Goal: Task Accomplishment & Management: Complete application form

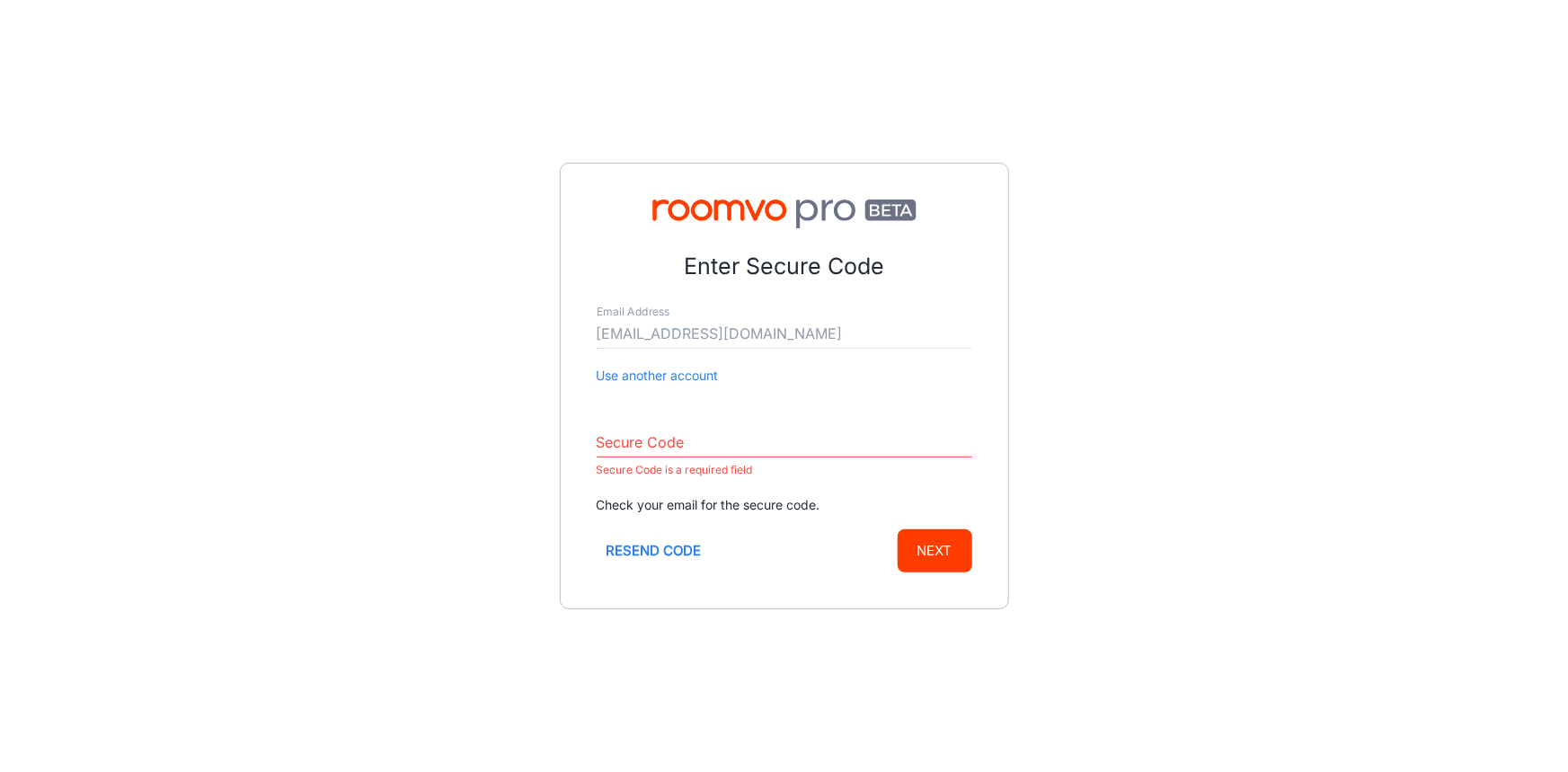
click at [637, 554] on button "Resend code" at bounding box center [654, 551] width 115 height 43
paste input "428486"
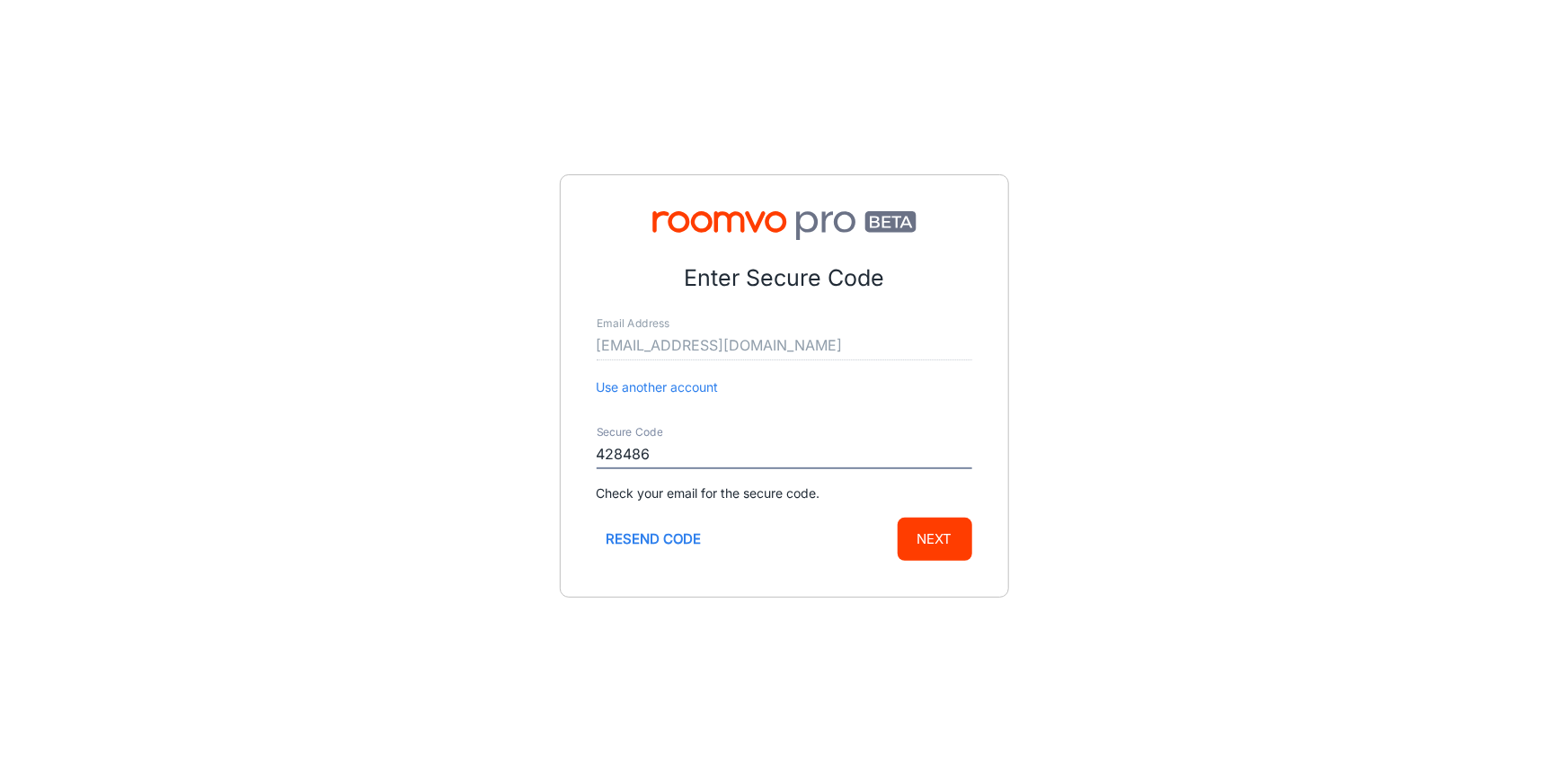
type input "428486"
click at [940, 541] on button "Next" at bounding box center [935, 539] width 75 height 43
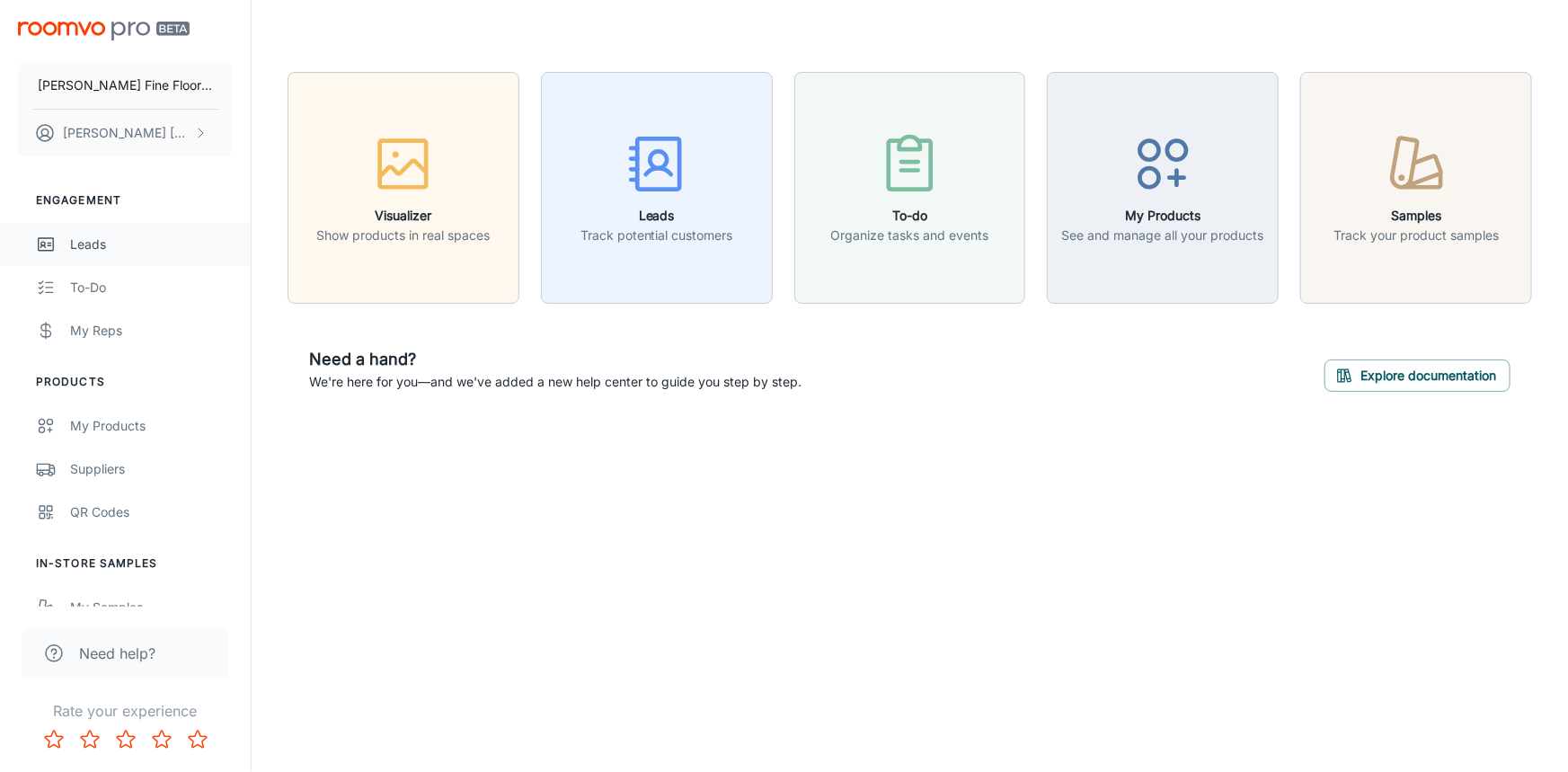
click at [103, 248] on div "Leads" at bounding box center [151, 244] width 163 height 19
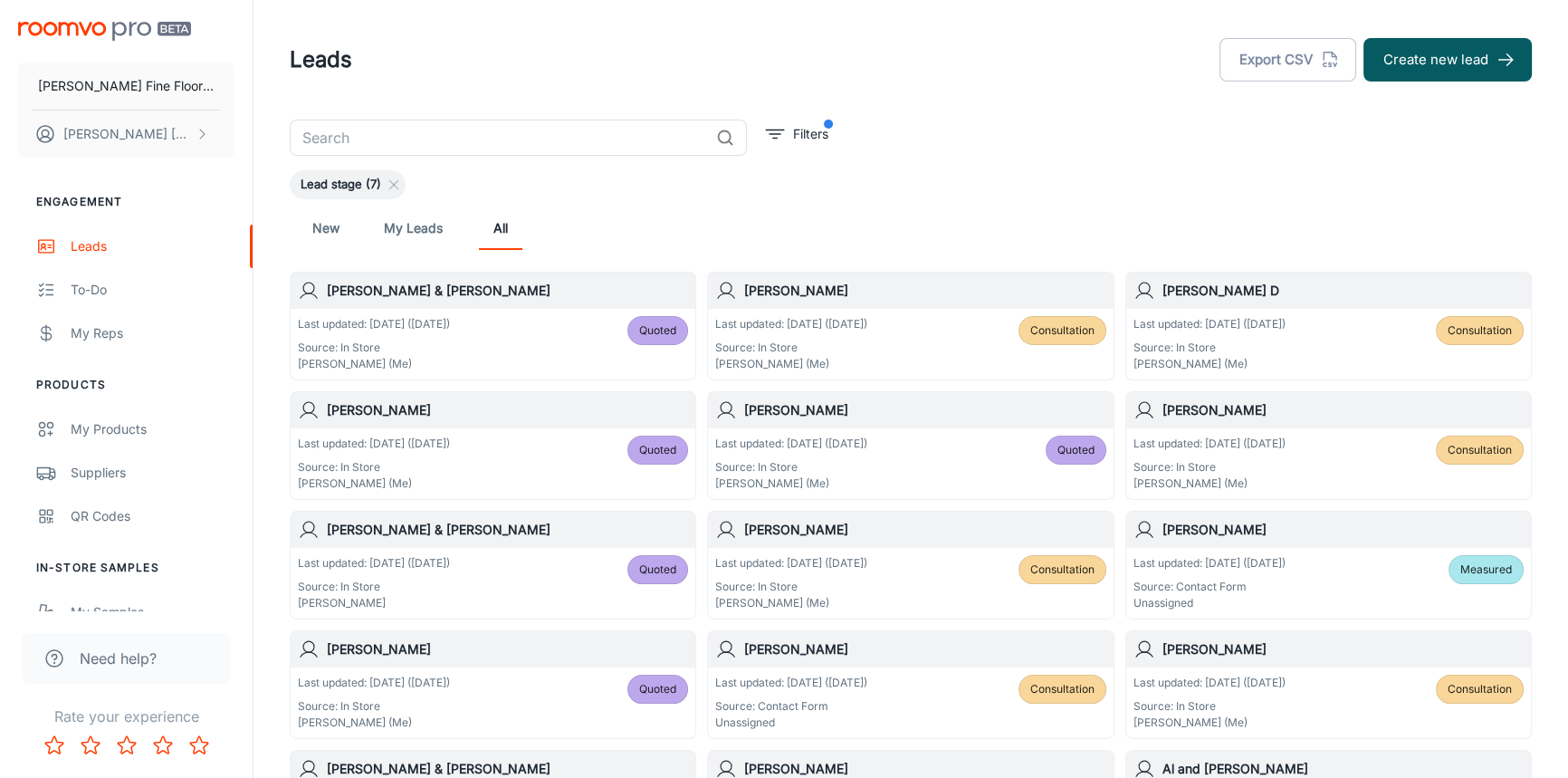
click at [856, 295] on h6 "[PERSON_NAME]" at bounding box center [924, 290] width 361 height 19
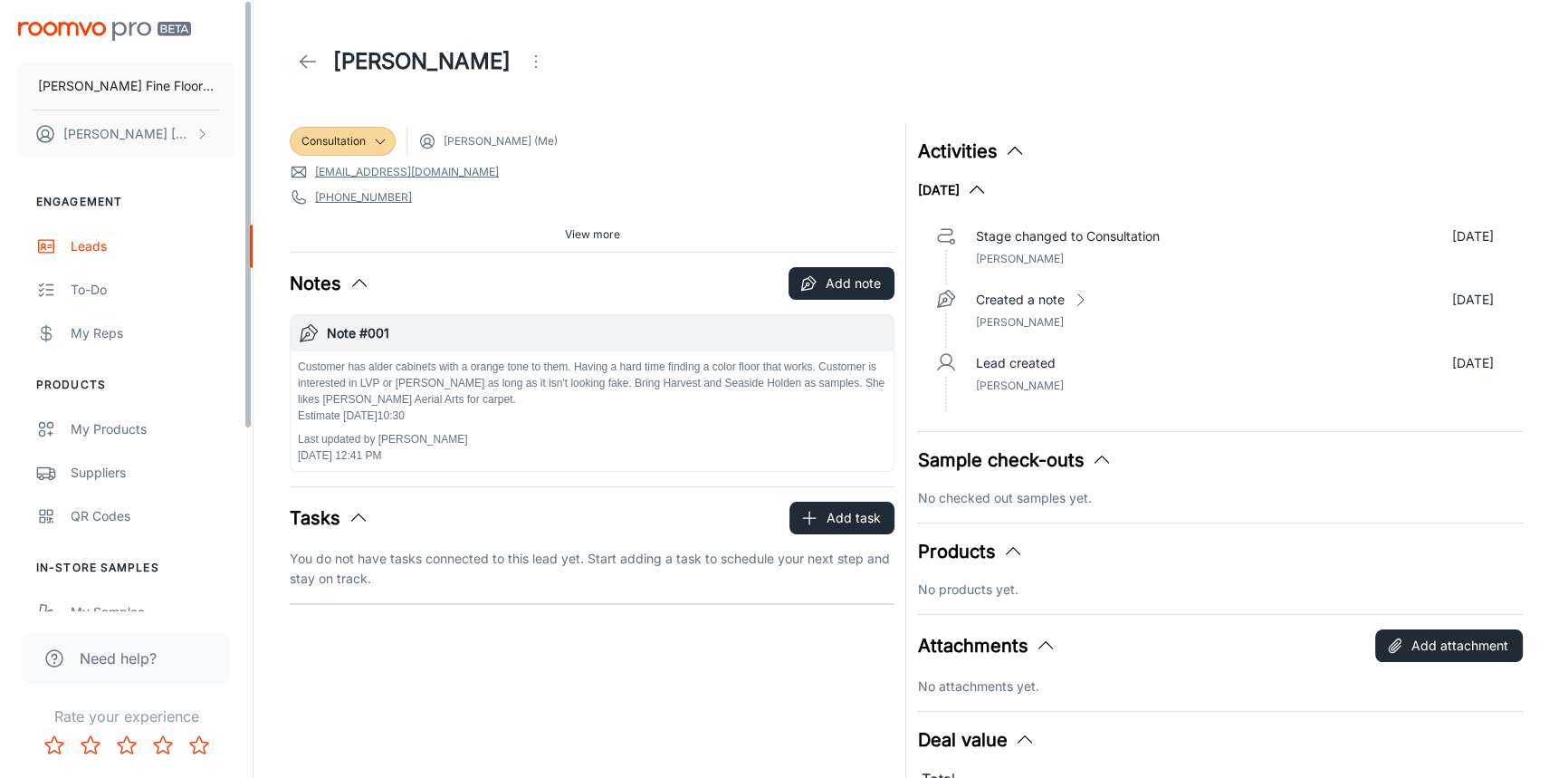
click at [316, 59] on icon at bounding box center [307, 61] width 21 height 21
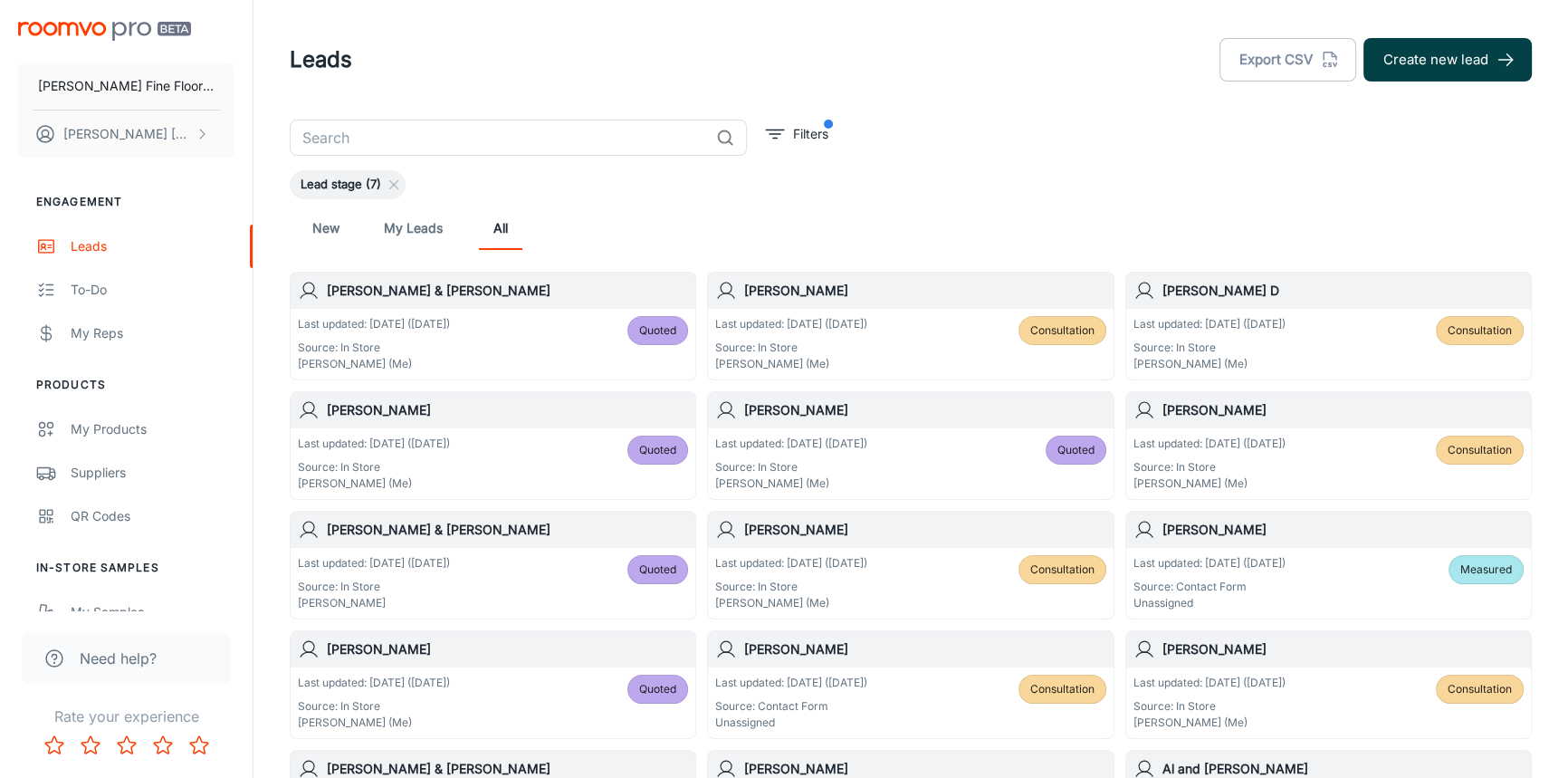
click at [1452, 61] on button "Create new lead" at bounding box center [1446, 59] width 168 height 44
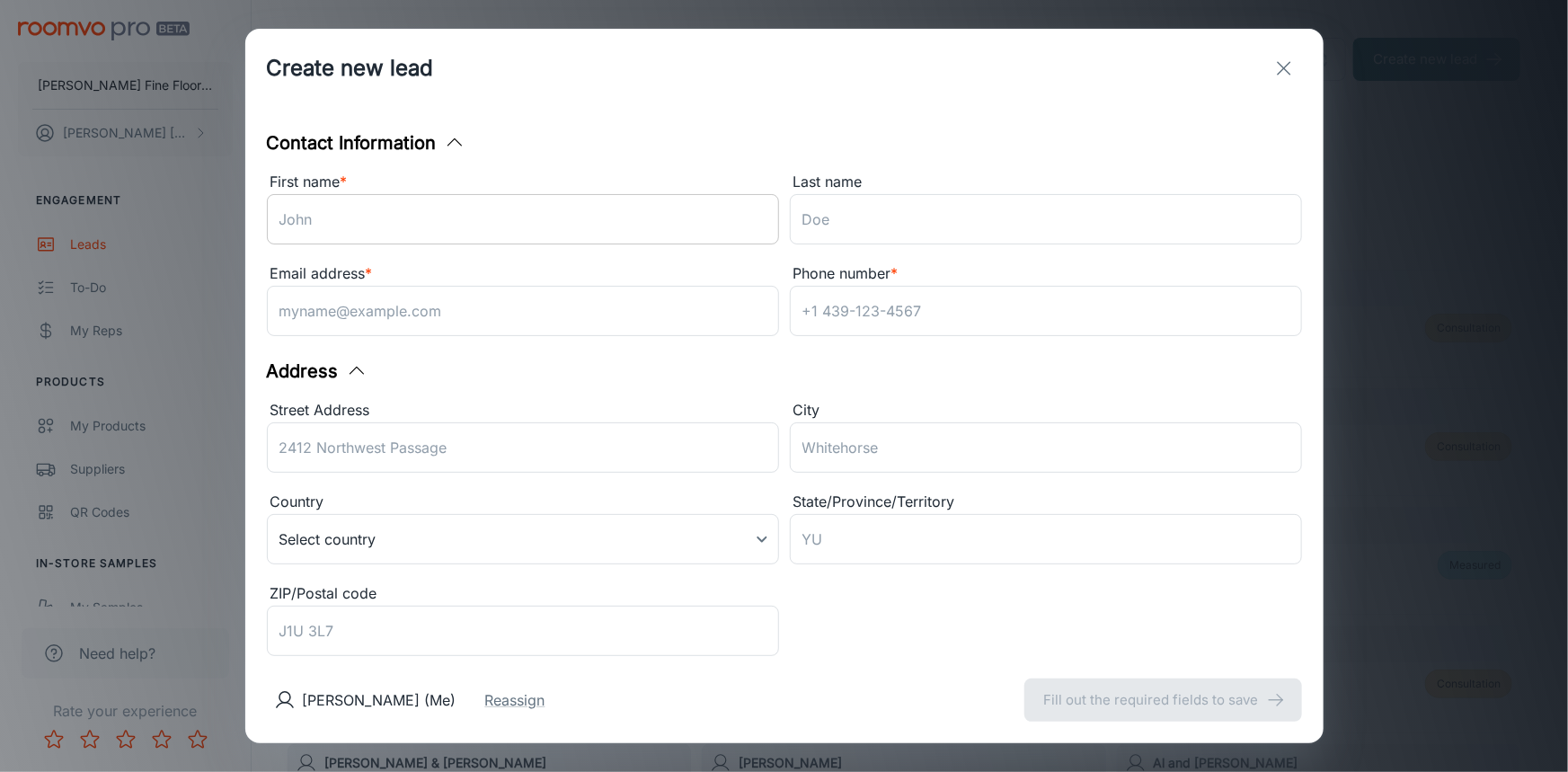
click at [574, 216] on input "First name *" at bounding box center [523, 219] width 512 height 51
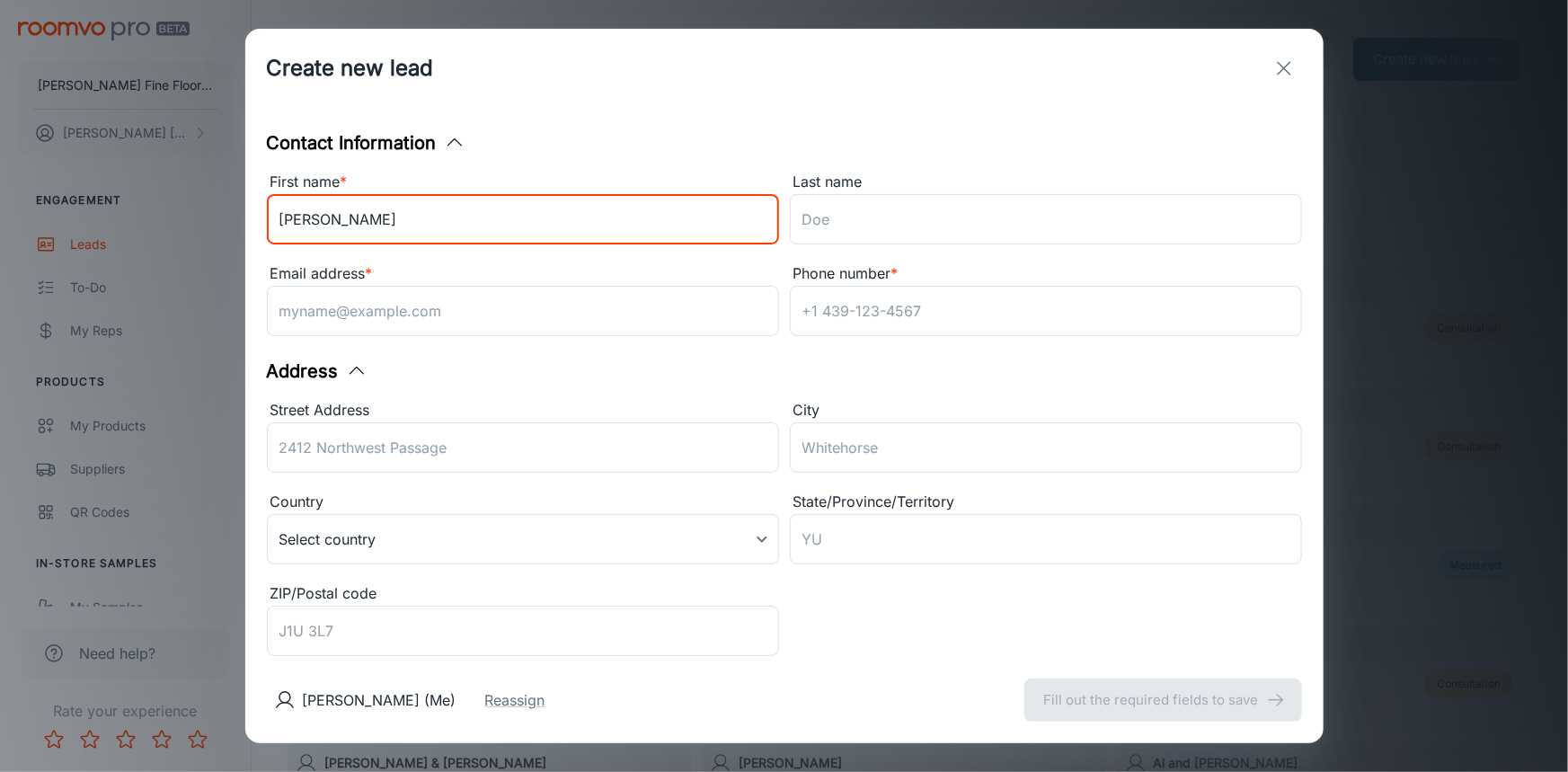
click at [439, 224] on input "[PERSON_NAME]" at bounding box center [523, 219] width 512 height 51
click at [427, 223] on input "[PERSON_NAME]" at bounding box center [523, 219] width 512 height 51
type input "[PERSON_NAME]"
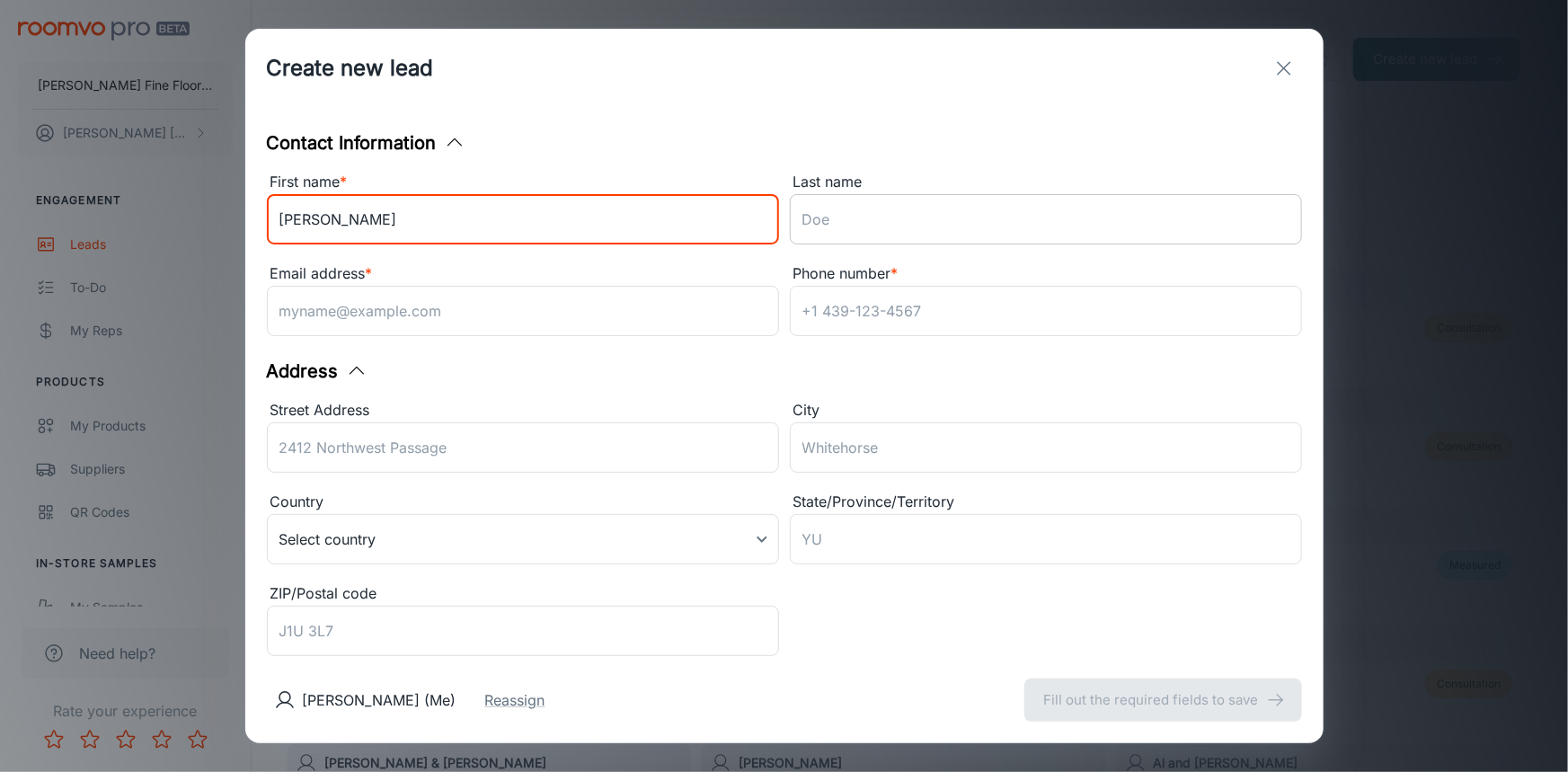
click at [891, 234] on input "Last name" at bounding box center [1047, 219] width 512 height 51
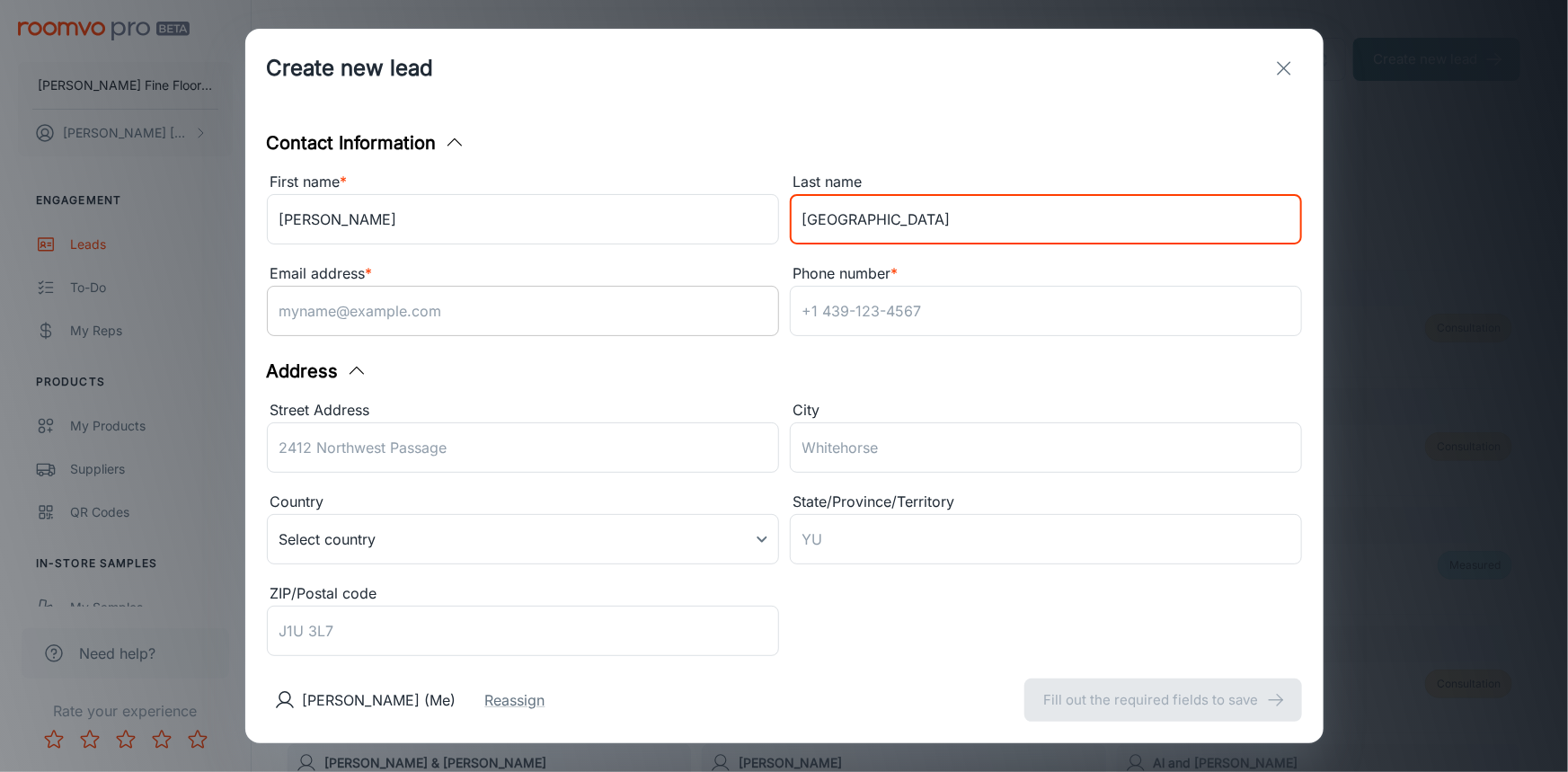
type input "[GEOGRAPHIC_DATA]"
click at [462, 311] on input "Email address *" at bounding box center [523, 310] width 512 height 51
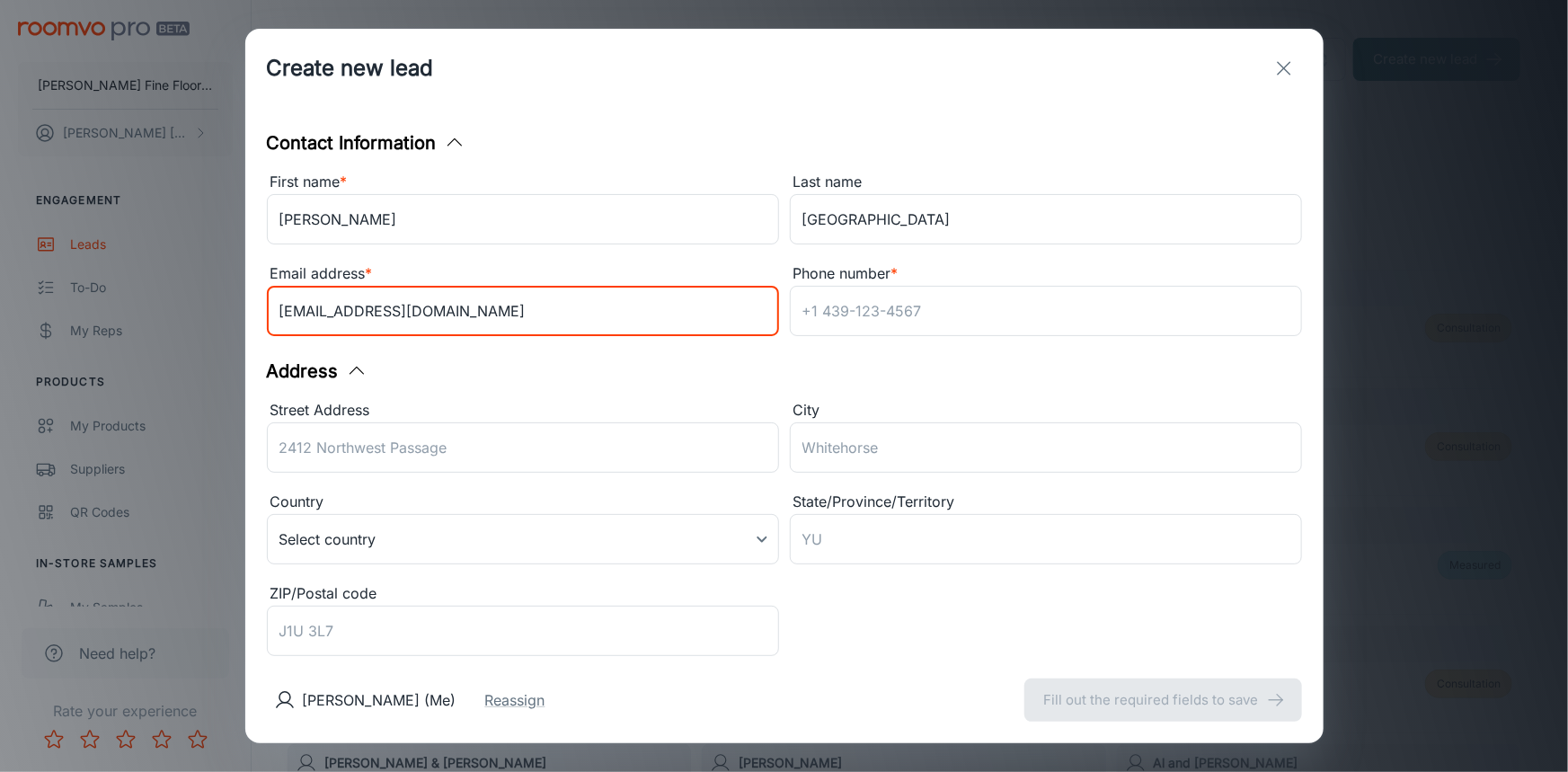
type input "[EMAIL_ADDRESS][DOMAIN_NAME]"
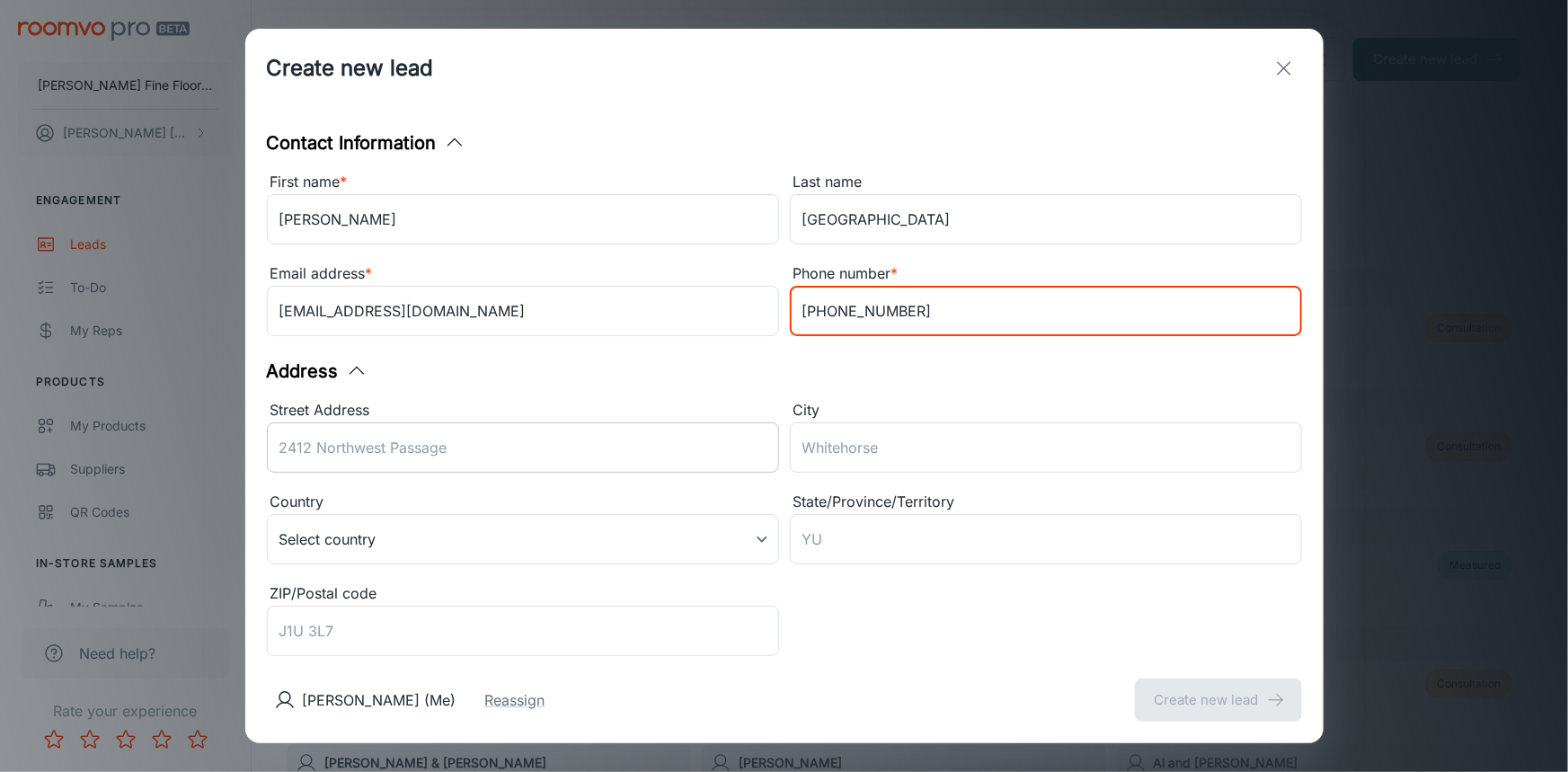
type input "[PHONE_NUMBER]"
click at [399, 458] on input "Street Address" at bounding box center [523, 448] width 512 height 51
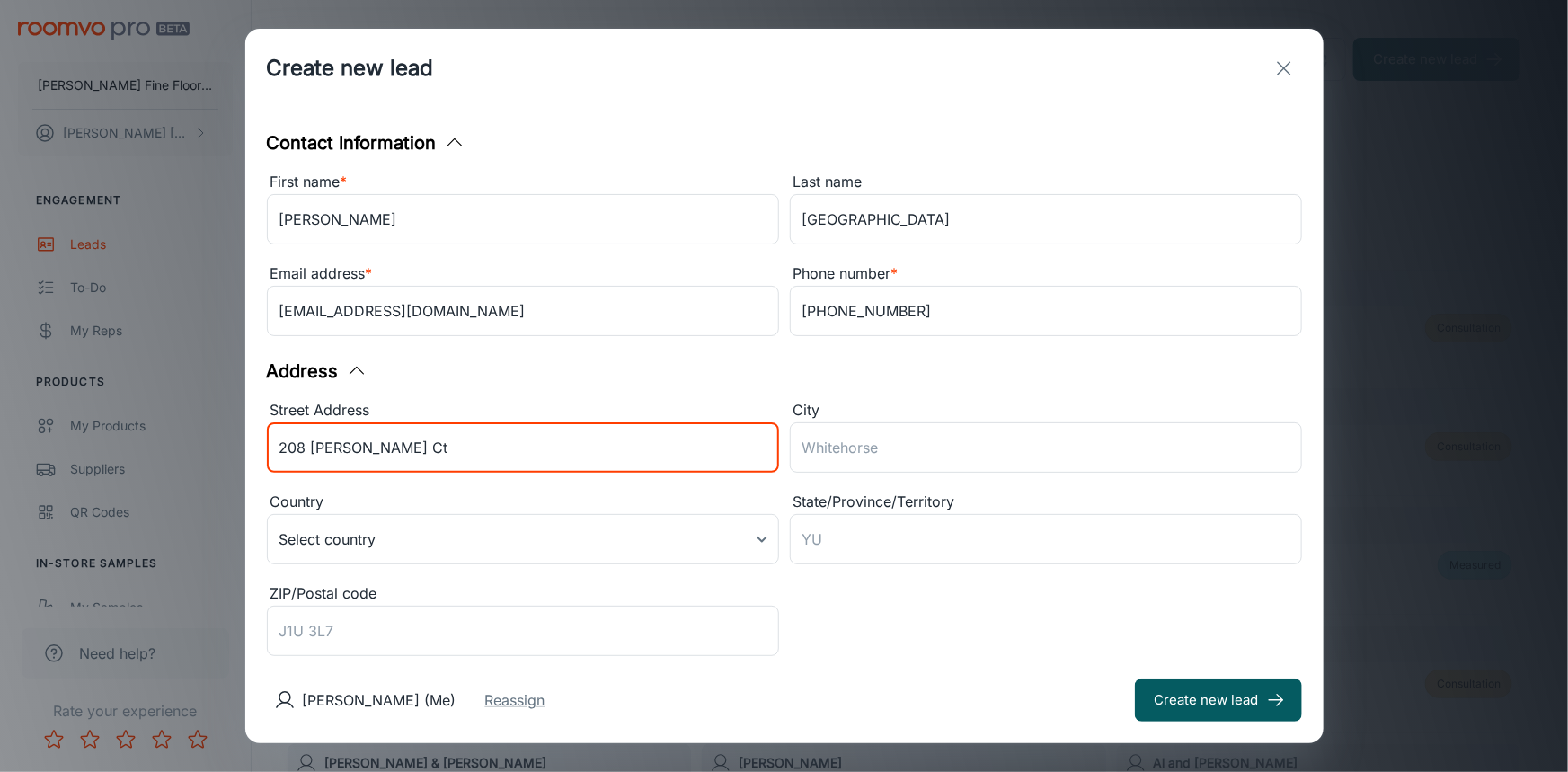
type input "208 [PERSON_NAME] Ct"
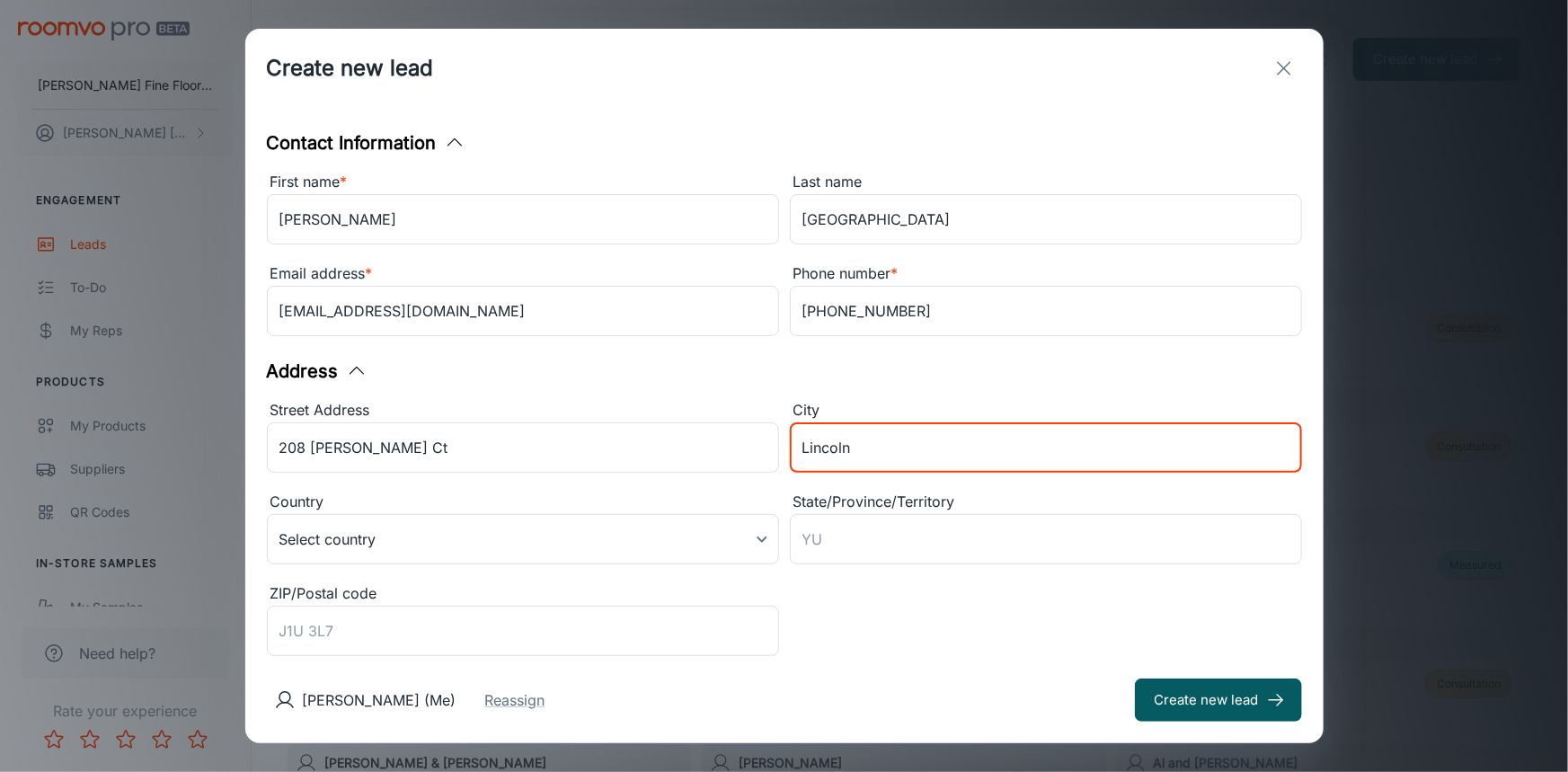
type input "Lincoln"
click at [904, 673] on div "[PERSON_NAME] (Me) Reassign Create new lead" at bounding box center [784, 700] width 1079 height 87
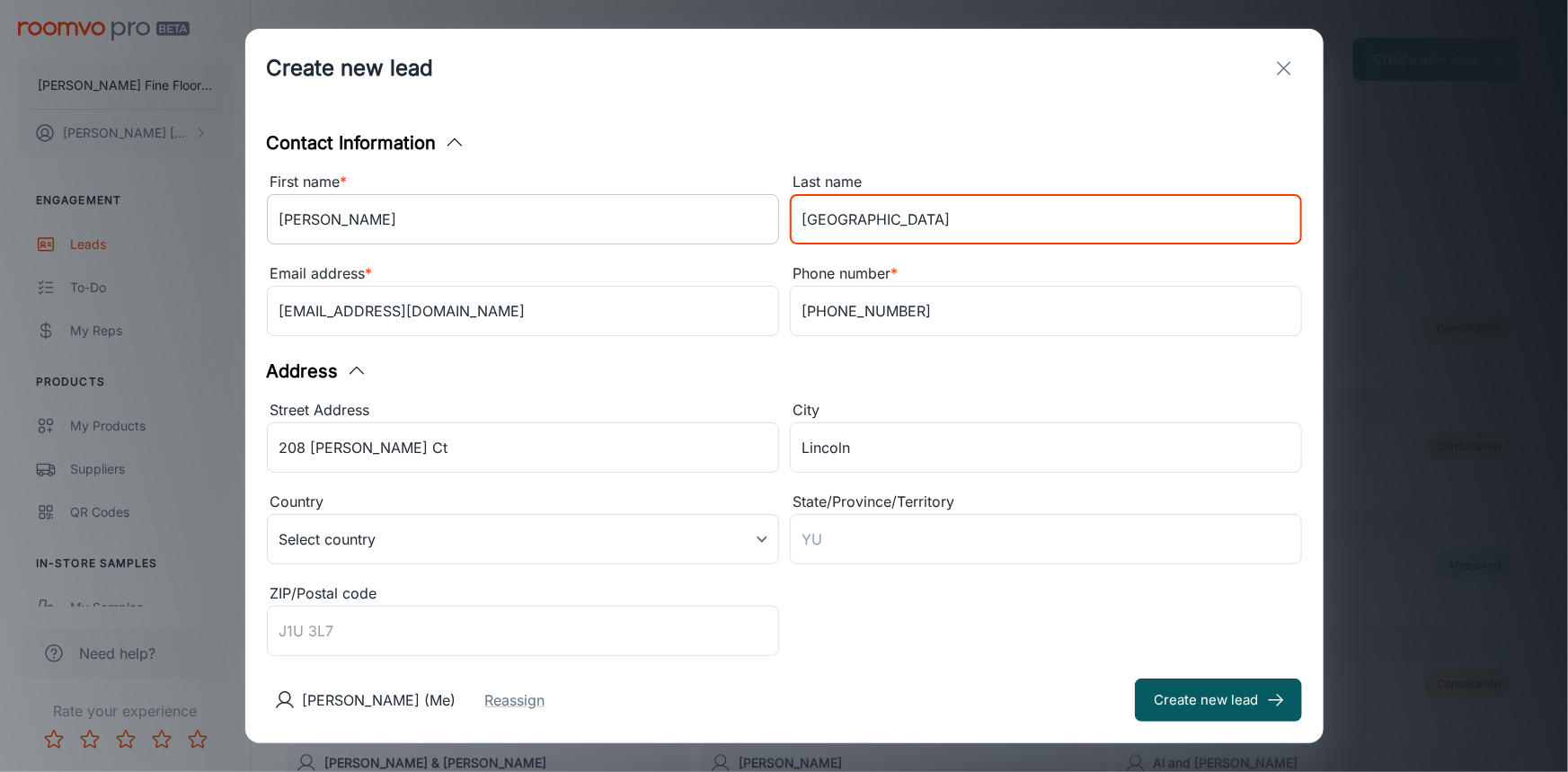
drag, startPoint x: 835, startPoint y: 221, endPoint x: 704, endPoint y: 230, distance: 131.3
click at [704, 230] on div "First name * [PERSON_NAME] ​ Last name [PERSON_NAME] ​ Email address * [EMAIL_A…" at bounding box center [779, 251] width 1047 height 183
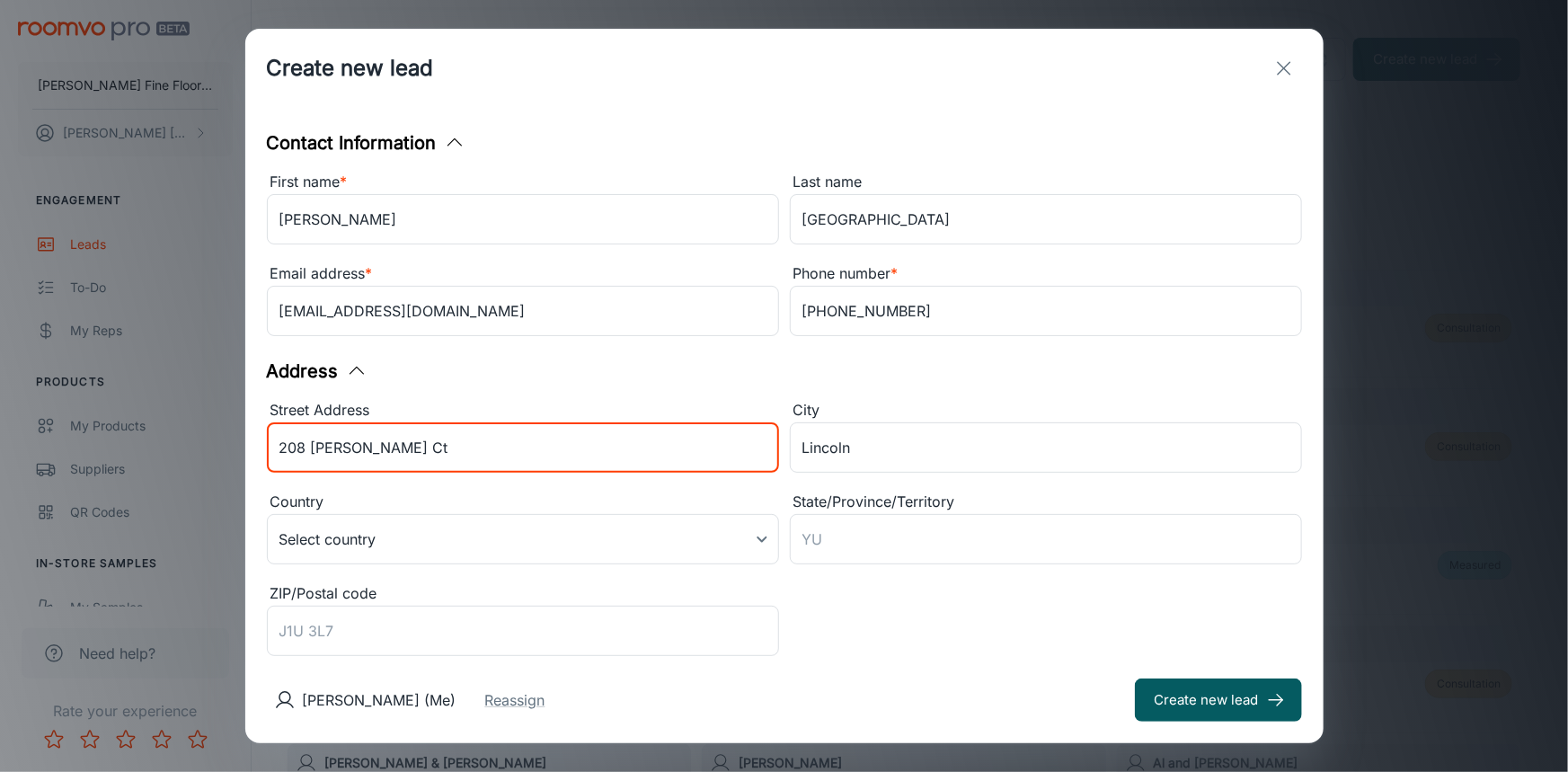
drag, startPoint x: 359, startPoint y: 456, endPoint x: 173, endPoint y: 458, distance: 186.0
click at [173, 458] on div "Create new lead Contact Information First name * [PERSON_NAME] ​ Last name [PER…" at bounding box center [784, 386] width 1568 height 772
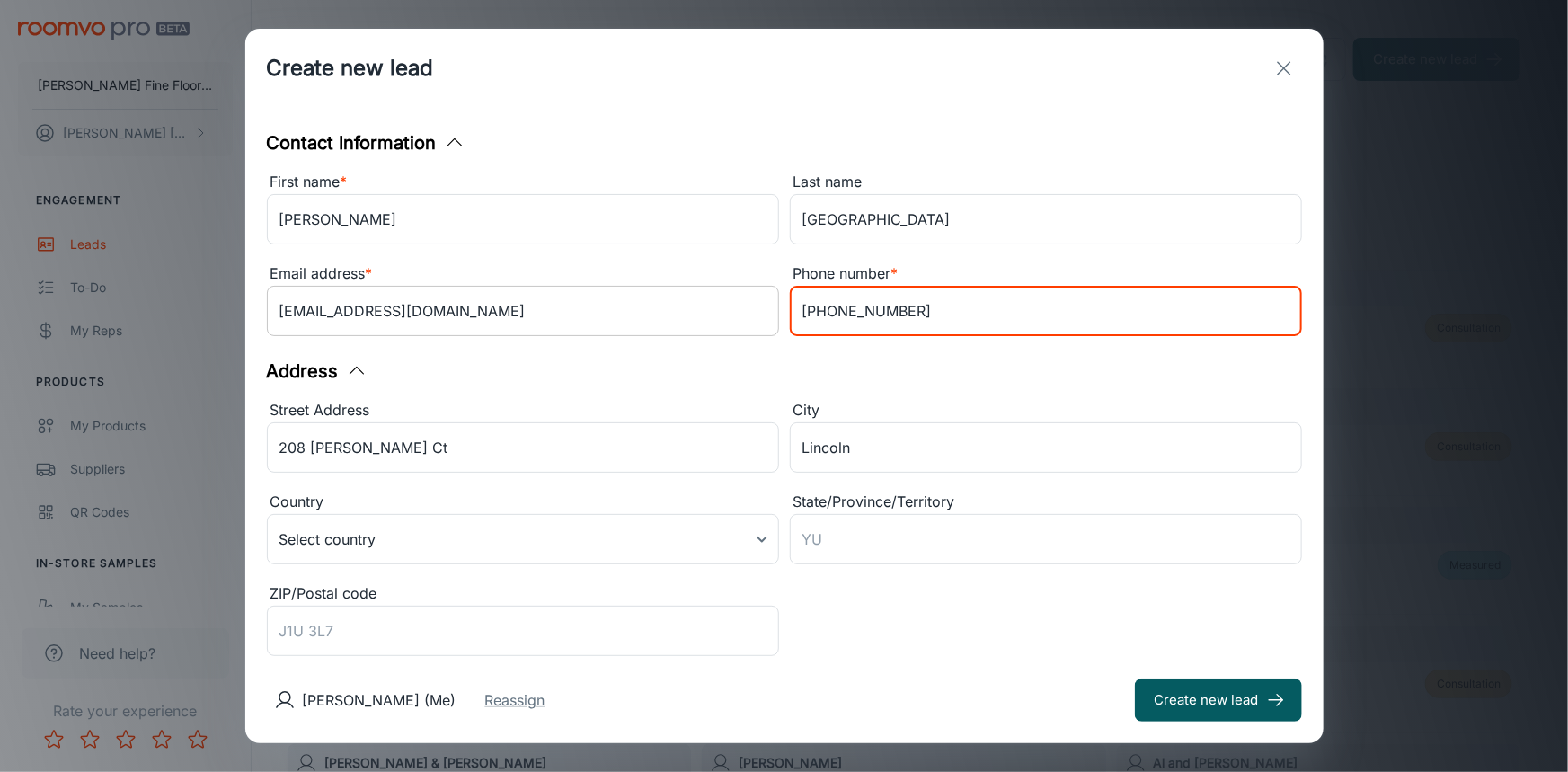
drag, startPoint x: 901, startPoint y: 310, endPoint x: 692, endPoint y: 321, distance: 209.3
click at [692, 321] on div "First name * [PERSON_NAME] ​ Last name [PERSON_NAME] ​ Email address * [EMAIL_A…" at bounding box center [779, 251] width 1047 height 183
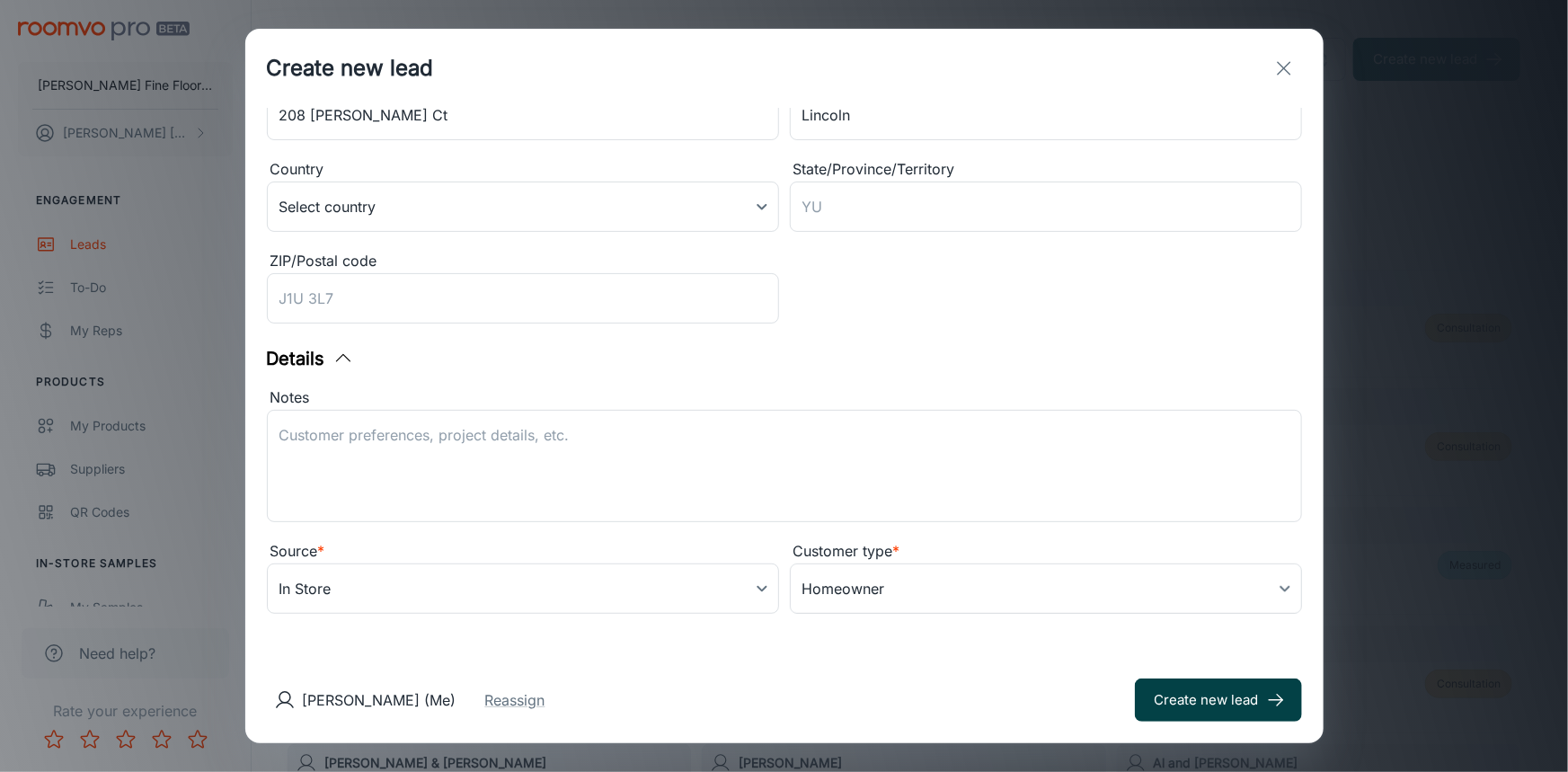
click at [1200, 704] on button "Create new lead" at bounding box center [1218, 700] width 167 height 43
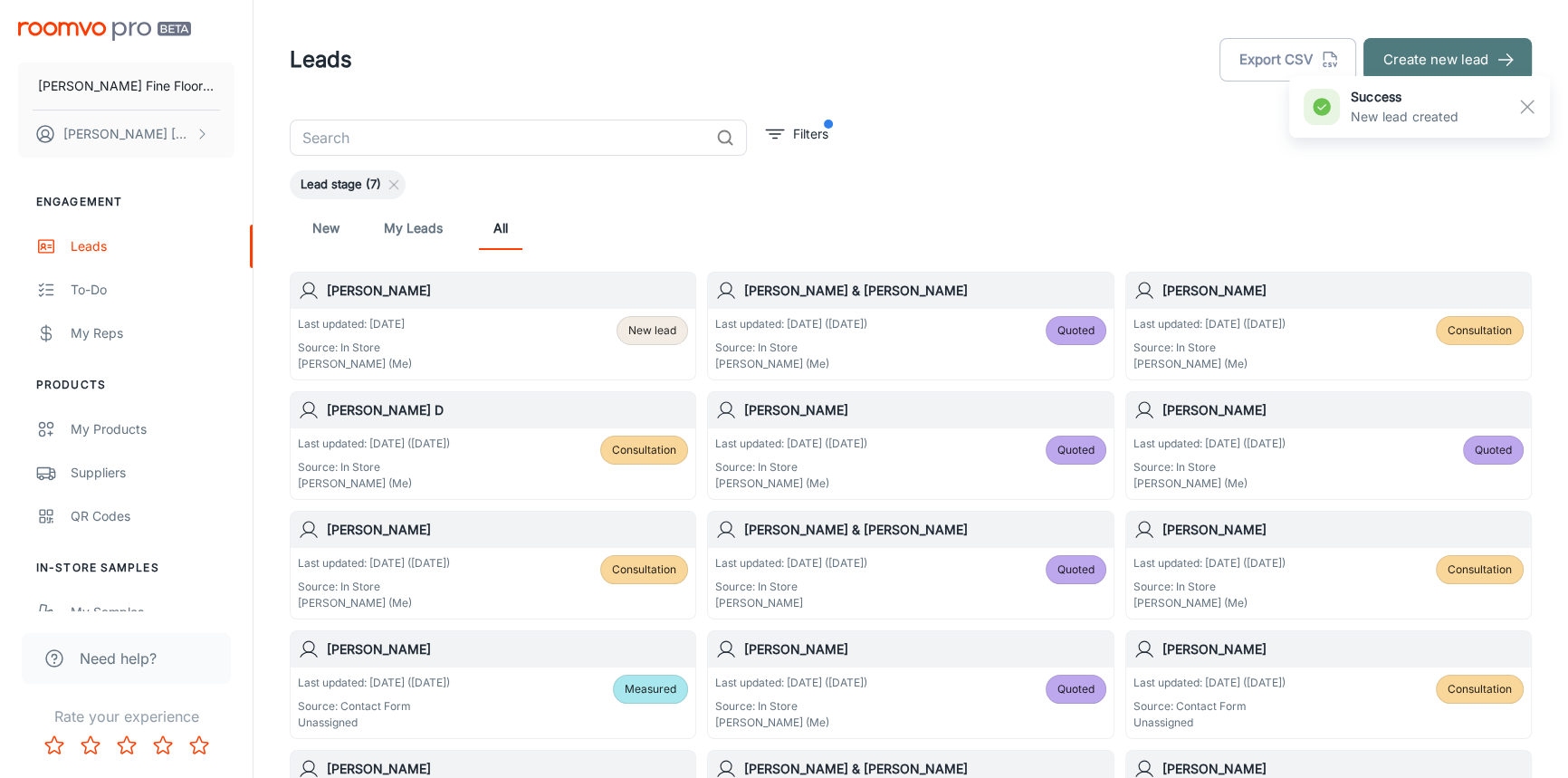
click at [1437, 61] on button "Create new lead" at bounding box center [1446, 59] width 168 height 44
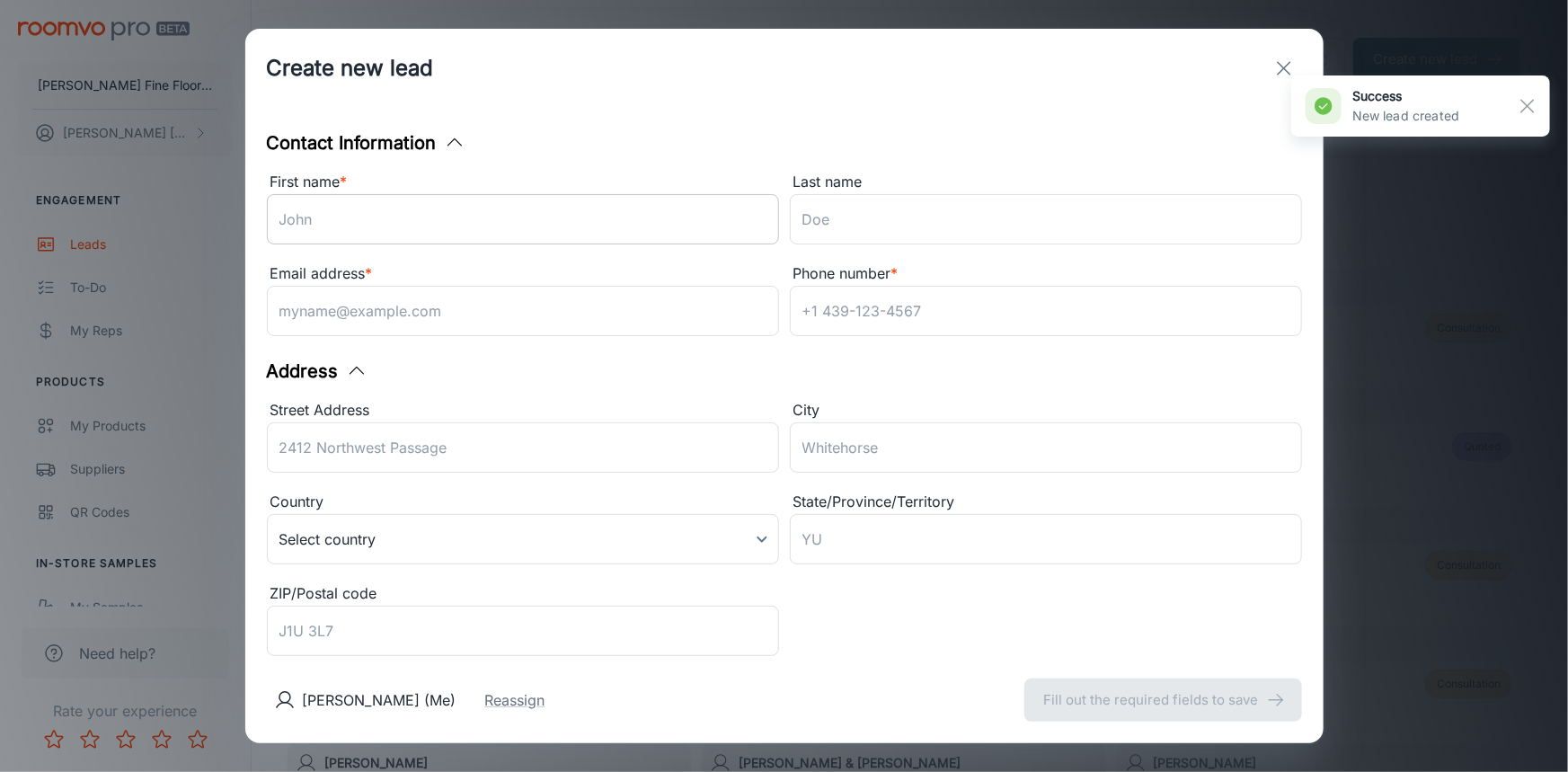
click at [388, 224] on input "First name *" at bounding box center [523, 219] width 512 height 51
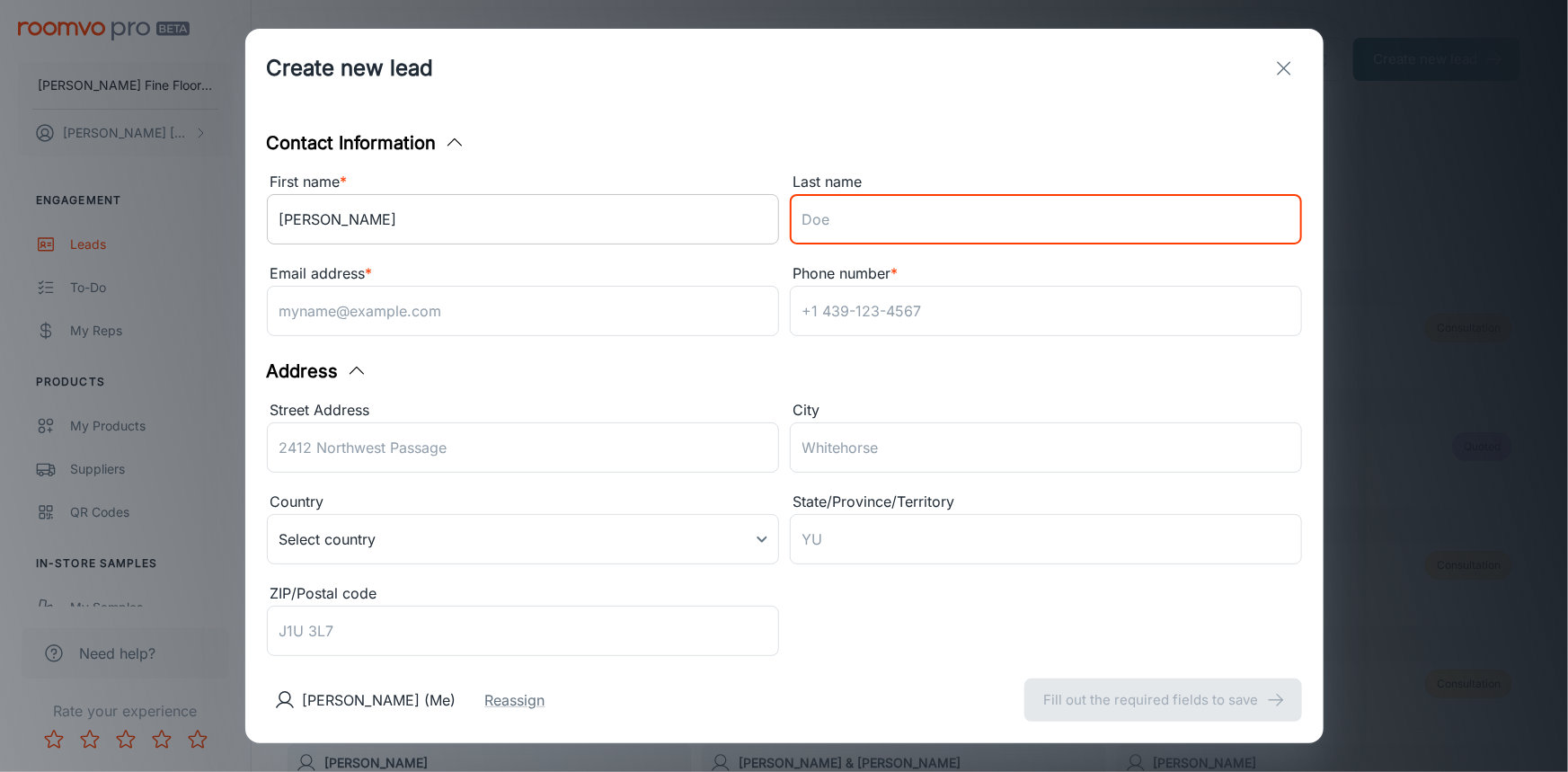
click at [328, 221] on input "[PERSON_NAME]" at bounding box center [523, 219] width 512 height 51
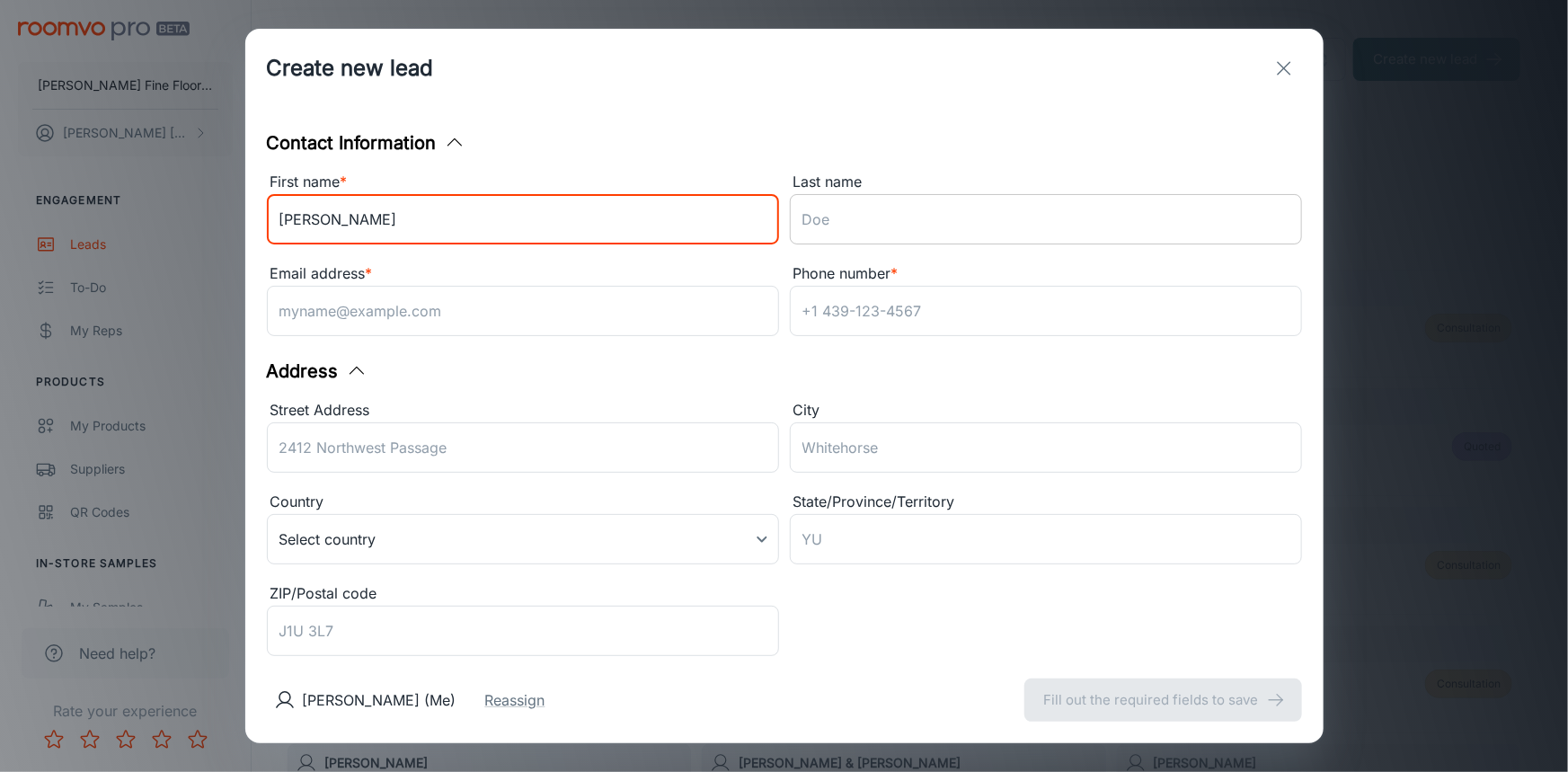
type input "[PERSON_NAME]"
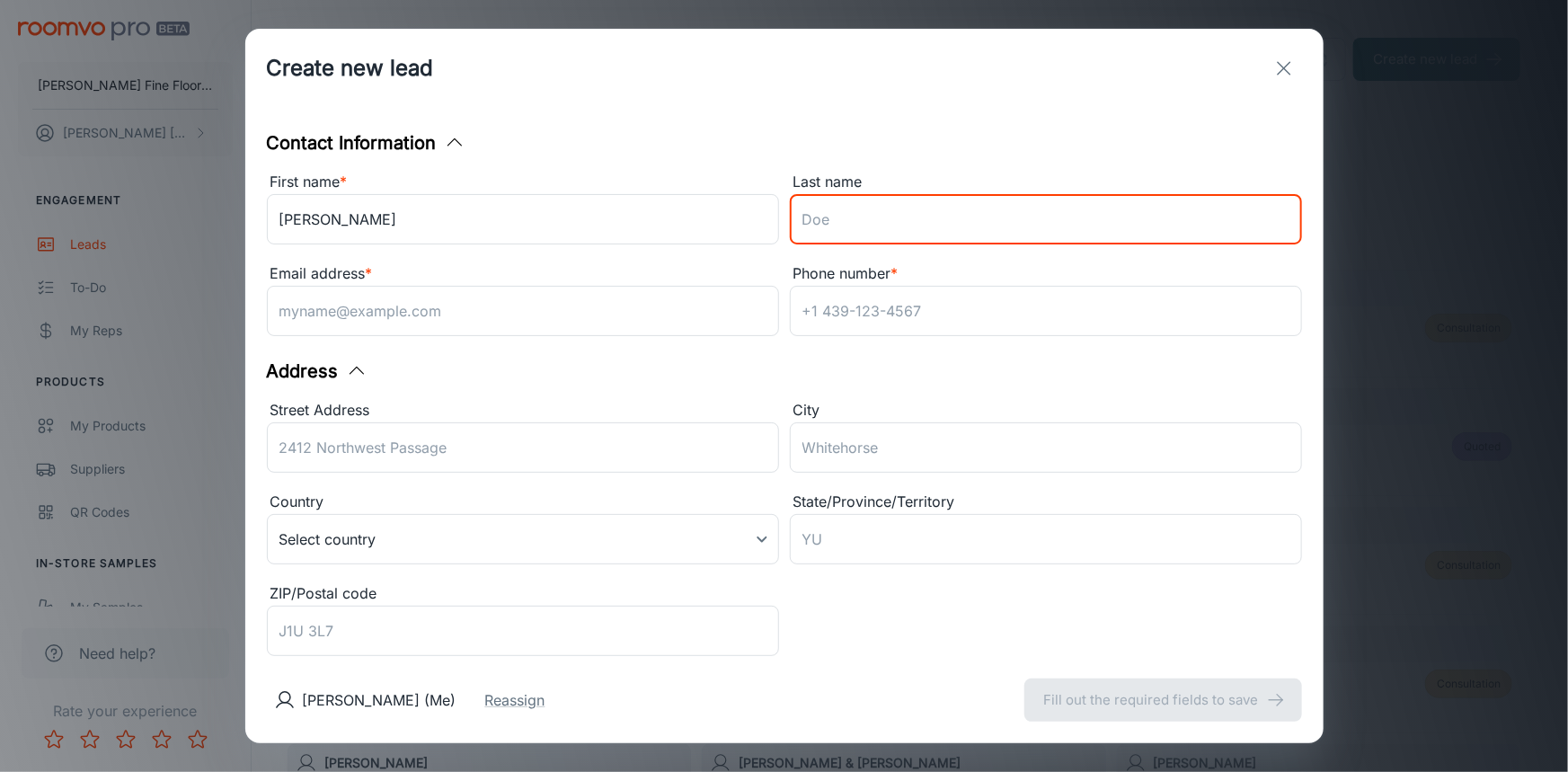
click at [835, 212] on input "Last name" at bounding box center [1047, 219] width 512 height 51
type input "[PERSON_NAME]"
click at [446, 233] on input "[PERSON_NAME]" at bounding box center [523, 219] width 512 height 51
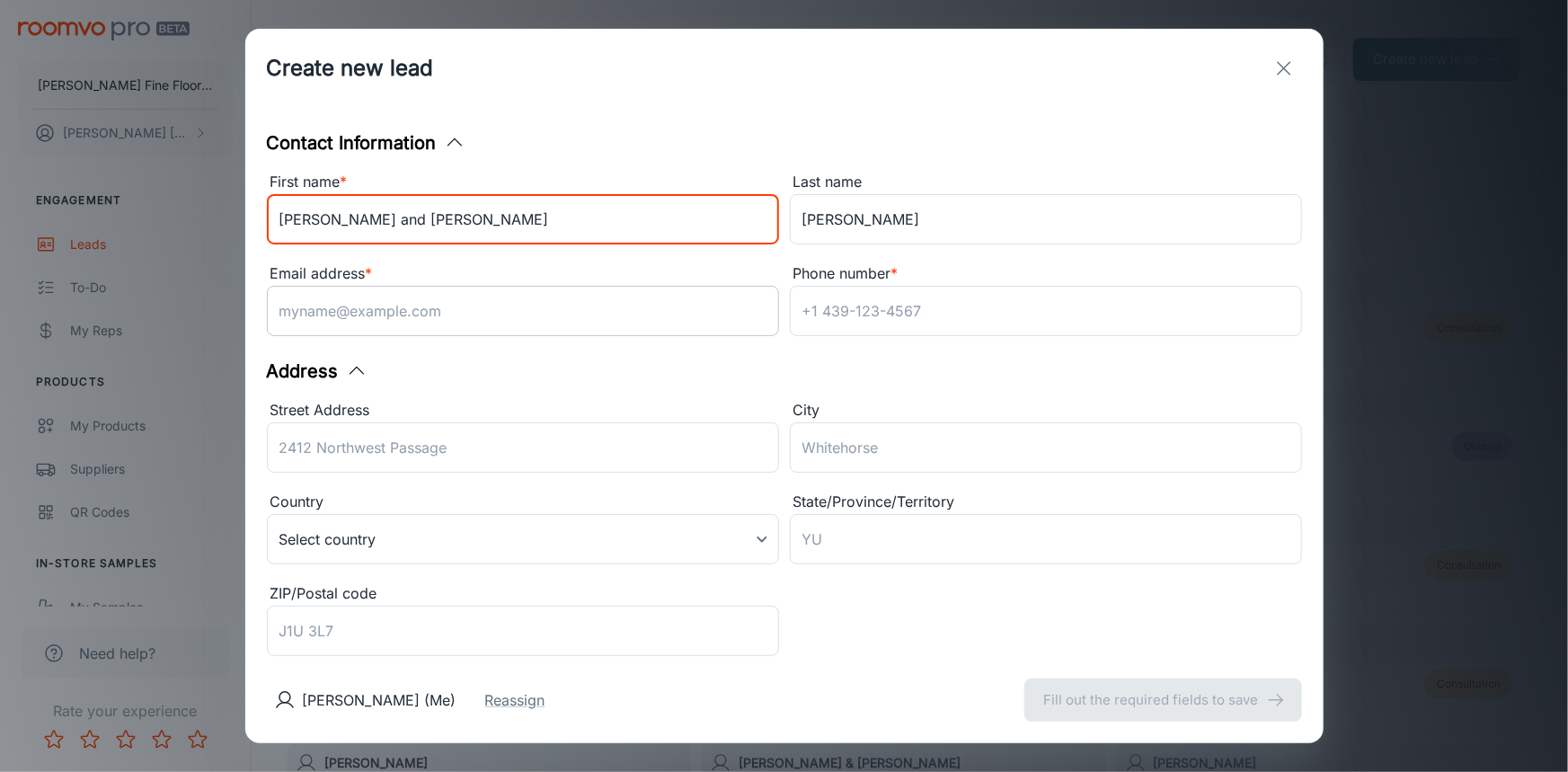
type input "[PERSON_NAME] and [PERSON_NAME]"
click at [485, 310] on input "Email address *" at bounding box center [523, 310] width 512 height 51
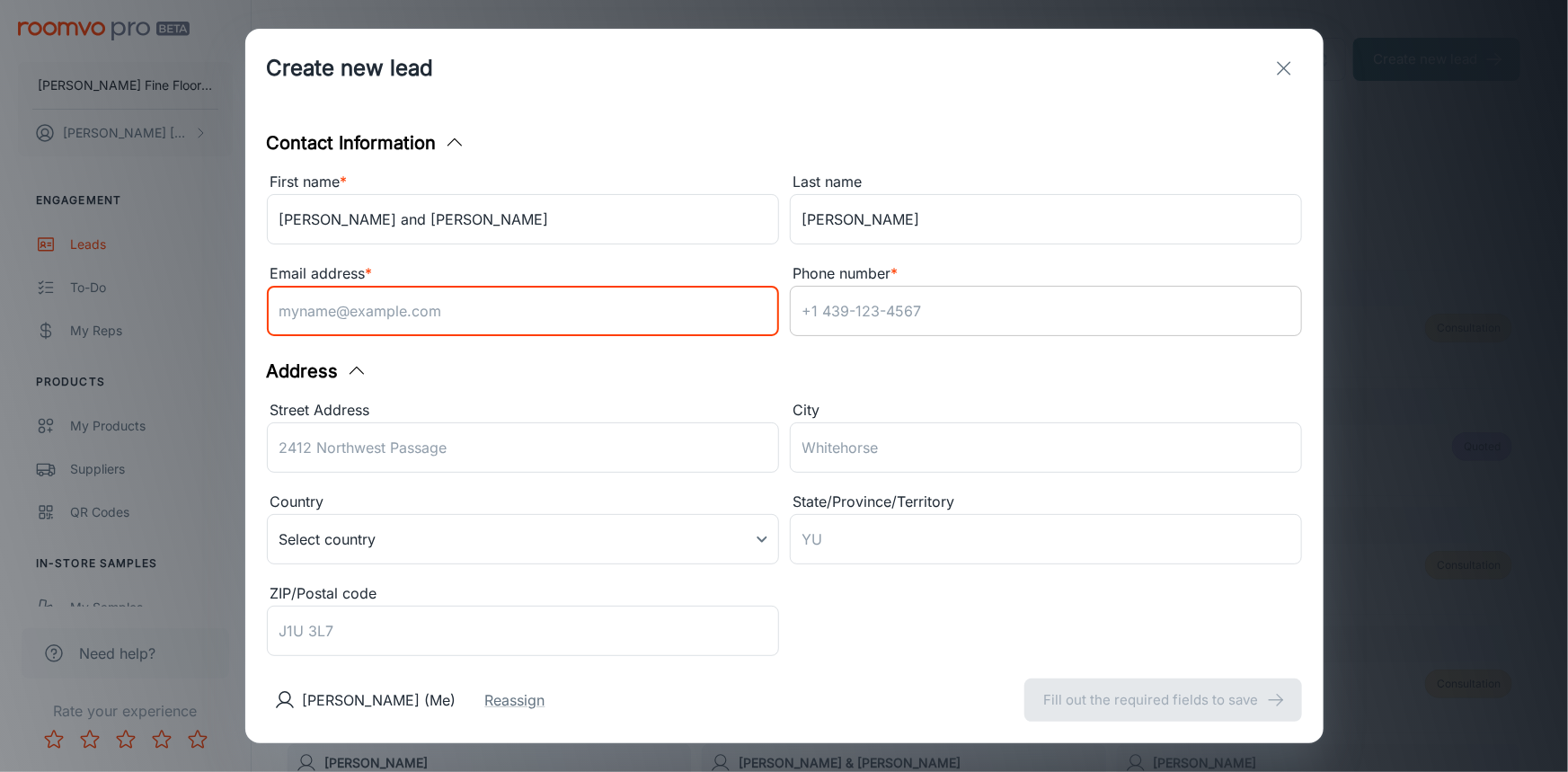
click at [971, 308] on input "Phone number *" at bounding box center [1047, 310] width 512 height 51
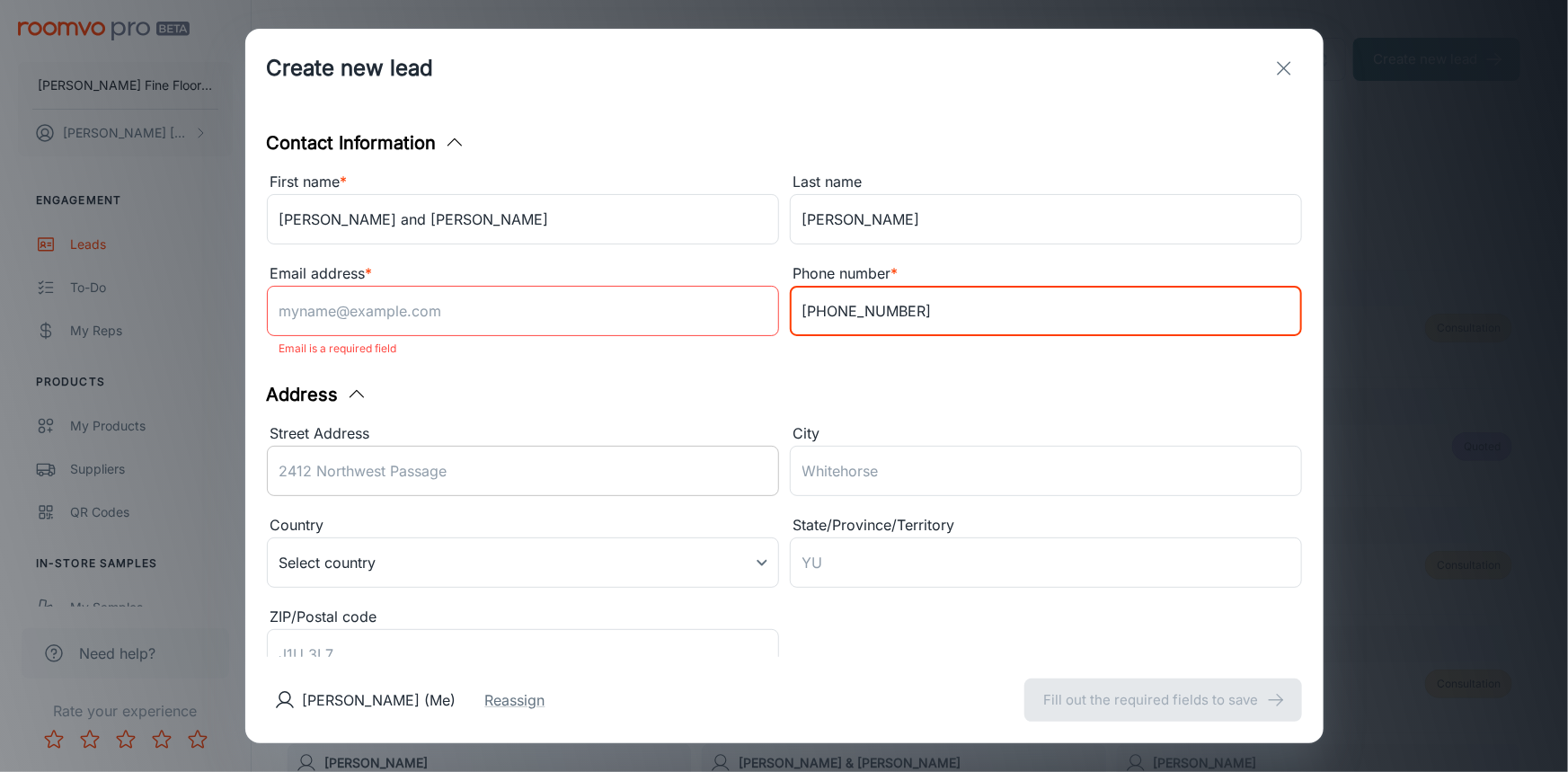
type input "[PHONE_NUMBER]"
click at [396, 474] on input "Street Address" at bounding box center [523, 471] width 512 height 51
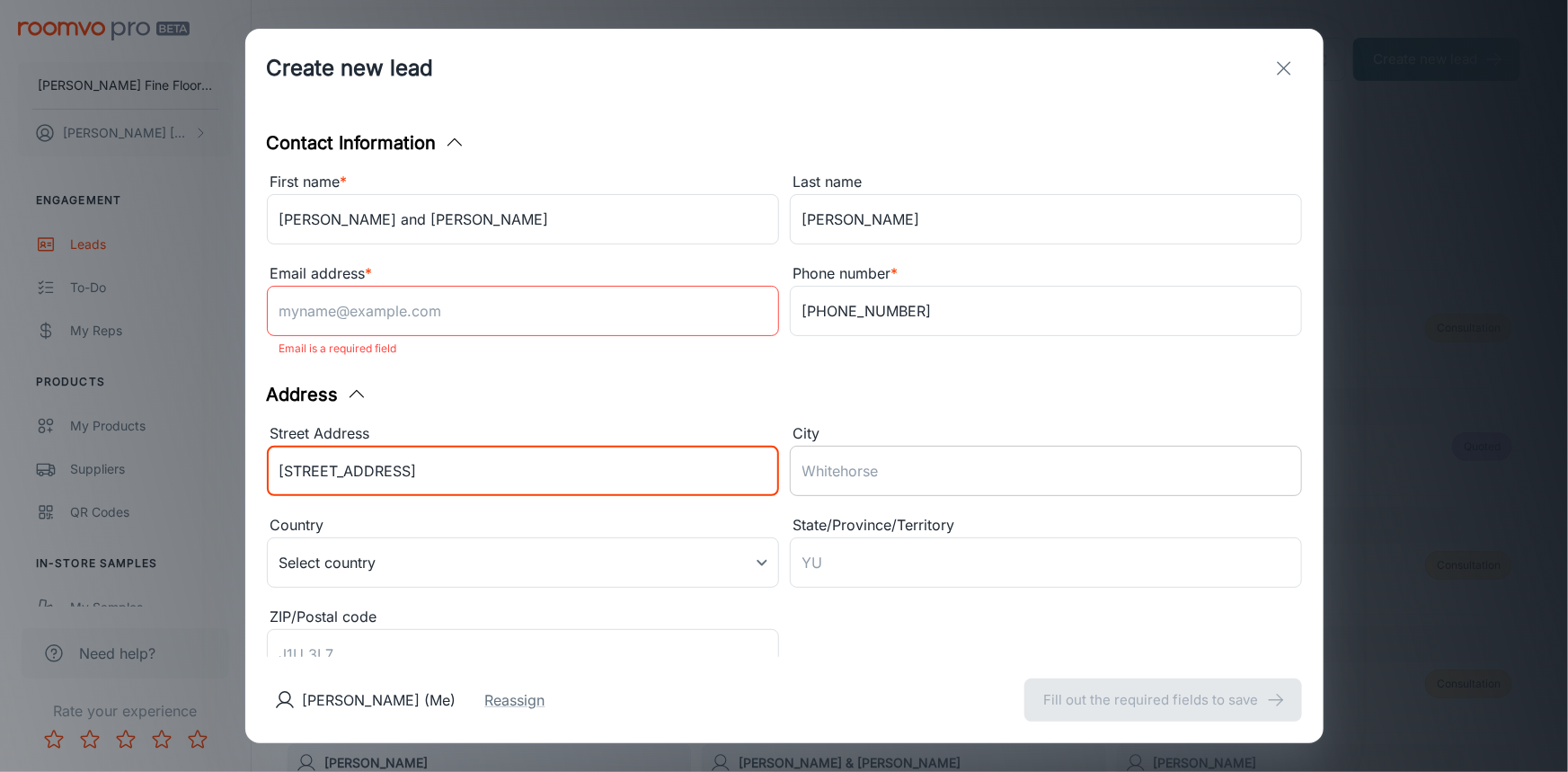
type input "[STREET_ADDRESS]"
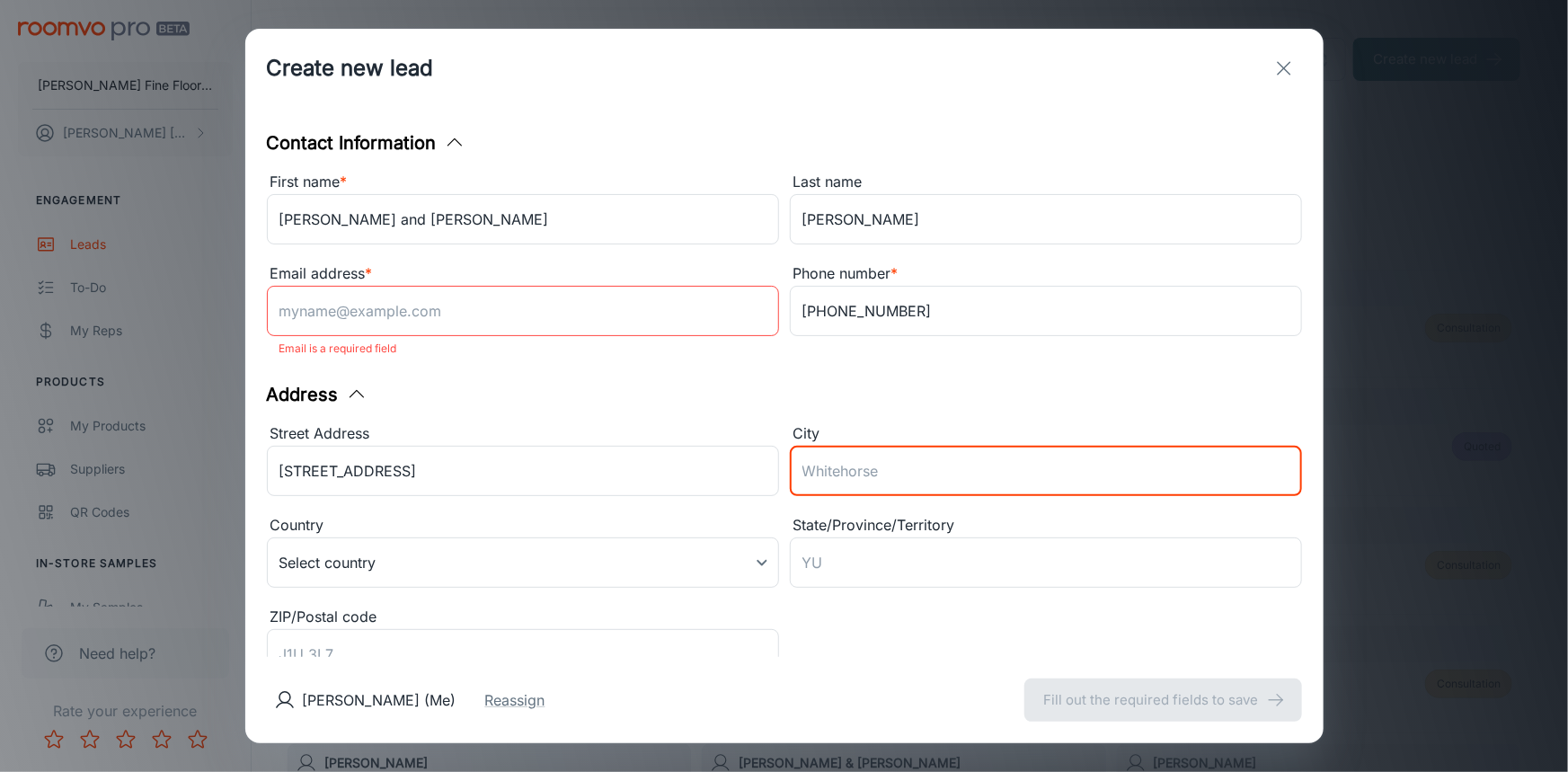
click at [954, 472] on input "City" at bounding box center [1047, 471] width 512 height 51
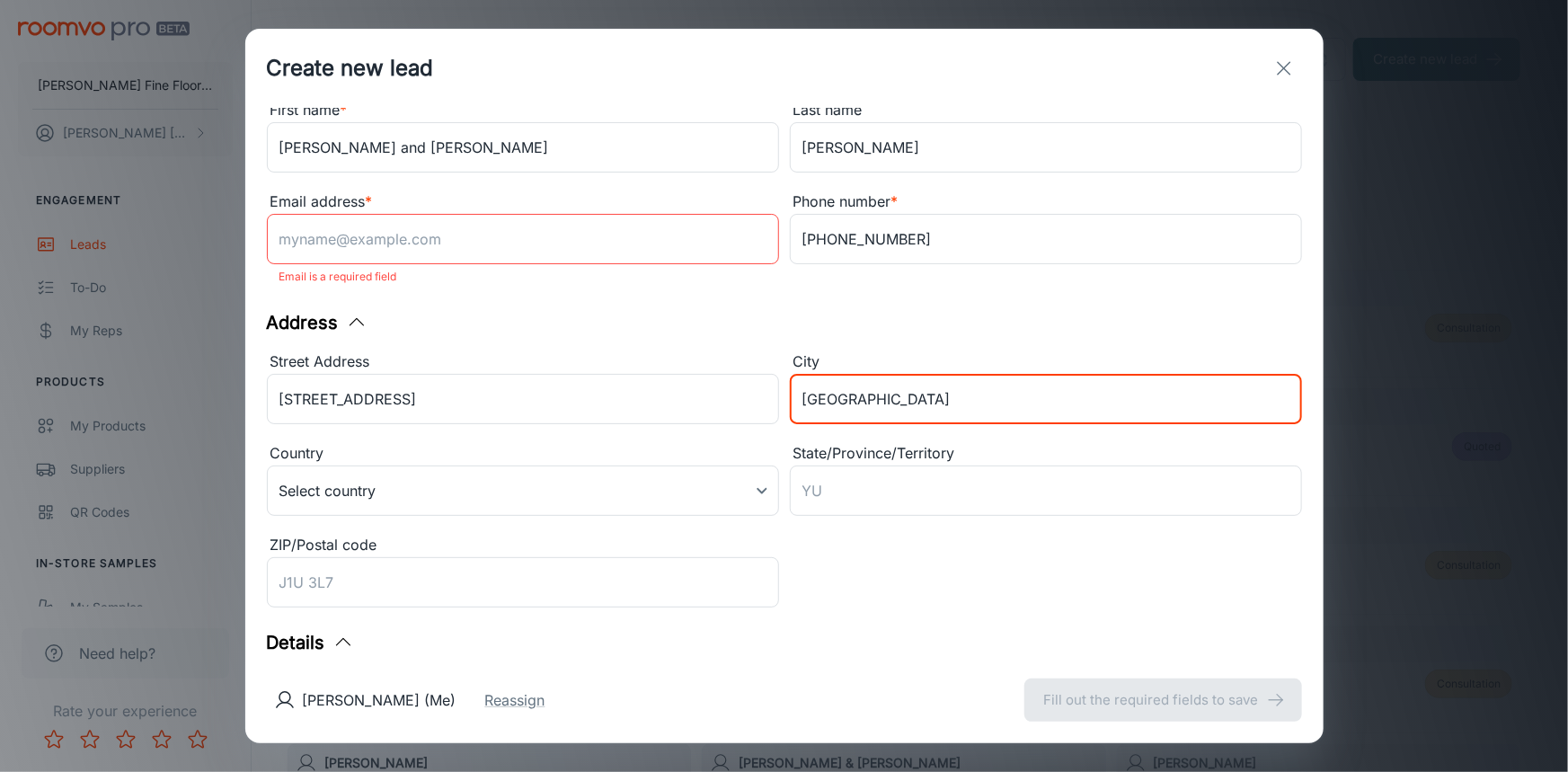
scroll to position [0, 0]
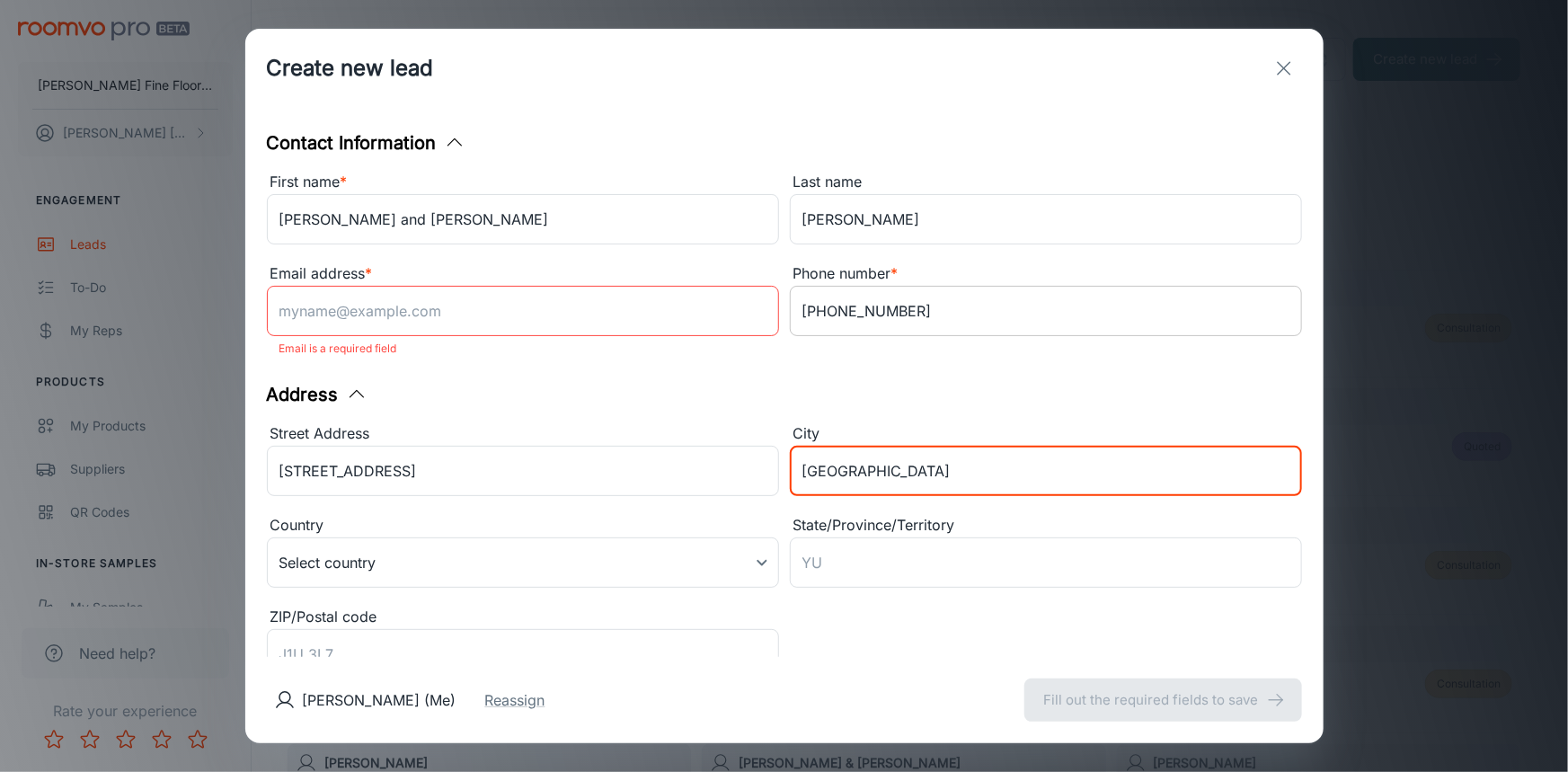
type input "[GEOGRAPHIC_DATA]"
click at [1004, 323] on input "[PHONE_NUMBER]" at bounding box center [1047, 310] width 512 height 51
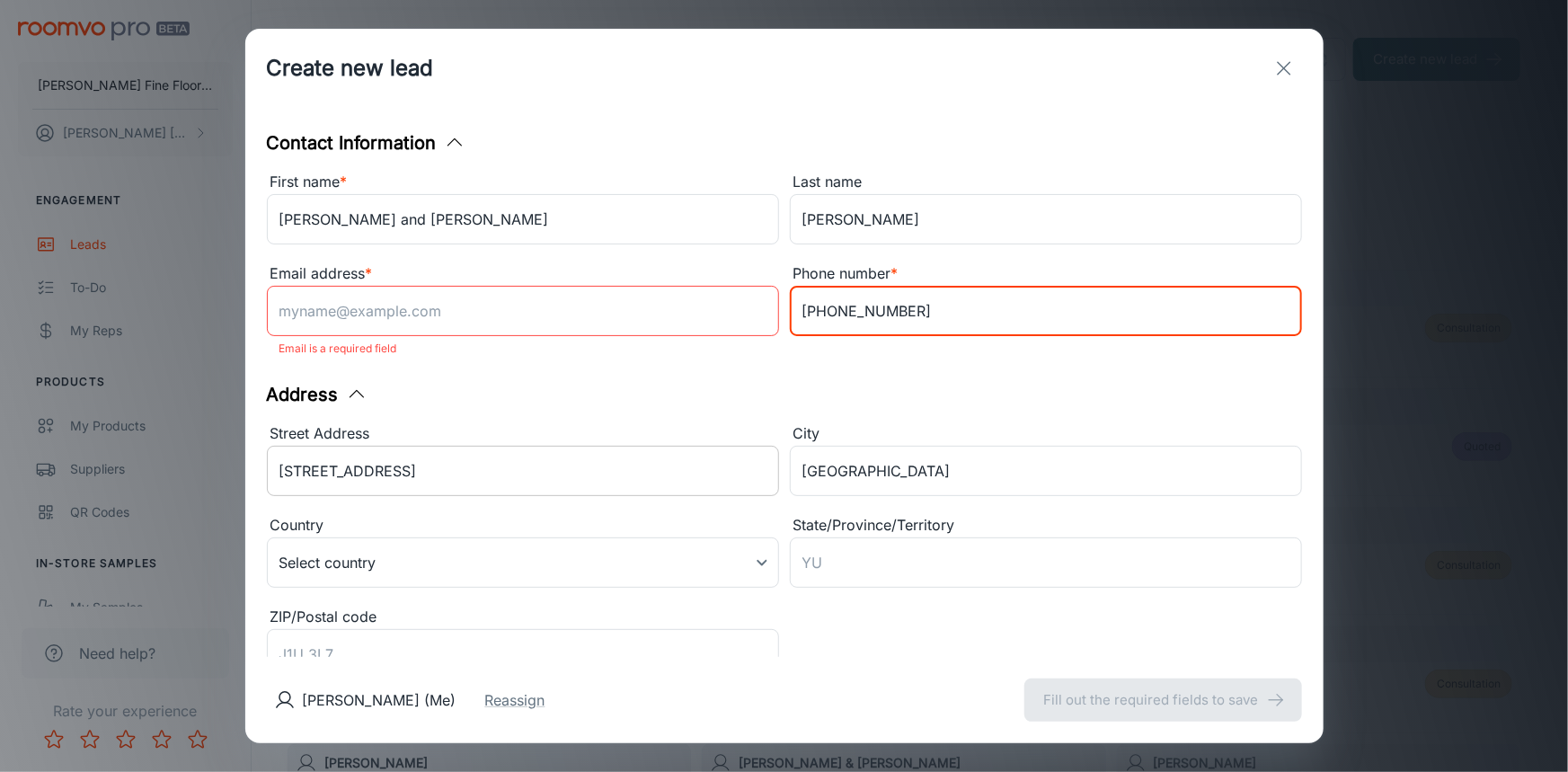
click at [599, 462] on input "[STREET_ADDRESS]" at bounding box center [523, 471] width 512 height 51
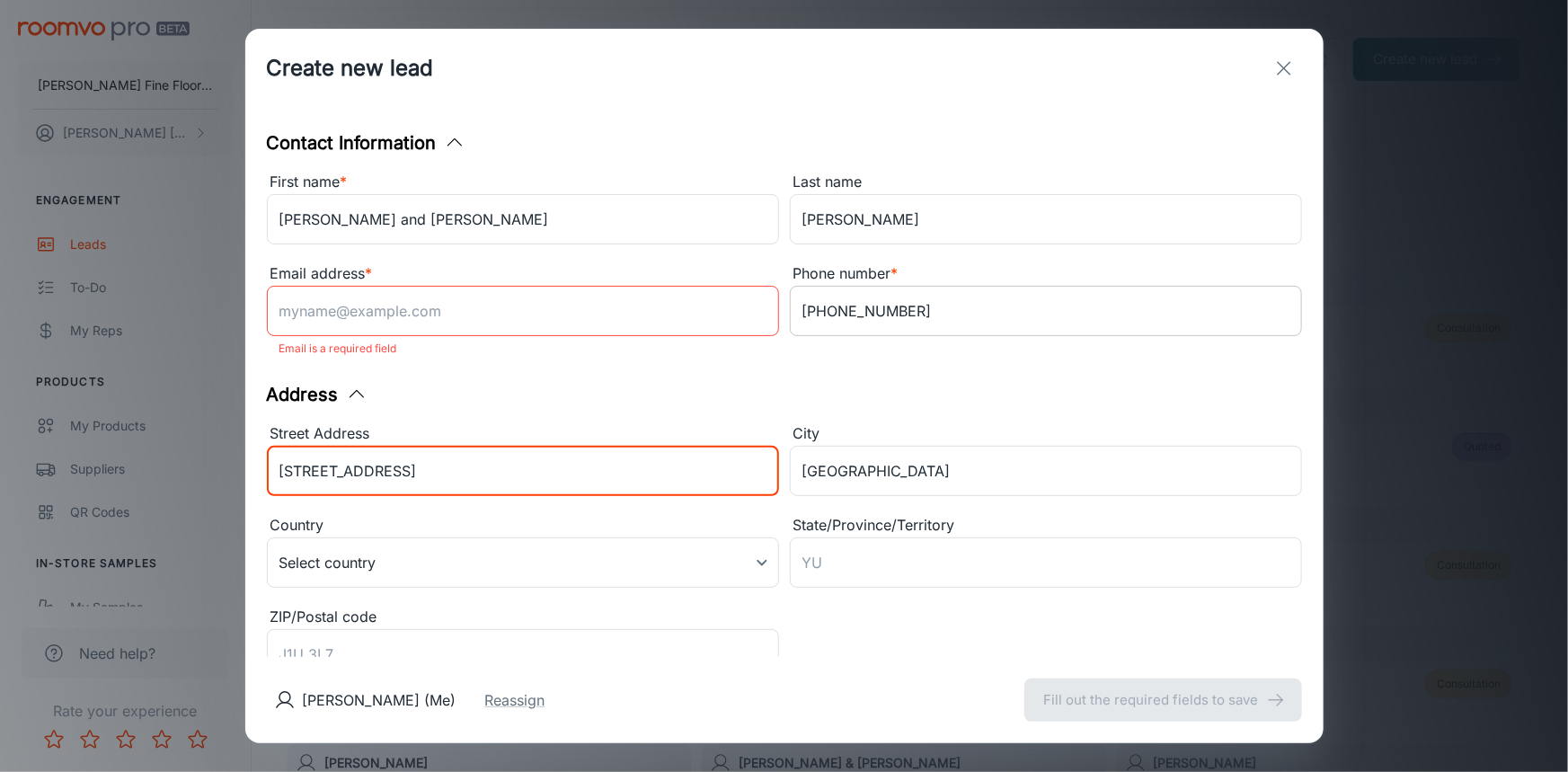
click at [1003, 323] on input "[PHONE_NUMBER]" at bounding box center [1047, 310] width 512 height 51
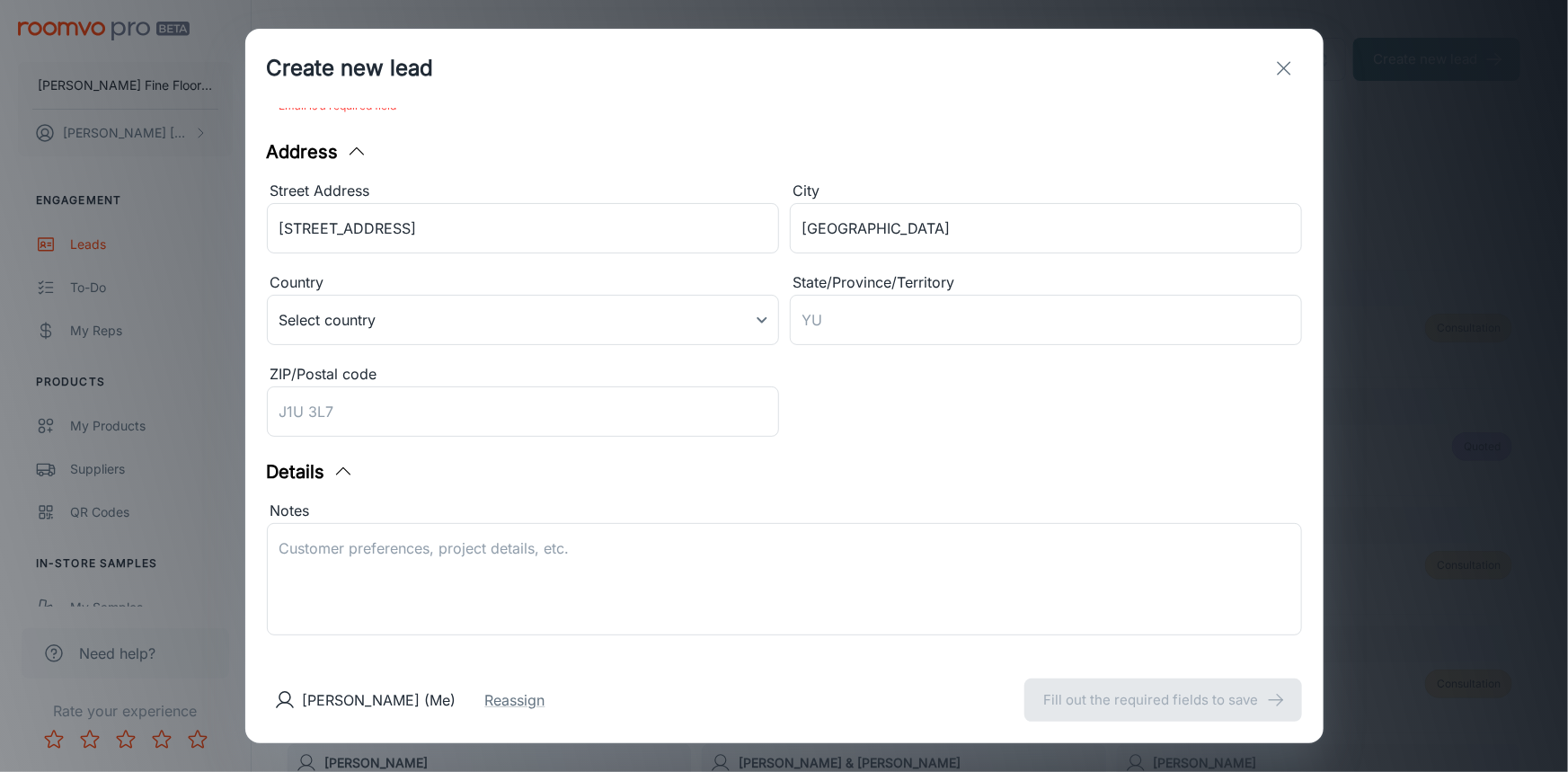
scroll to position [355, 0]
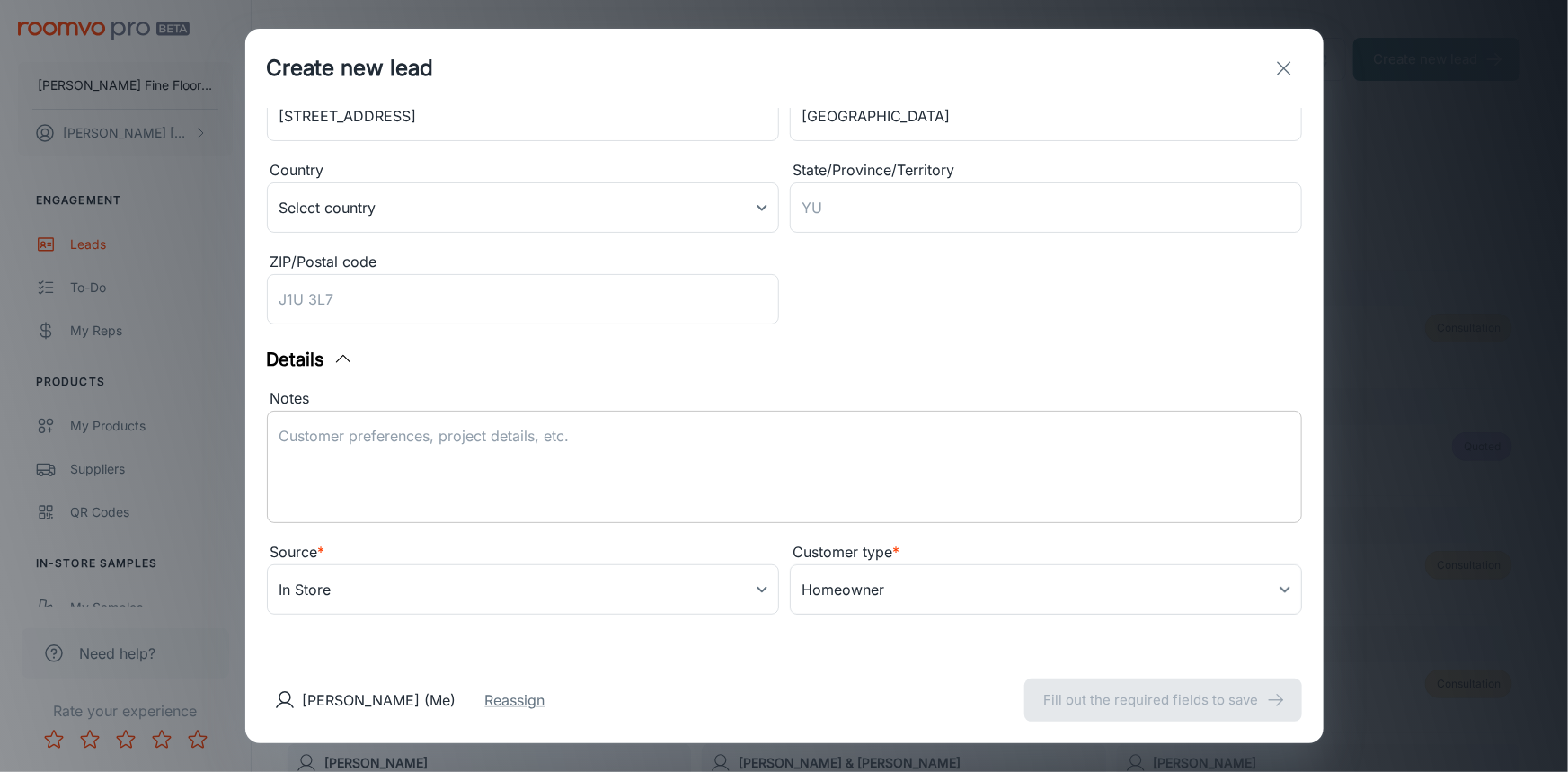
click at [591, 462] on textarea "Notes" at bounding box center [784, 467] width 1011 height 83
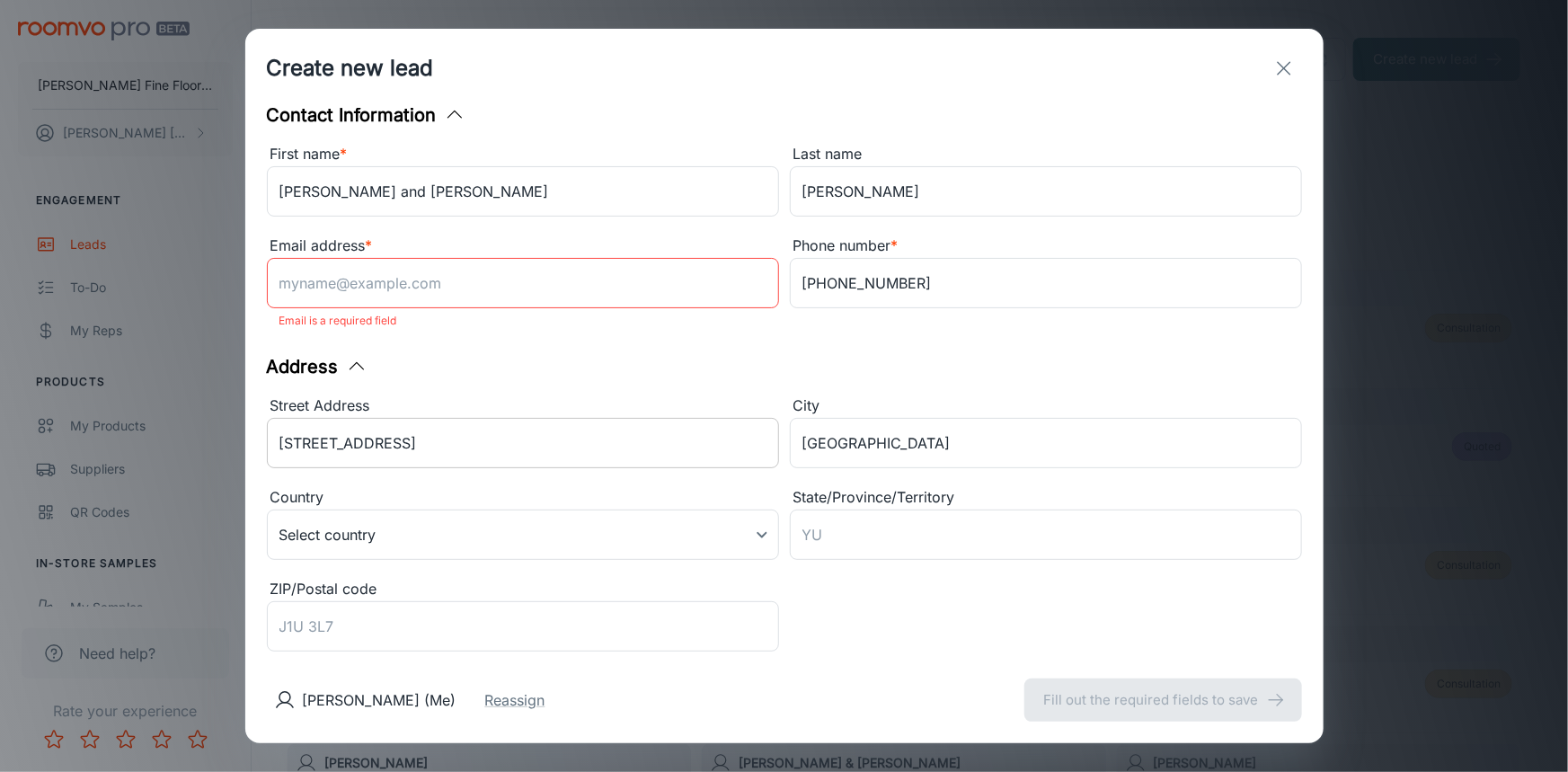
scroll to position [0, 0]
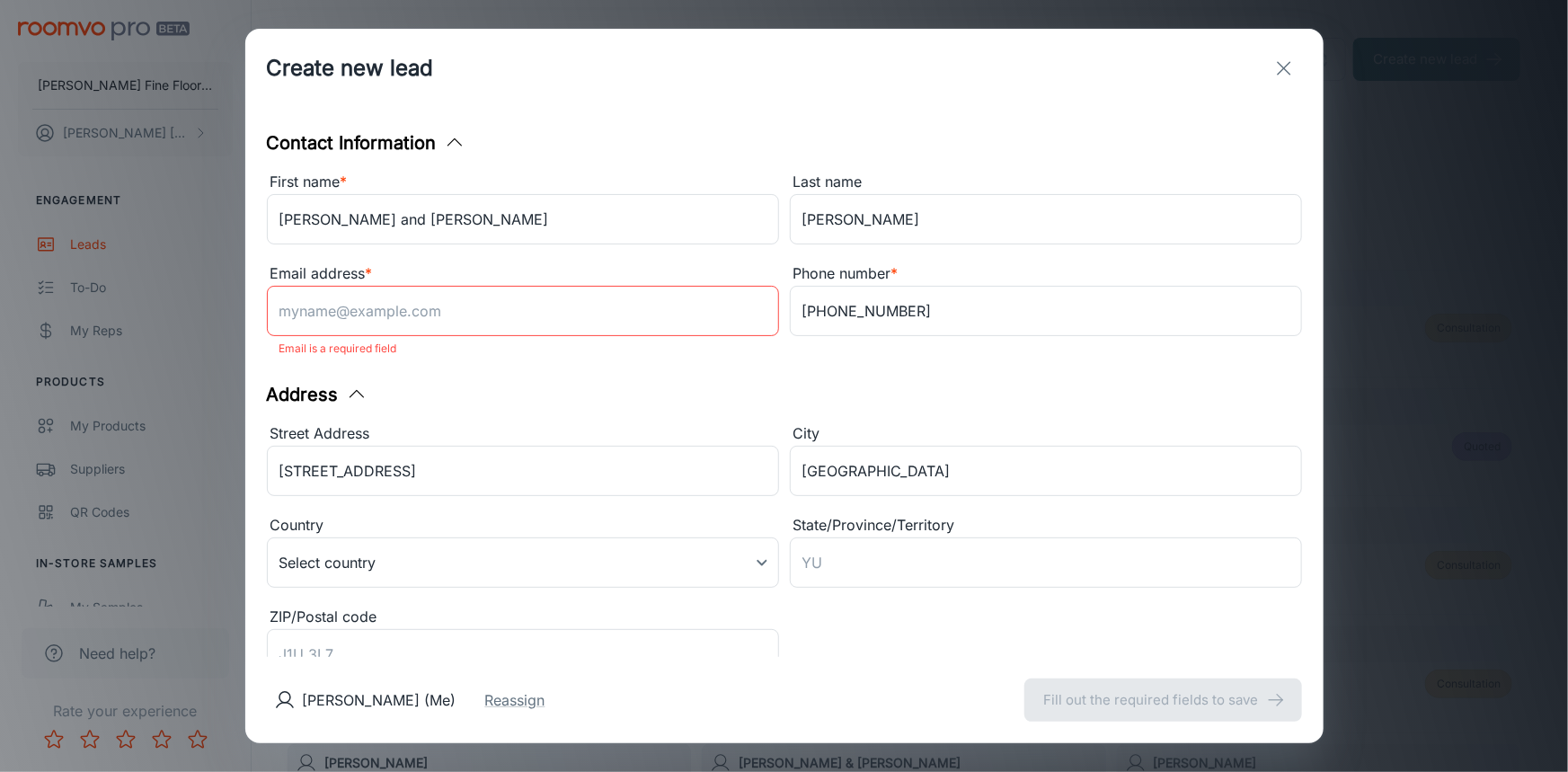
type textarea "Kitchen, nook, hallway, bd, stairs"
click at [329, 304] on input "Email address *" at bounding box center [523, 310] width 512 height 51
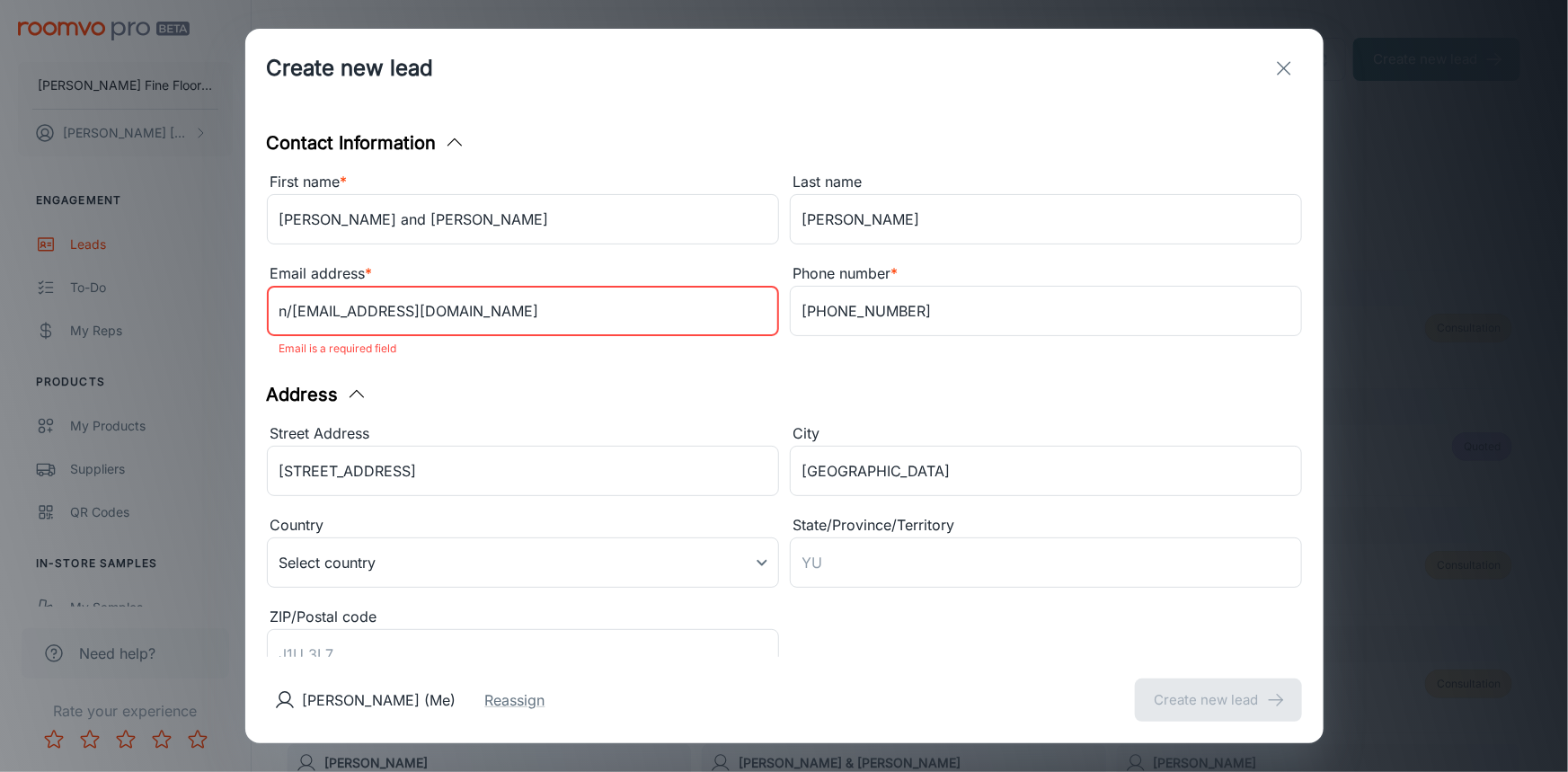
type input "n/[EMAIL_ADDRESS][DOMAIN_NAME]"
click at [629, 397] on div "Address" at bounding box center [785, 394] width 1036 height 27
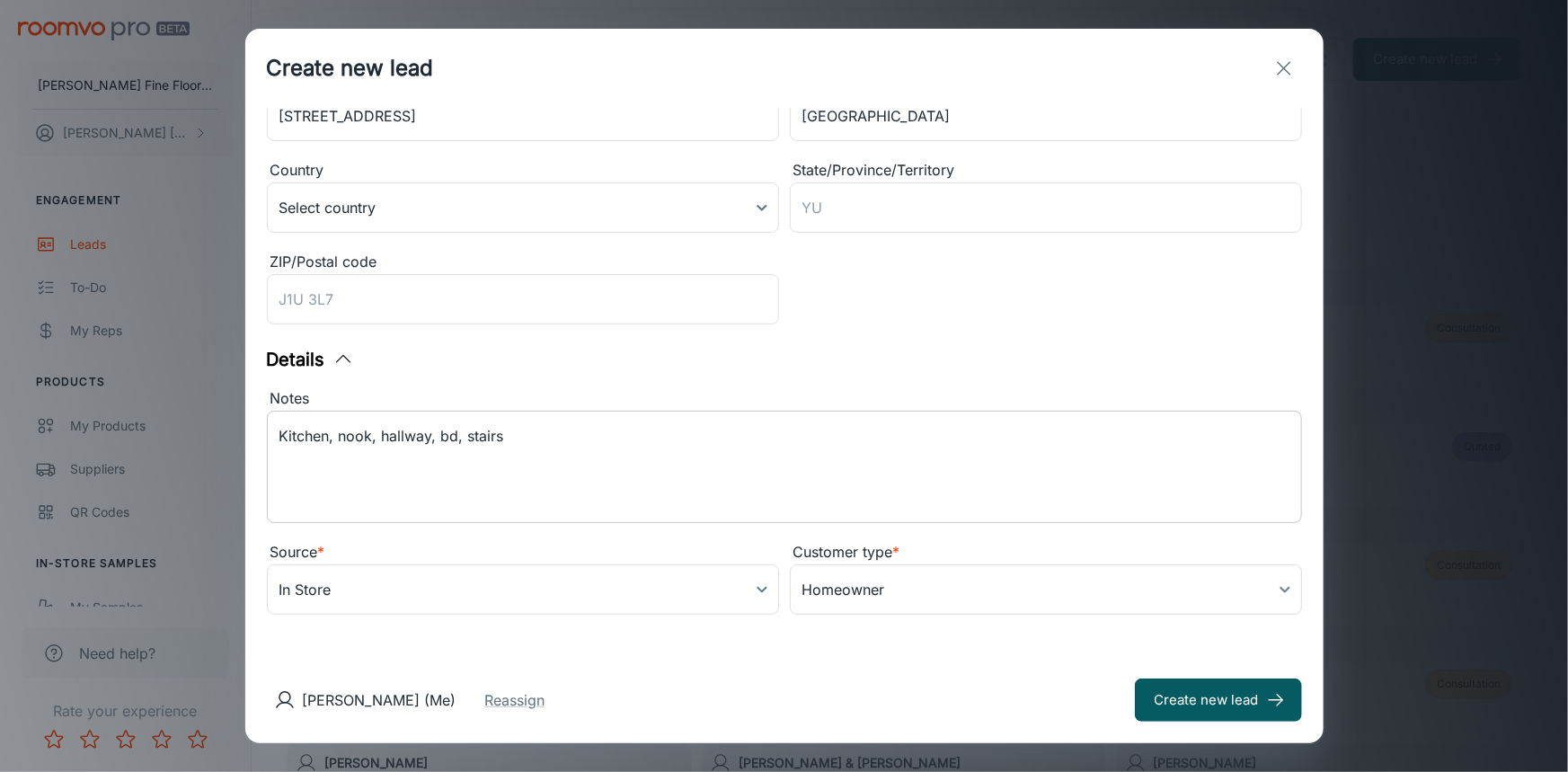
scroll to position [333, 0]
click at [574, 466] on textarea "Kitchen, nook, hallway, bd, stairs" at bounding box center [784, 466] width 1011 height 83
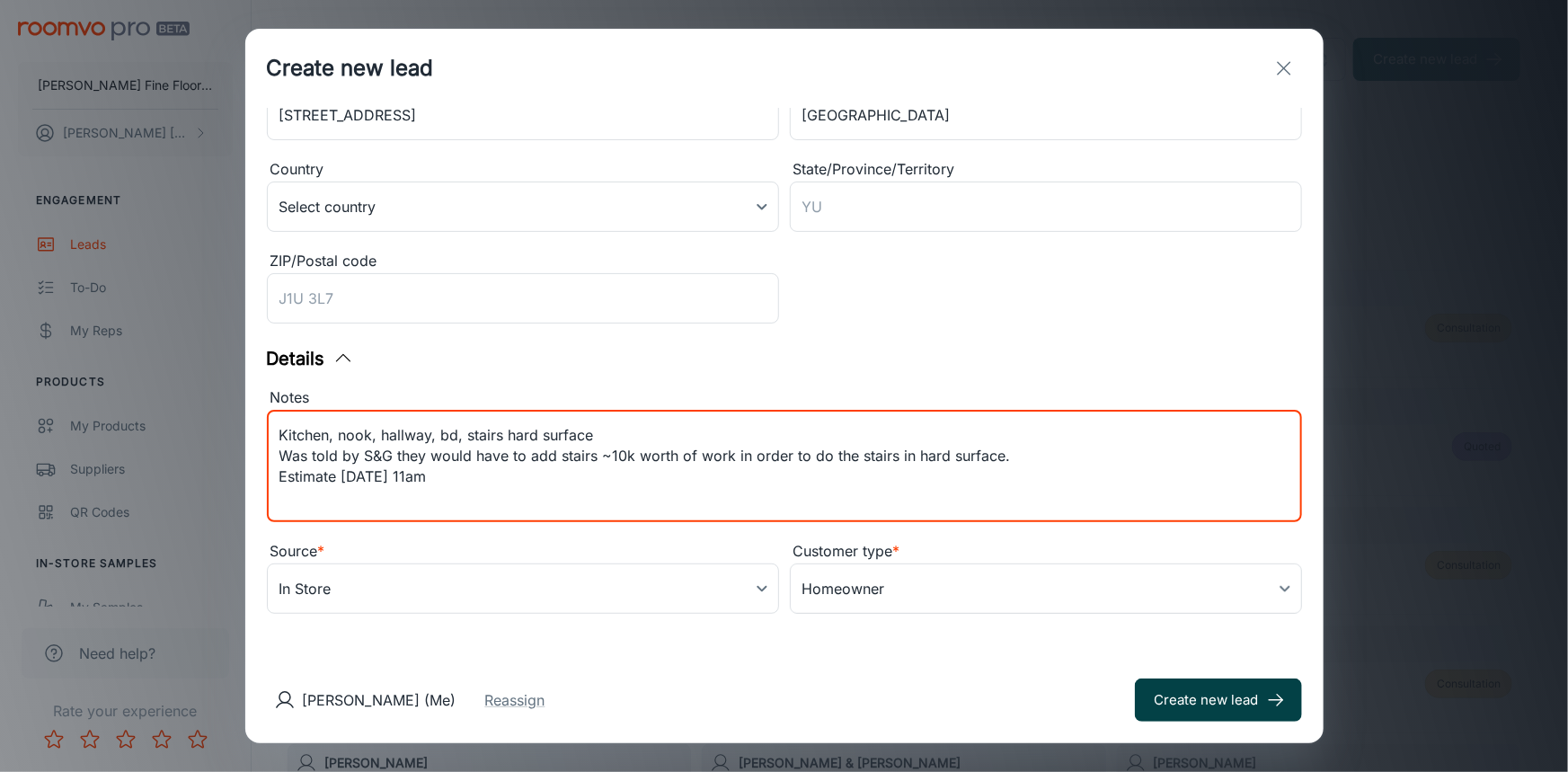
type textarea "Kitchen, nook, hallway, bd, stairs hard surface Was told by S&G they would have…"
click at [1207, 708] on button "Create new lead" at bounding box center [1218, 700] width 167 height 43
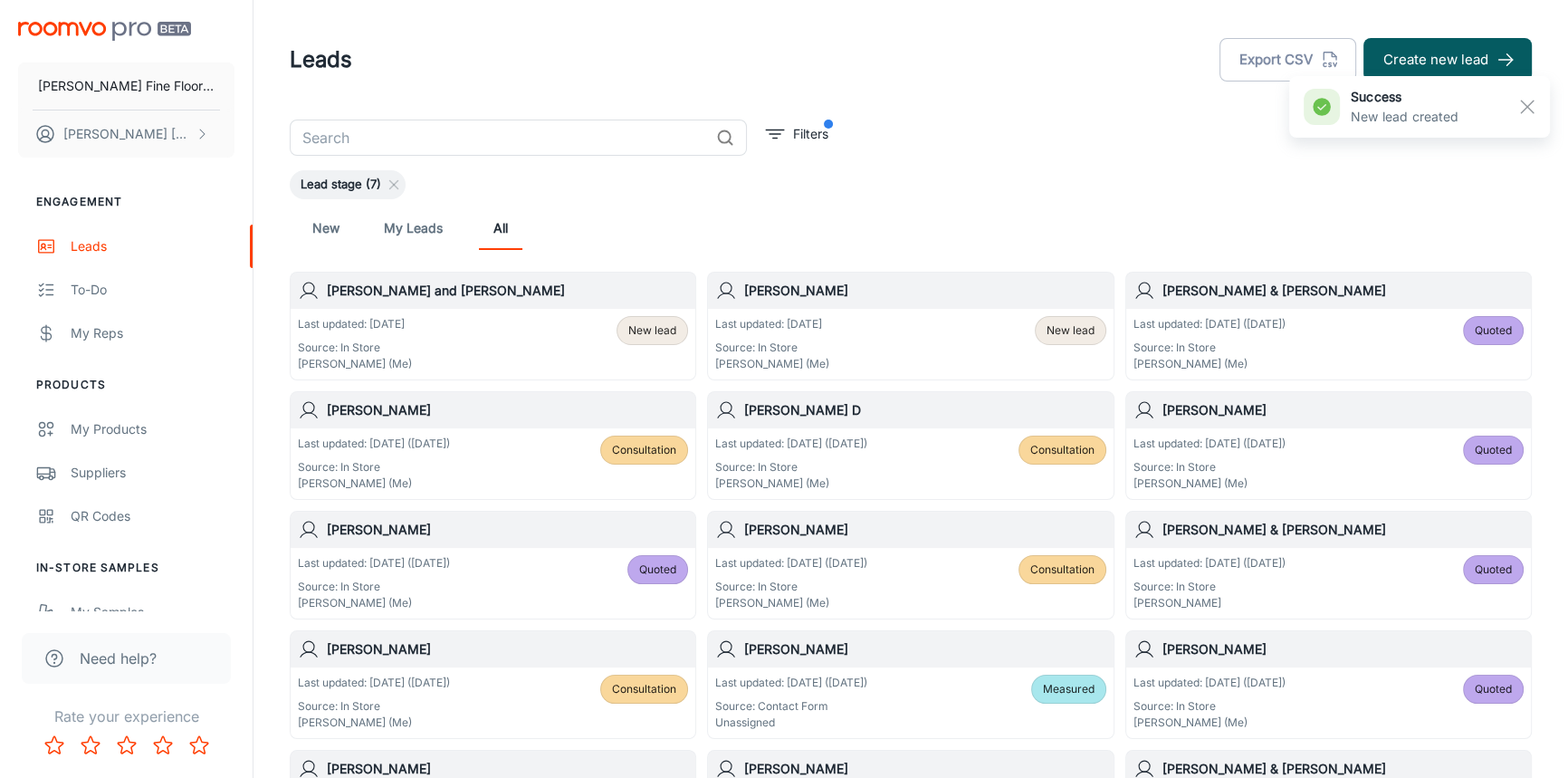
click at [868, 300] on h6 "[PERSON_NAME]" at bounding box center [924, 290] width 361 height 19
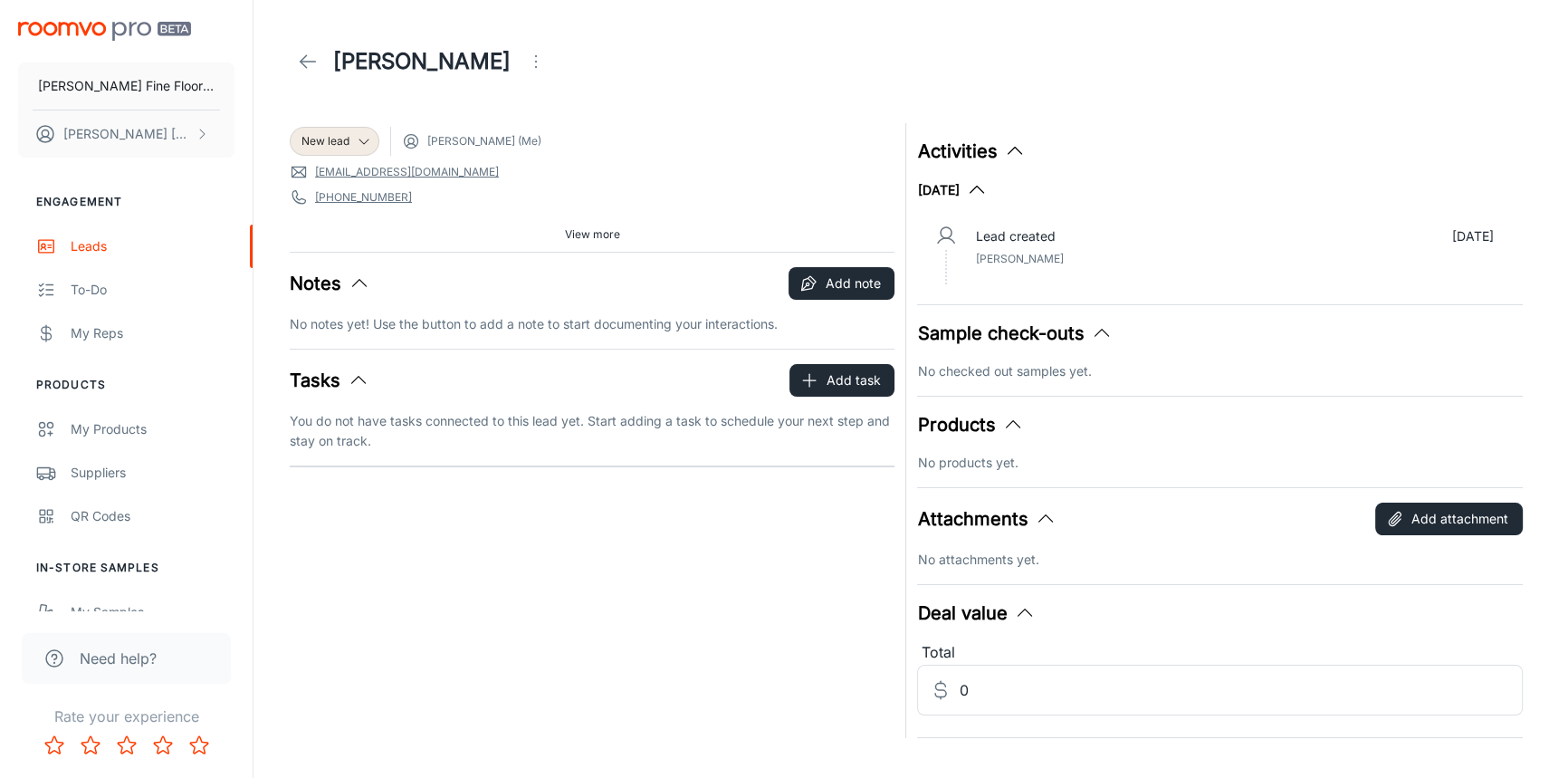
click at [610, 234] on span "View more" at bounding box center [593, 235] width 56 height 17
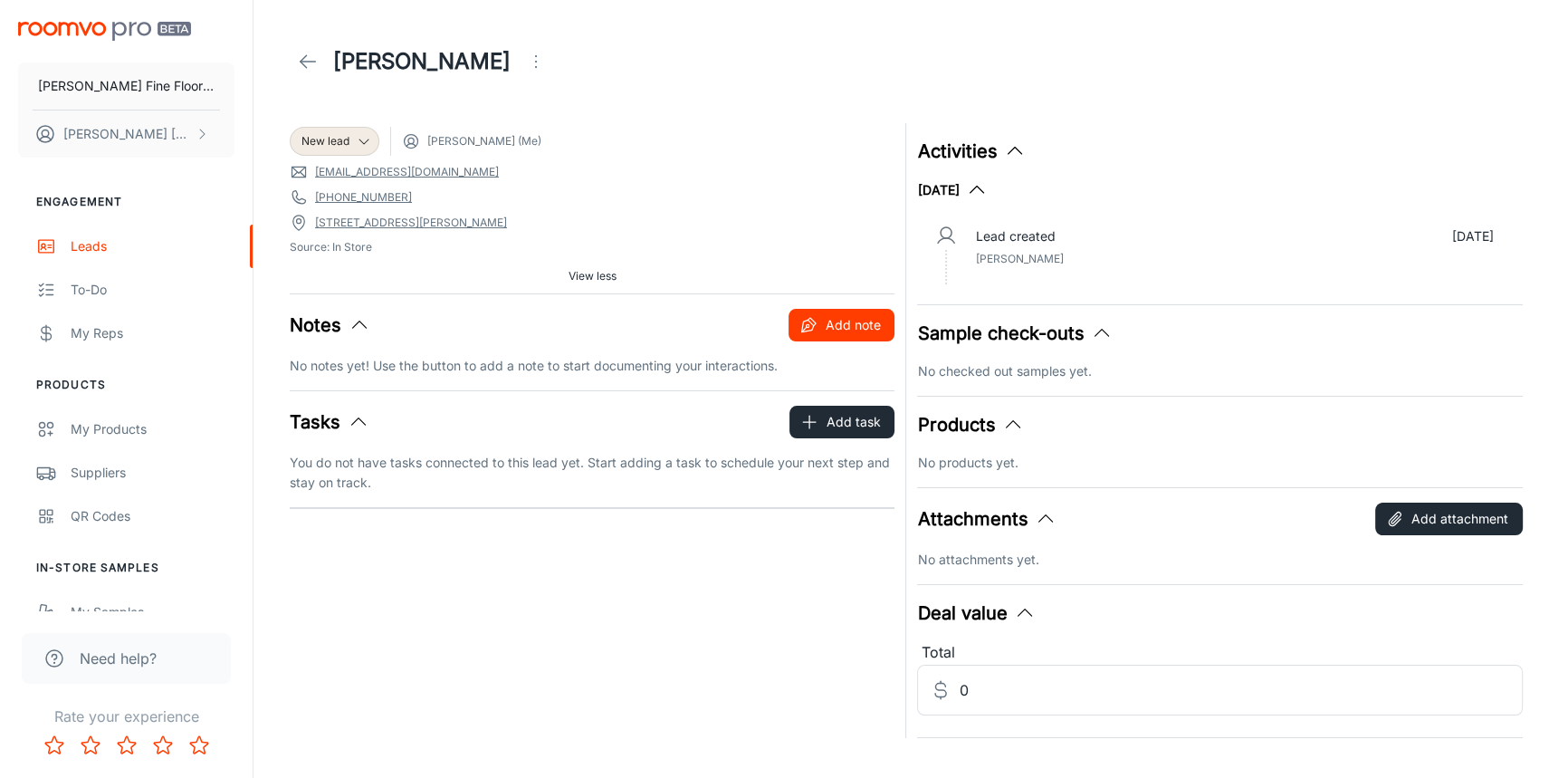
click at [829, 322] on button "Add note" at bounding box center [842, 325] width 106 height 32
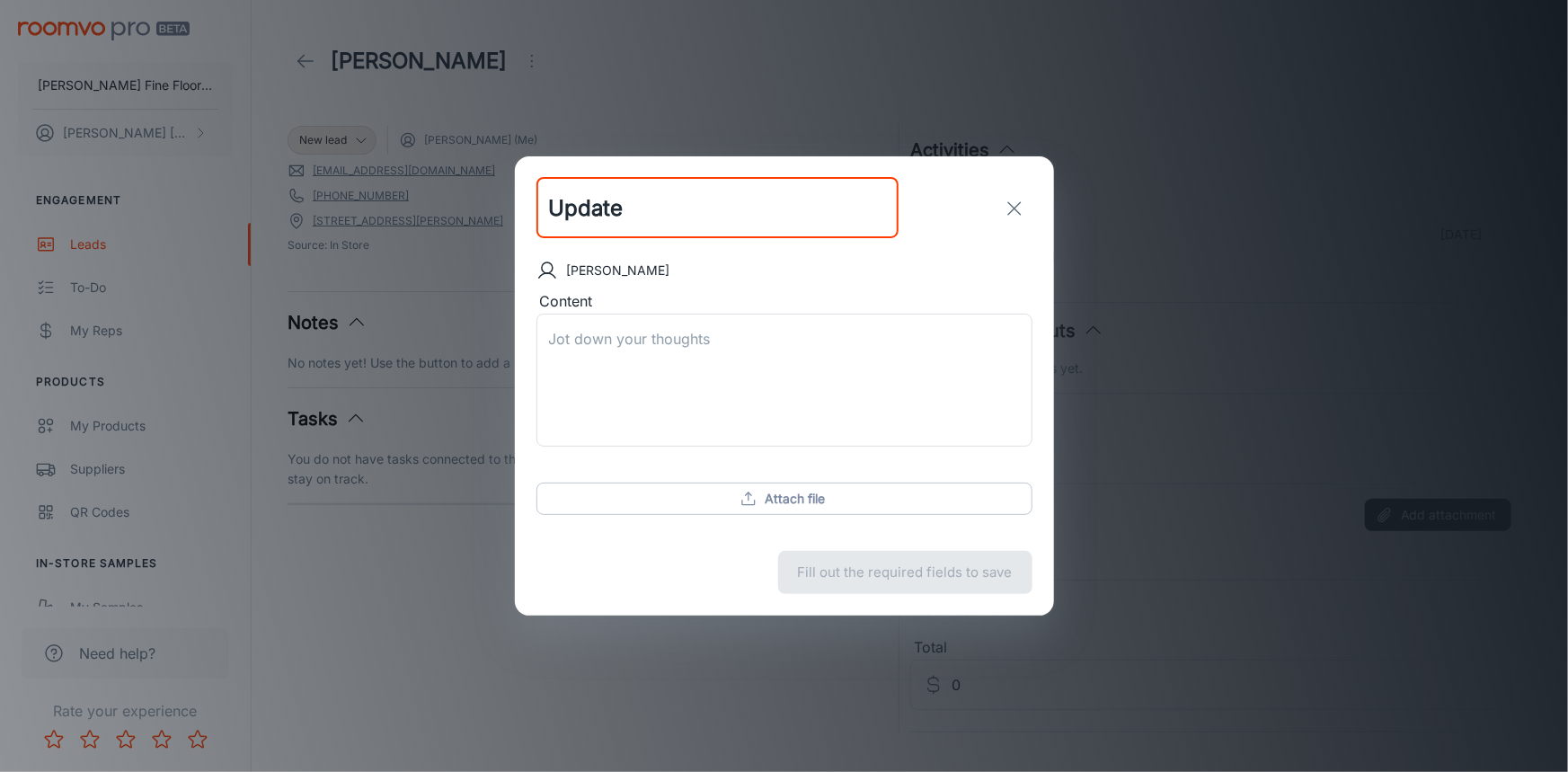
type input "Update"
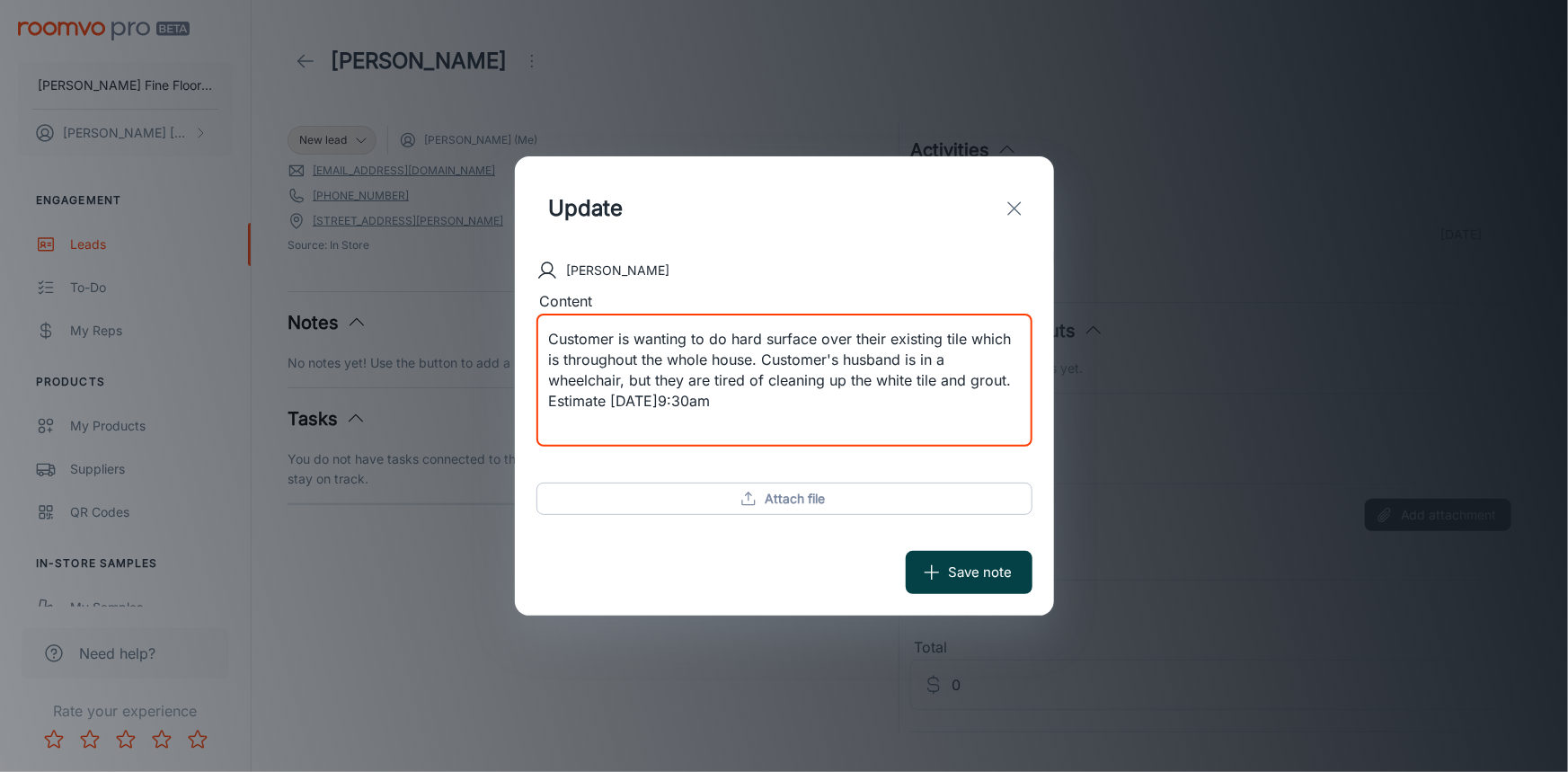
type textarea "Customer is wanting to do hard surface over their existing tile which is throug…"
click at [962, 575] on button "Save note" at bounding box center [969, 572] width 127 height 43
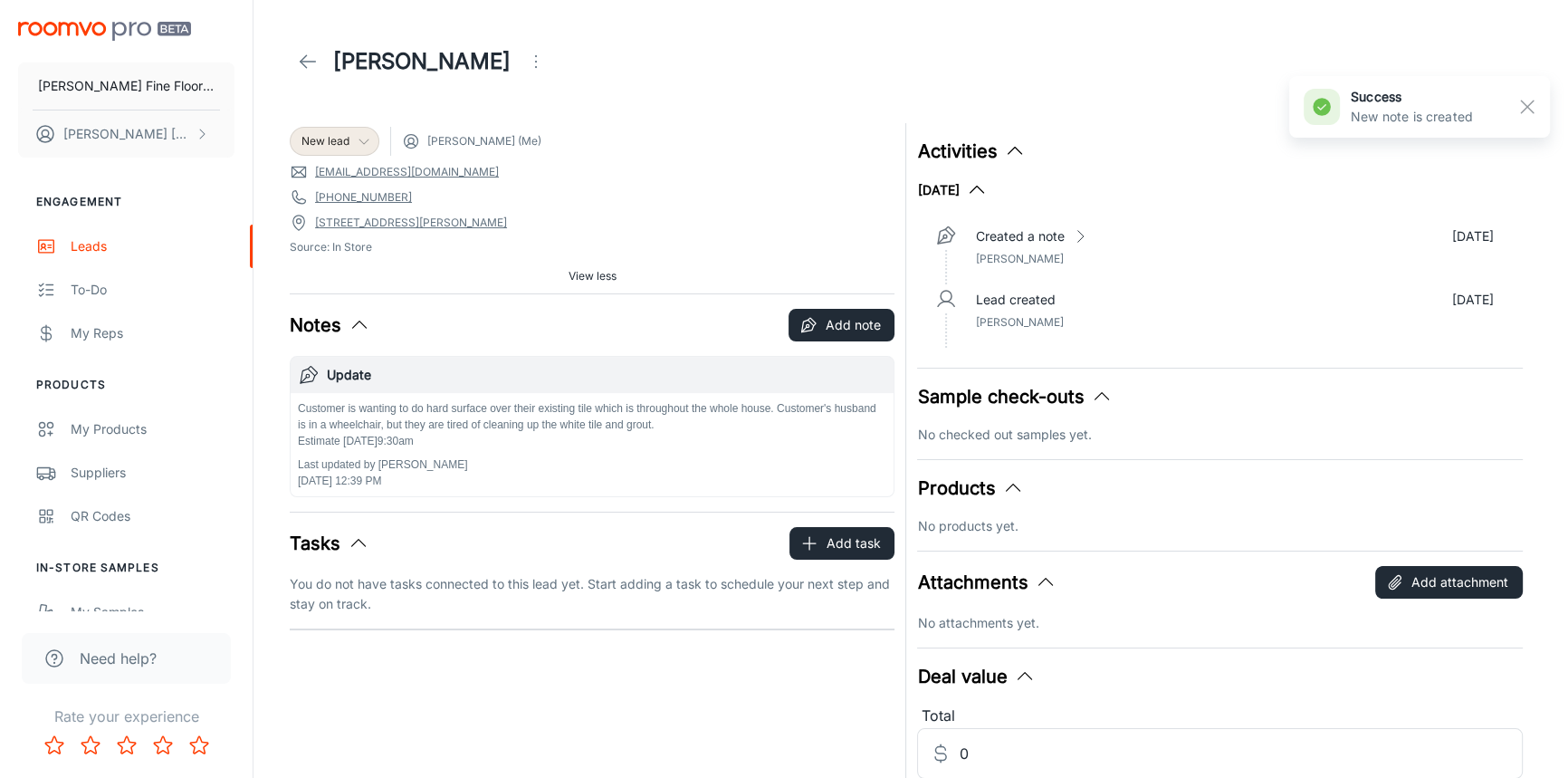
click at [341, 145] on span "New lead" at bounding box center [326, 141] width 48 height 17
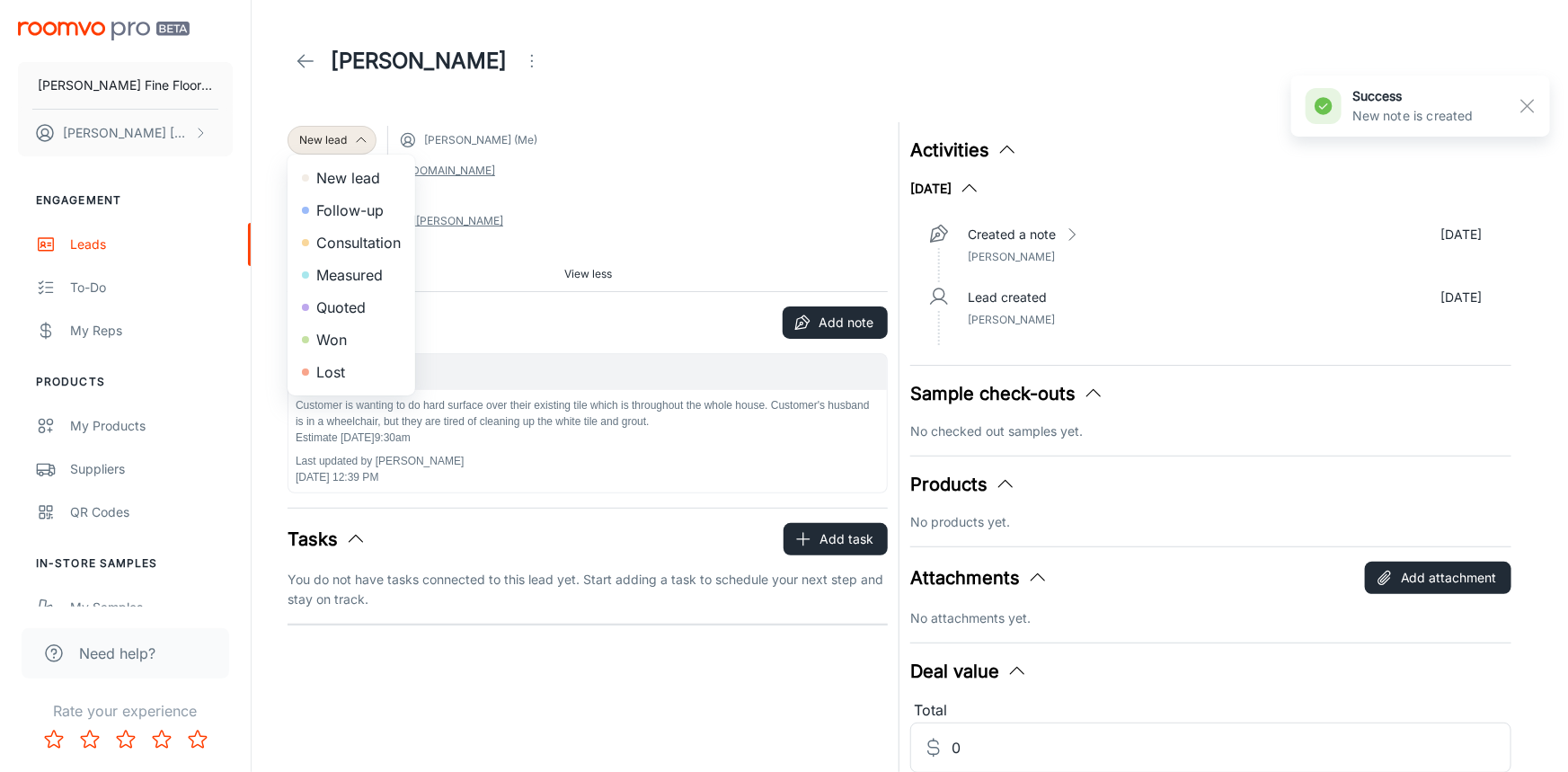
click at [353, 235] on li "Consultation" at bounding box center [351, 242] width 128 height 32
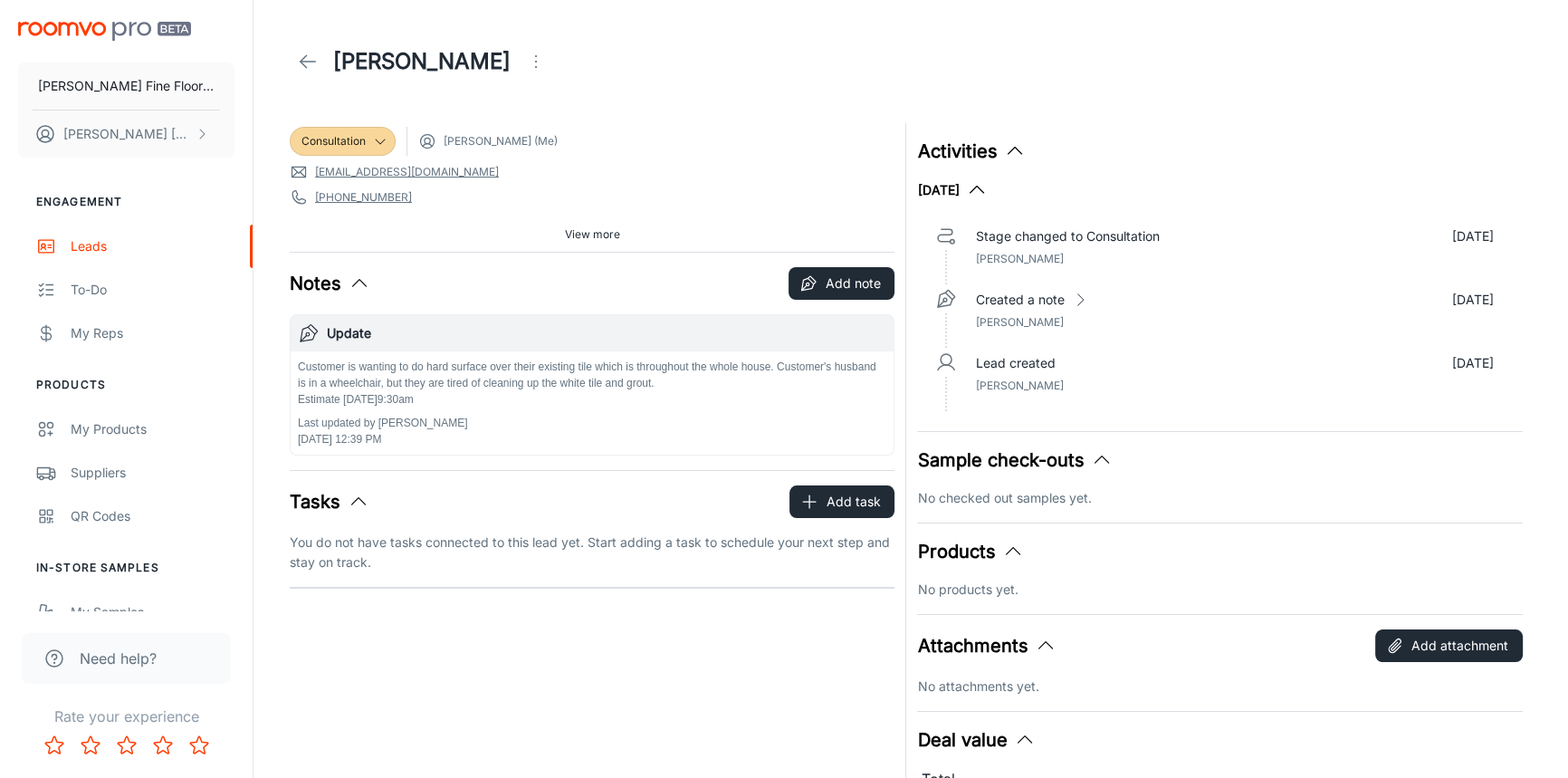
click at [297, 57] on icon at bounding box center [307, 61] width 21 height 21
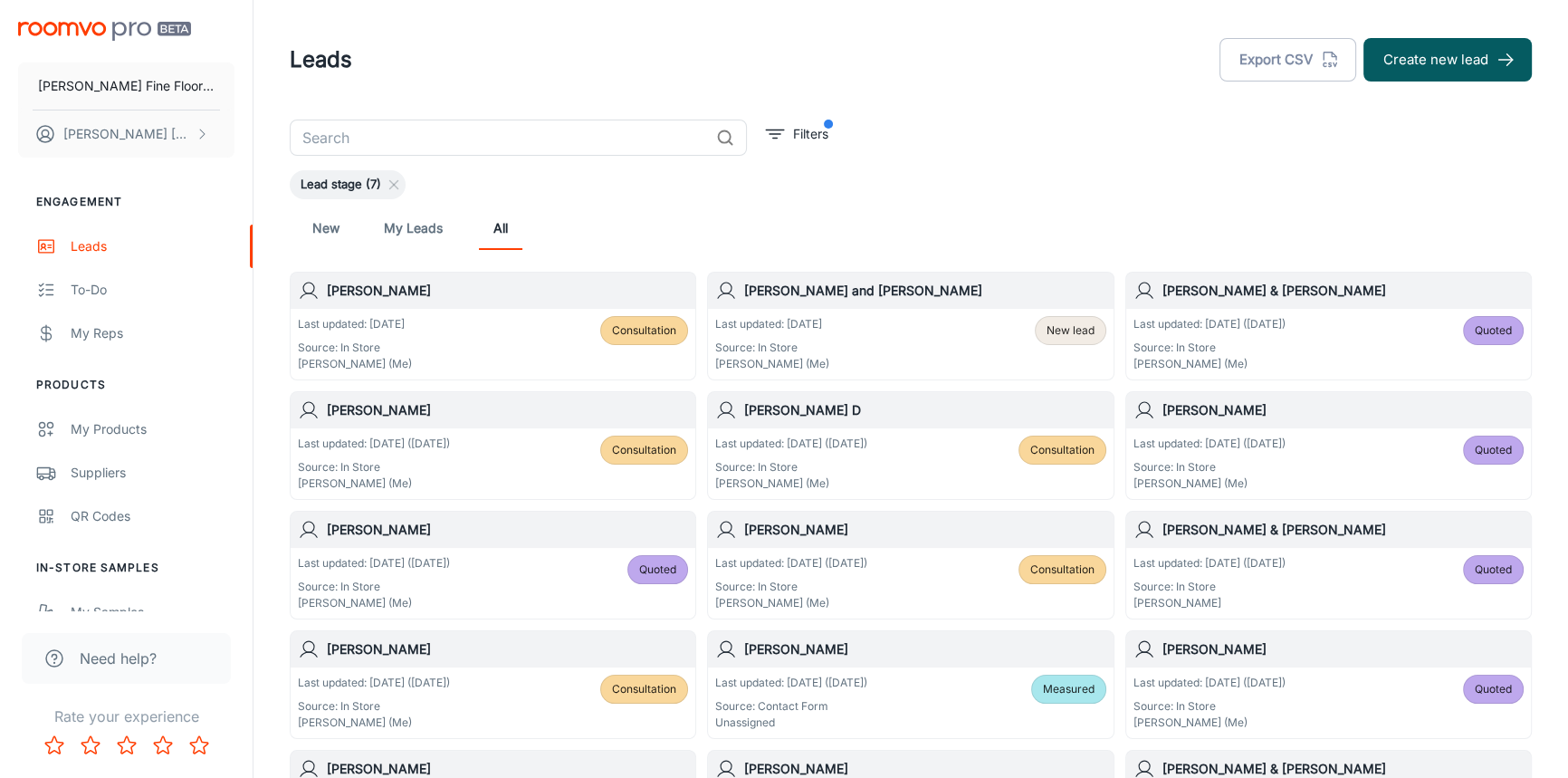
click at [910, 309] on div "Last updated: [DATE] Source: In Store [PERSON_NAME] (Me) New lead" at bounding box center [910, 344] width 405 height 71
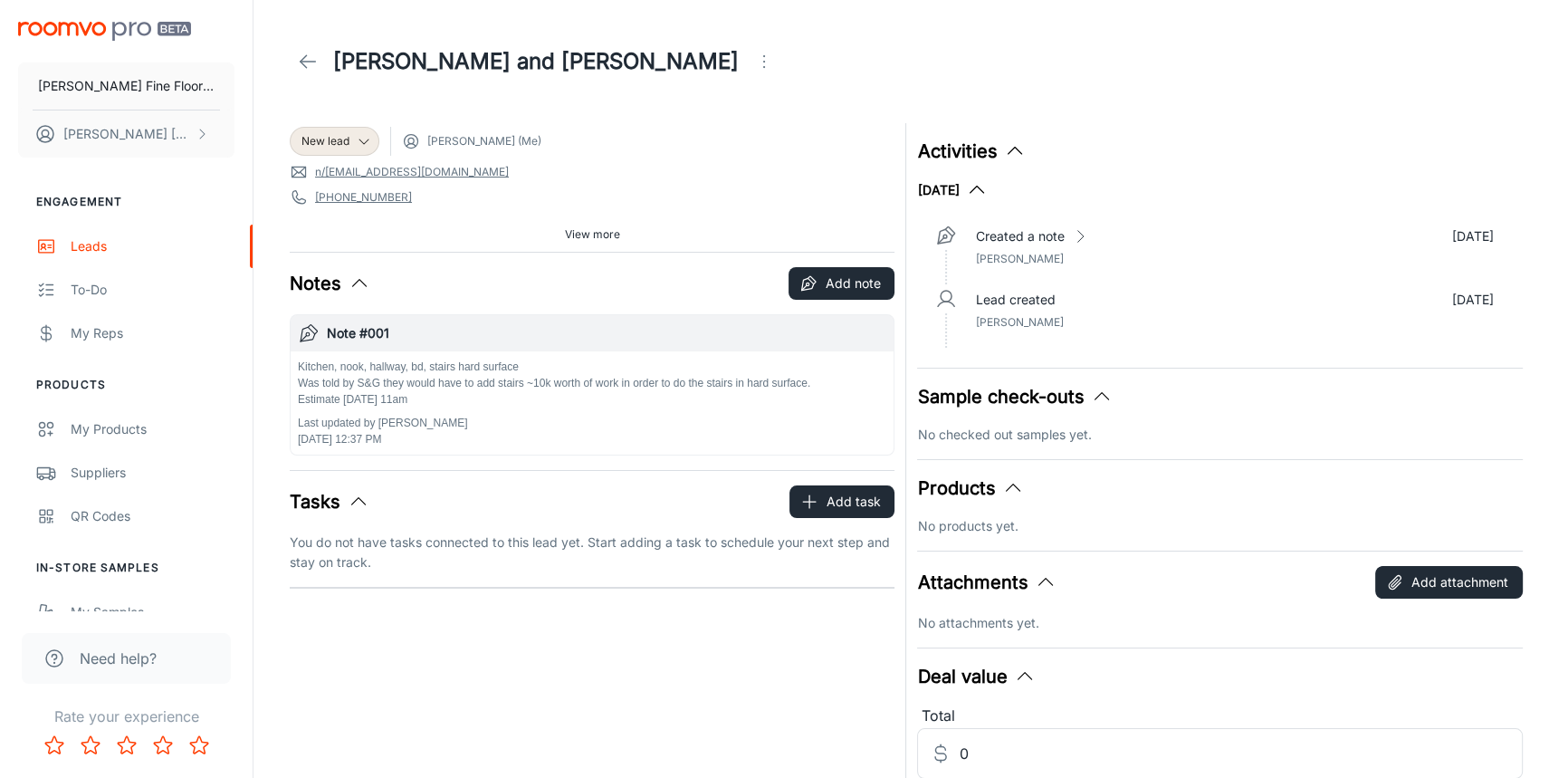
click at [753, 55] on icon "Open menu" at bounding box center [764, 61] width 21 height 21
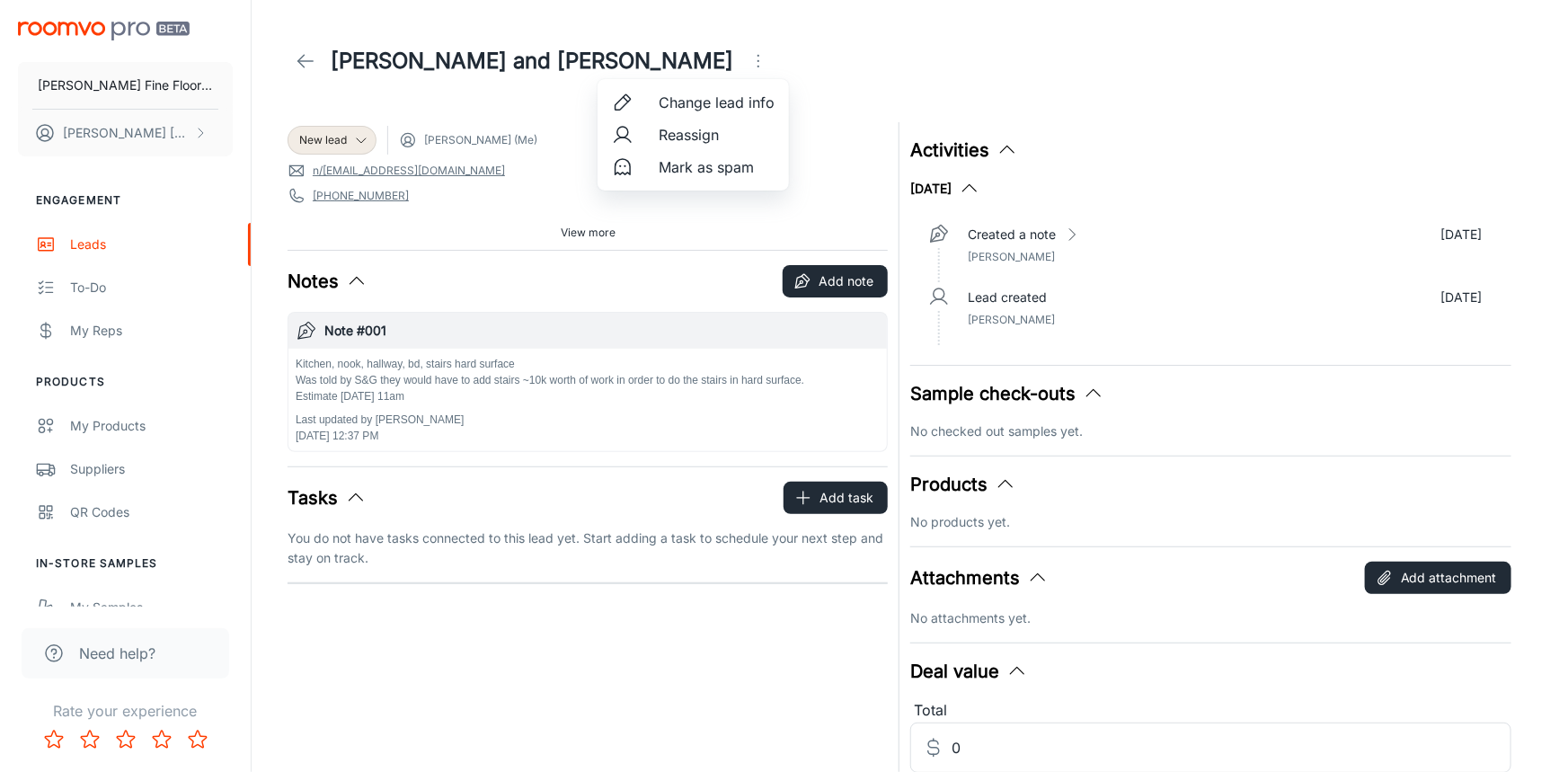
click at [697, 99] on span "Change lead info" at bounding box center [717, 102] width 116 height 21
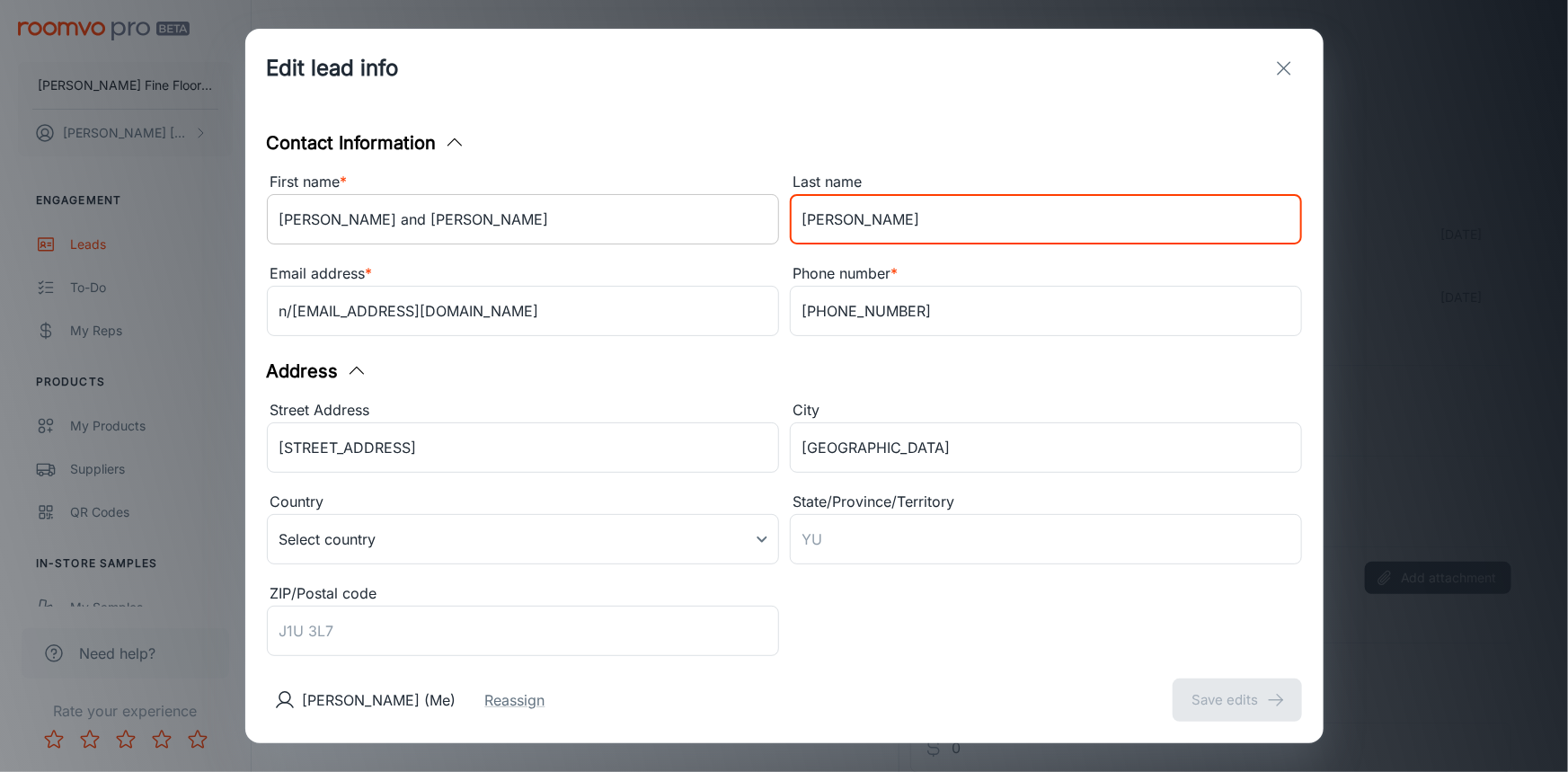
drag, startPoint x: 858, startPoint y: 218, endPoint x: 721, endPoint y: 239, distance: 138.6
click at [721, 239] on div "First name * [PERSON_NAME] and [PERSON_NAME] ​ Last name [PERSON_NAME] ​ Email …" at bounding box center [779, 251] width 1047 height 183
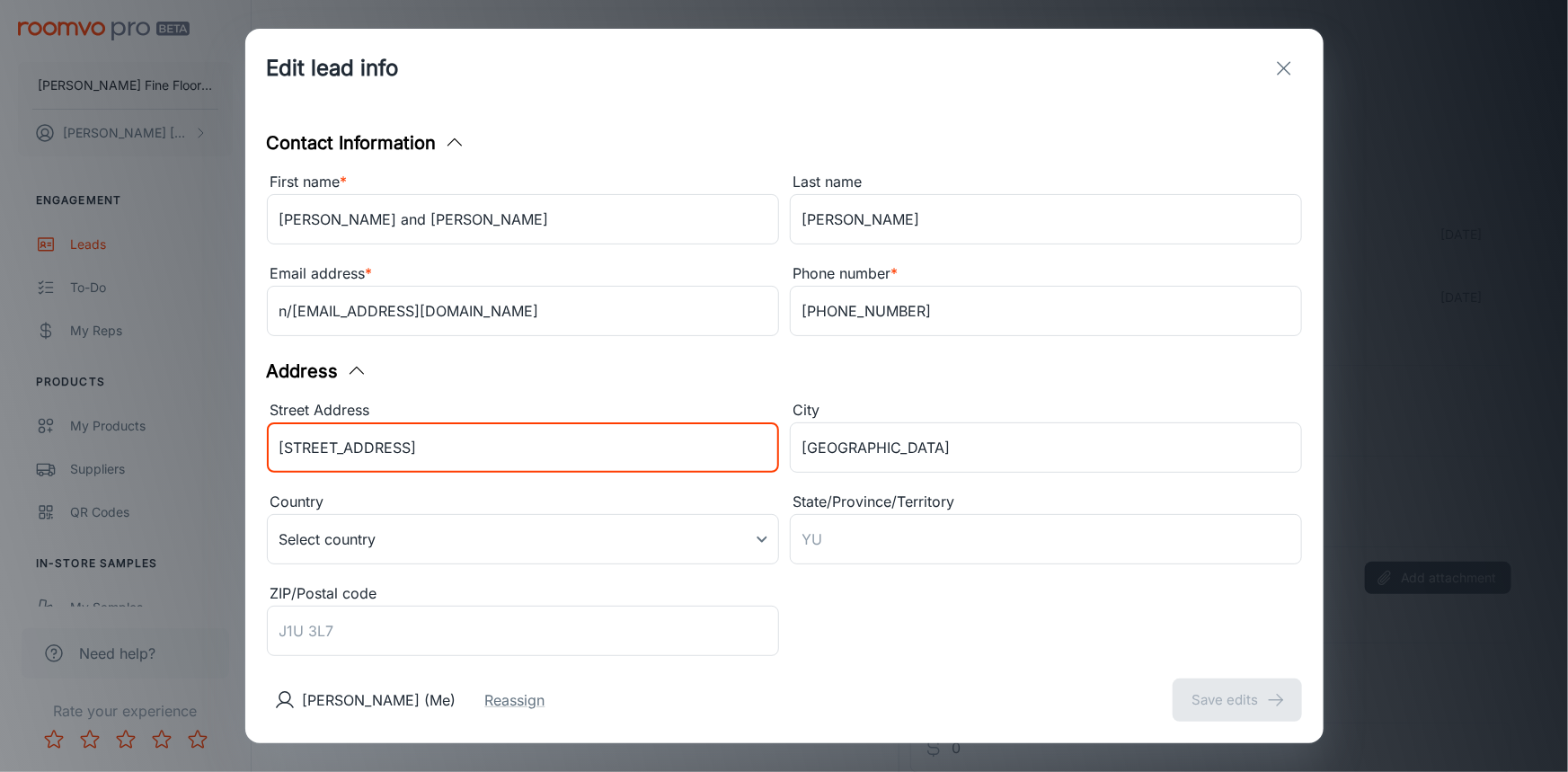
drag, startPoint x: 415, startPoint y: 447, endPoint x: 190, endPoint y: 455, distance: 225.1
click at [190, 455] on div "Edit lead info Contact Information First name * [PERSON_NAME] and [PERSON_NAME]…" at bounding box center [784, 386] width 1568 height 772
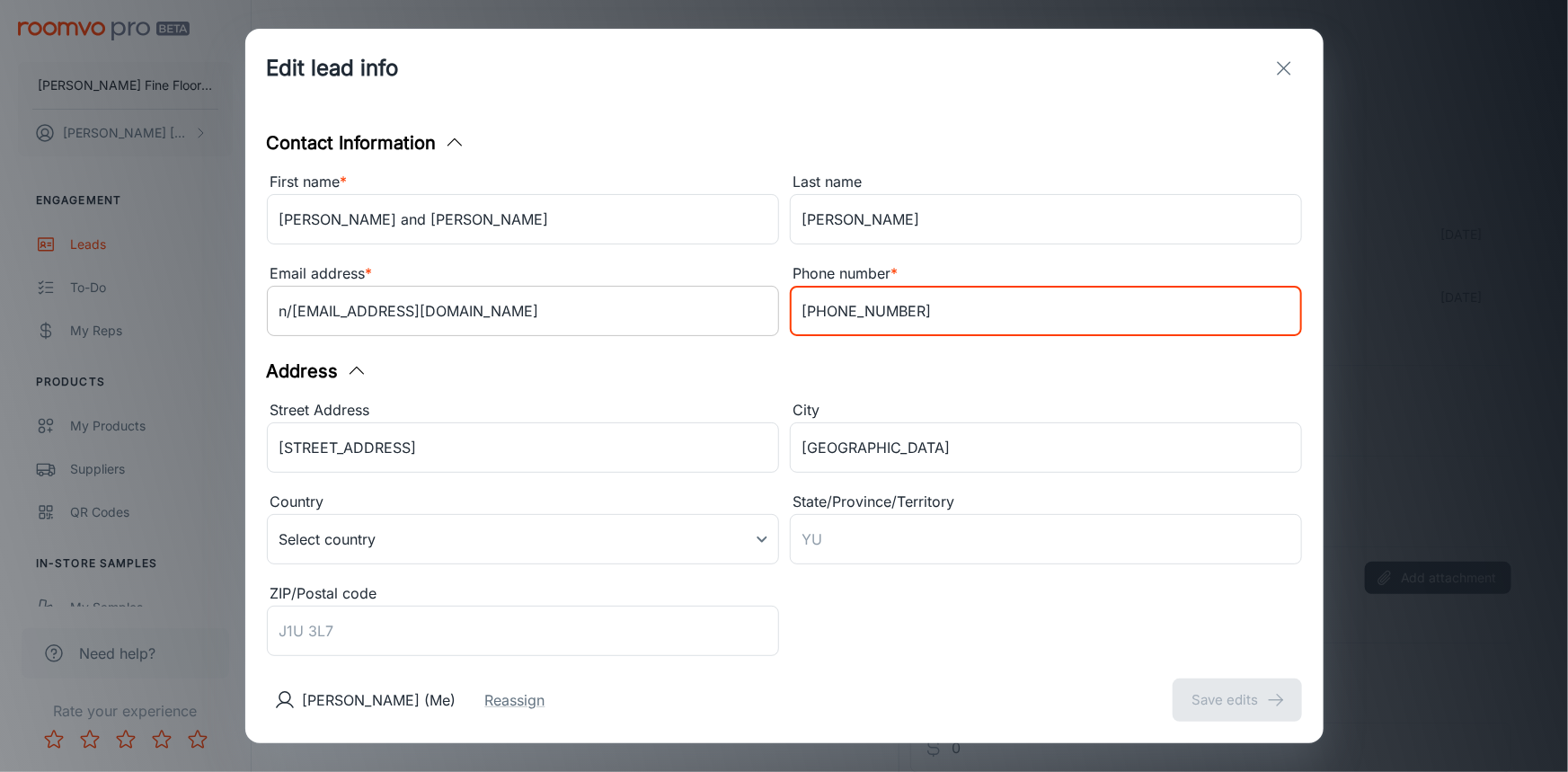
drag, startPoint x: 891, startPoint y: 310, endPoint x: 728, endPoint y: 322, distance: 163.4
click at [728, 322] on div "First name * [PERSON_NAME] and [PERSON_NAME] ​ Last name [PERSON_NAME] ​ Email …" at bounding box center [779, 251] width 1047 height 183
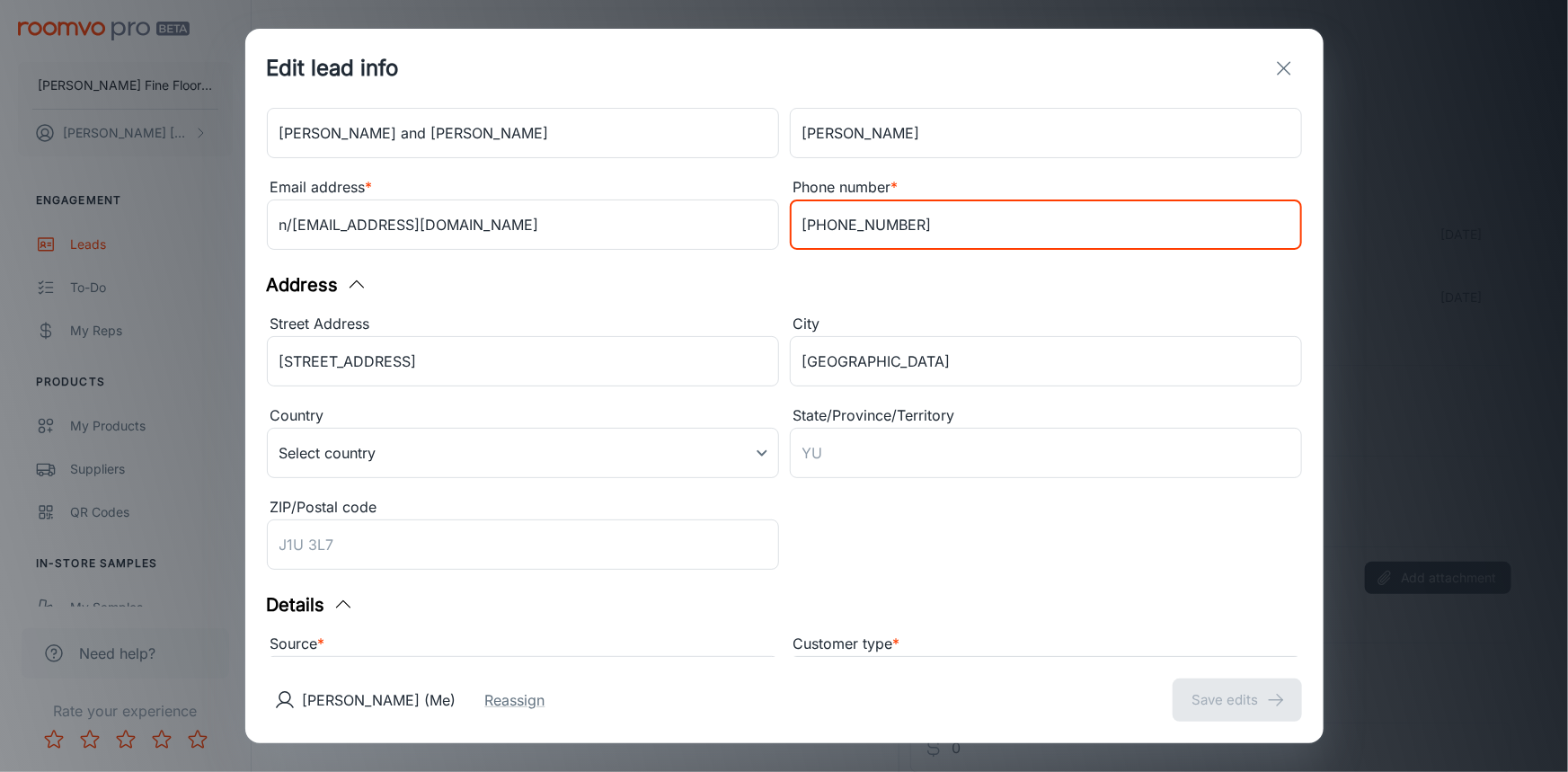
scroll to position [179, 0]
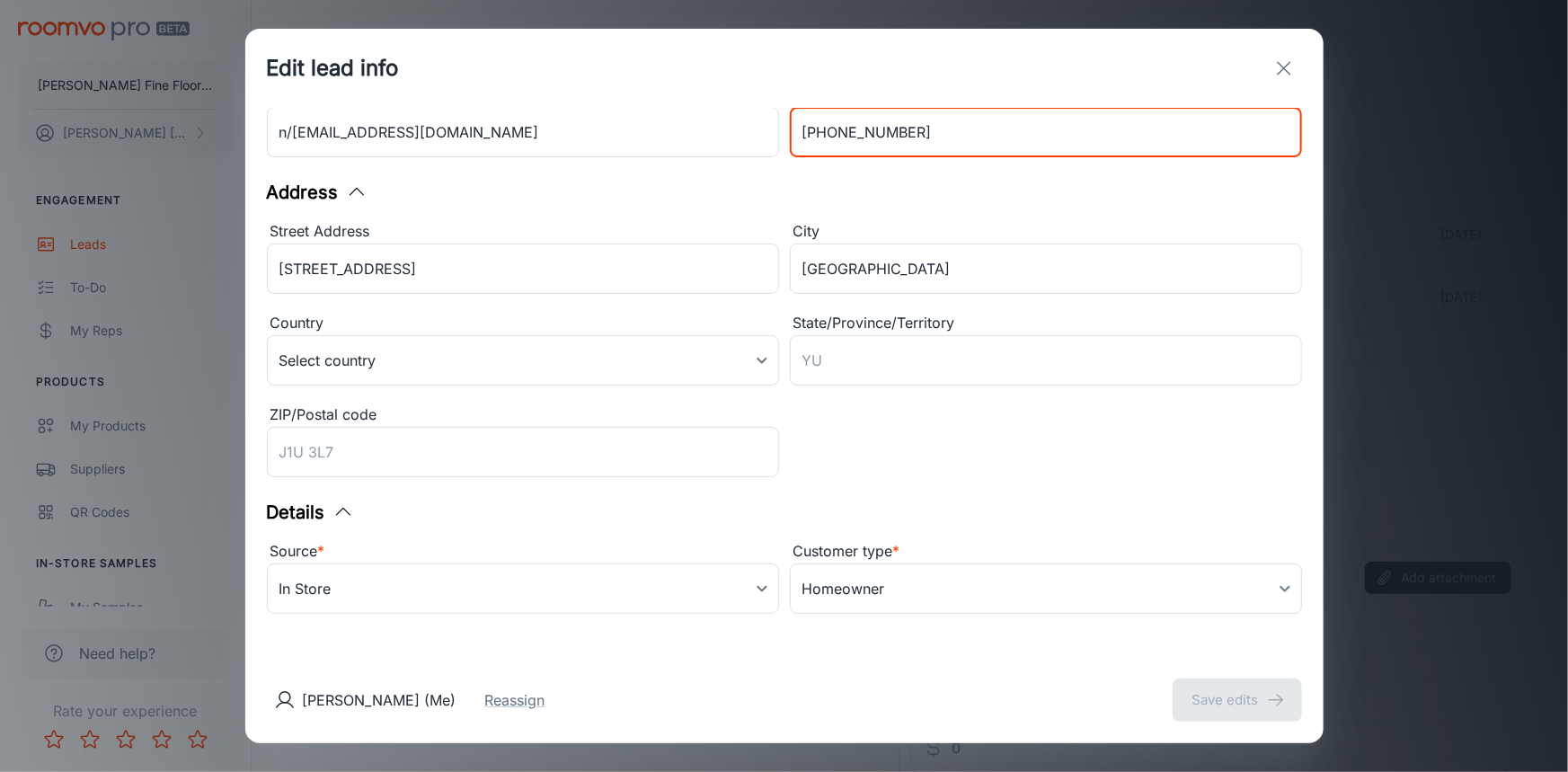
click at [1283, 62] on icon "exit" at bounding box center [1283, 67] width 21 height 21
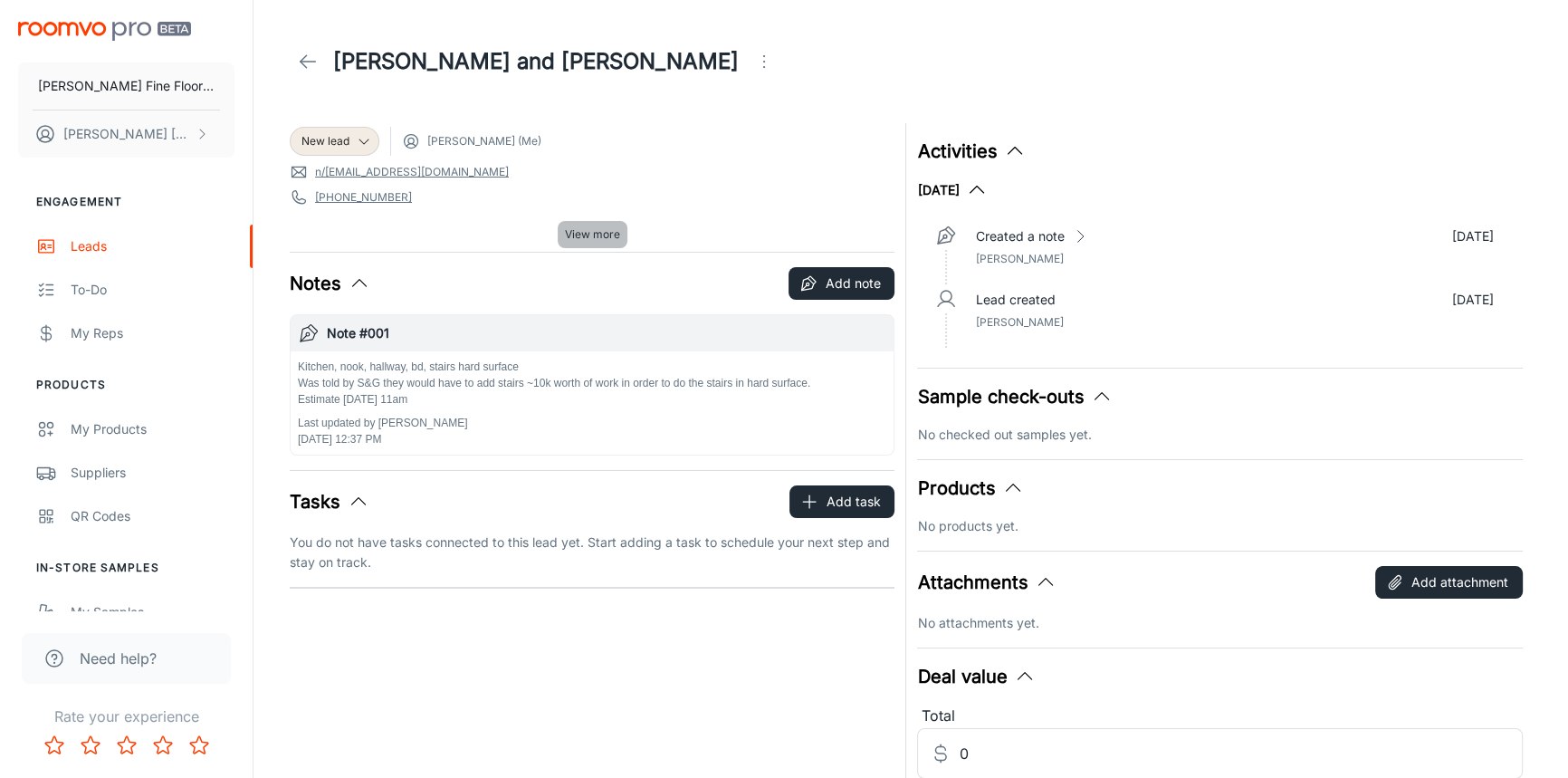
click at [588, 231] on span "View more" at bounding box center [593, 235] width 56 height 17
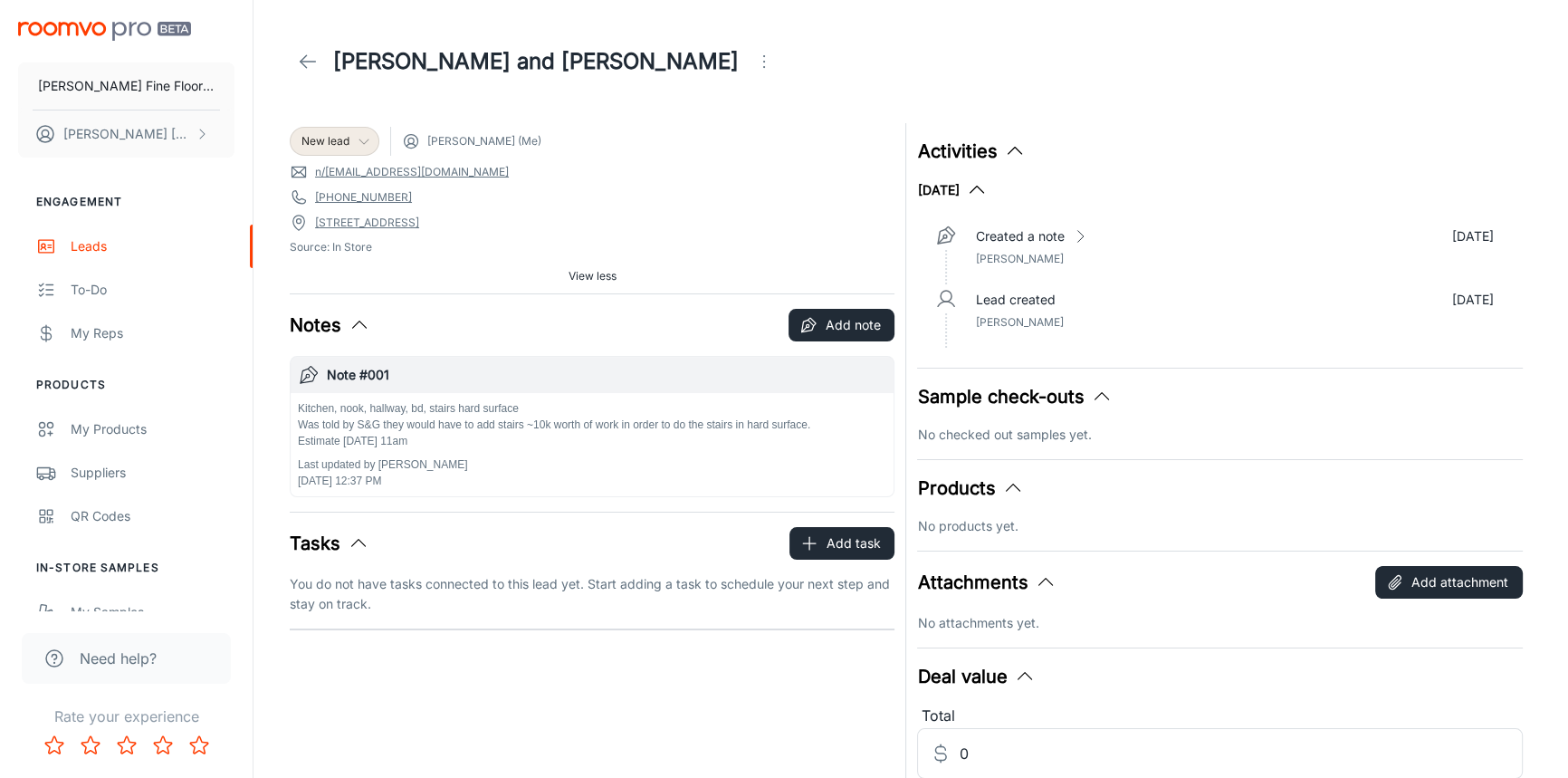
click at [345, 133] on span "New lead" at bounding box center [326, 141] width 48 height 17
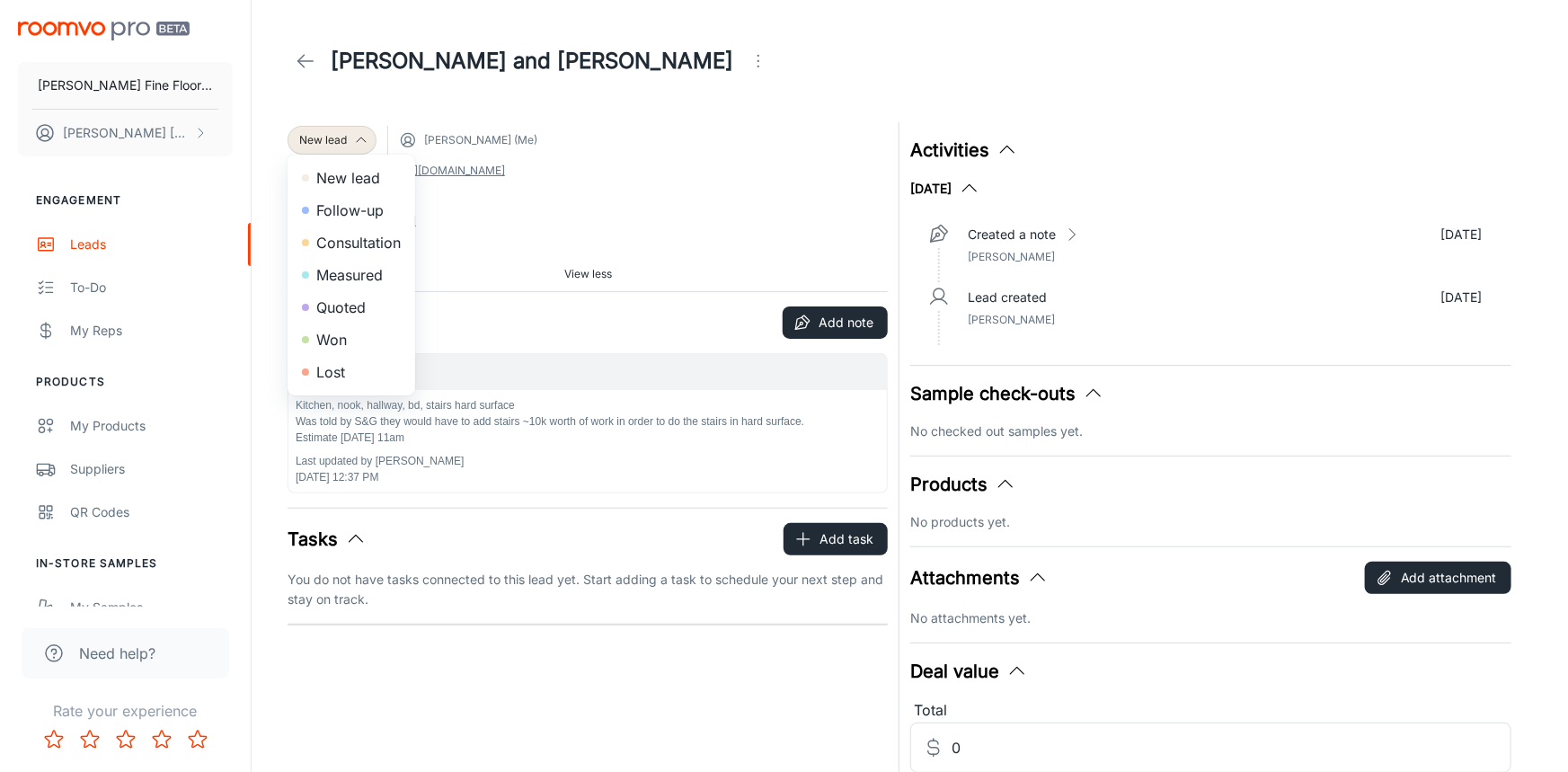
click at [357, 235] on li "Consultation" at bounding box center [351, 242] width 128 height 32
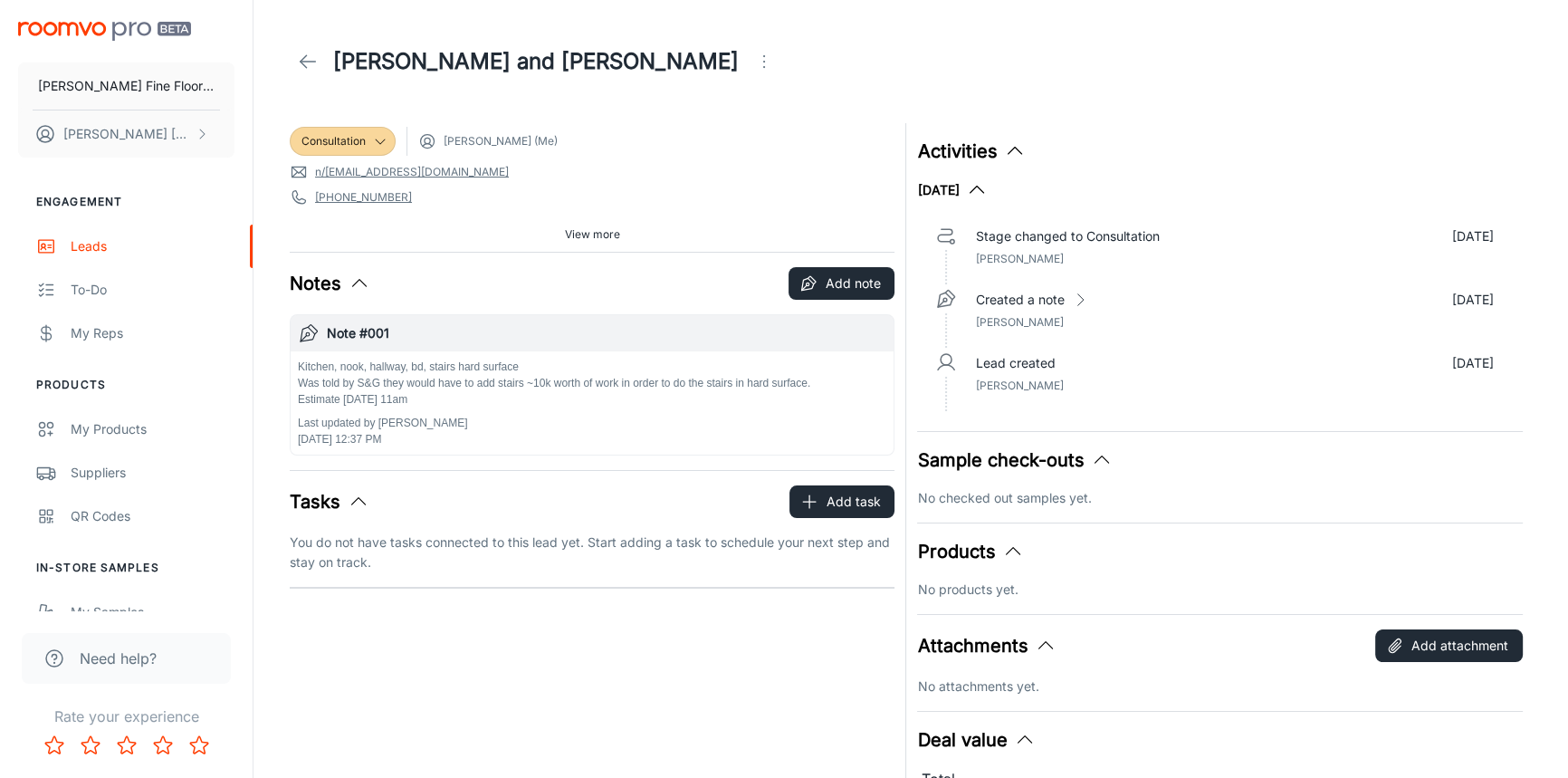
click at [315, 60] on icon at bounding box center [307, 61] width 21 height 21
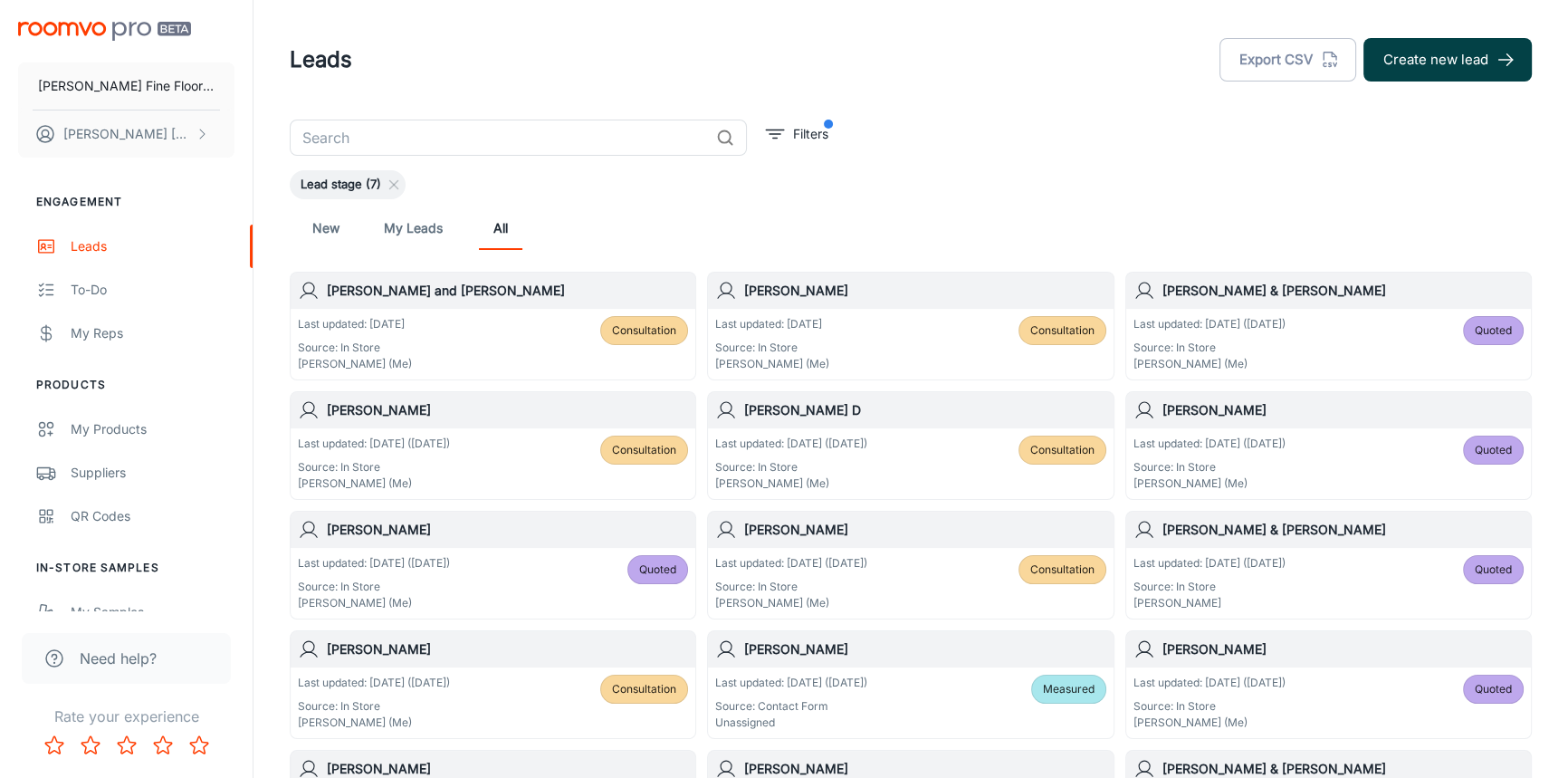
click at [1430, 53] on button "Create new lead" at bounding box center [1446, 59] width 168 height 44
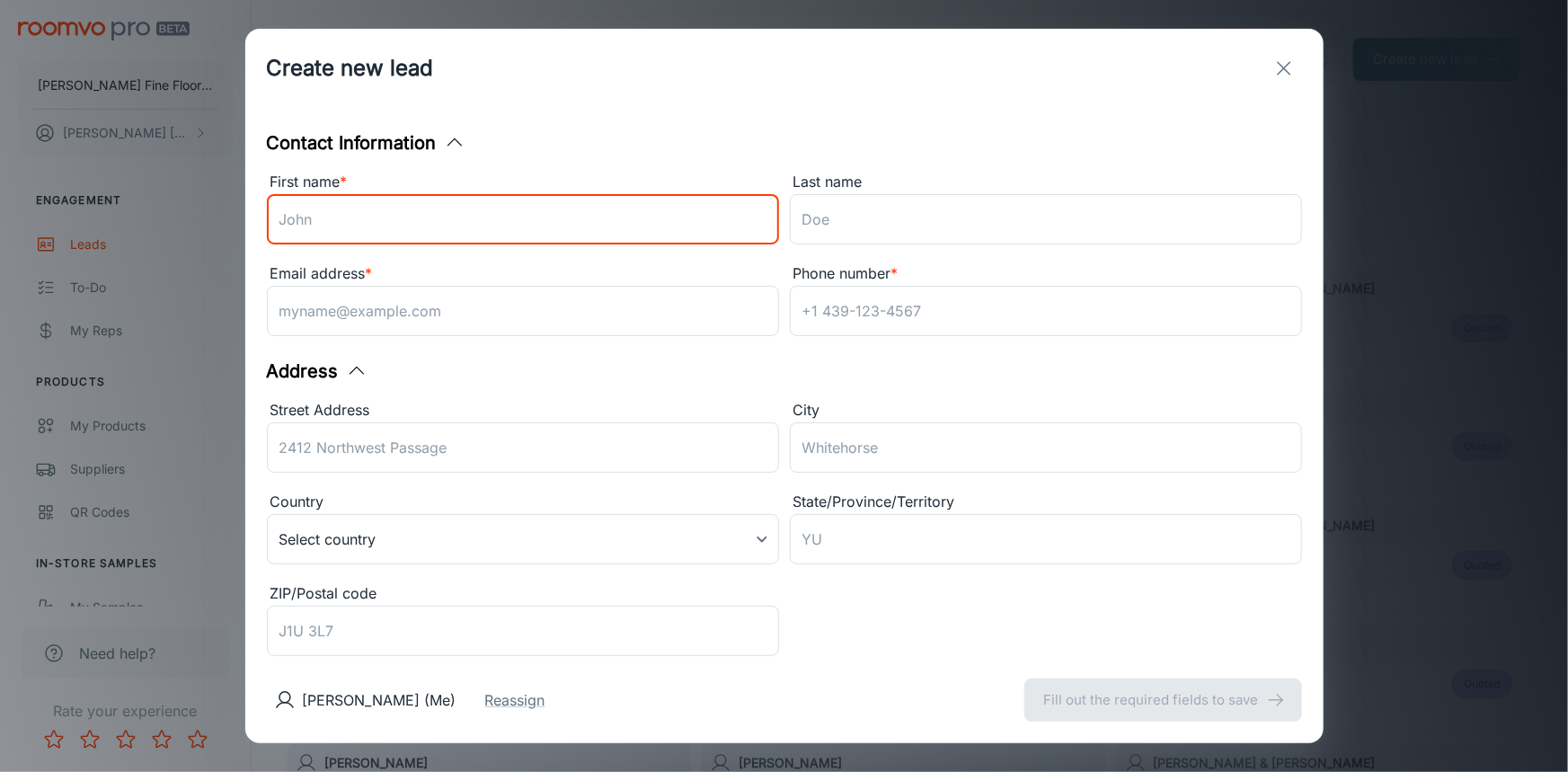
click at [461, 214] on input "First name *" at bounding box center [523, 219] width 512 height 51
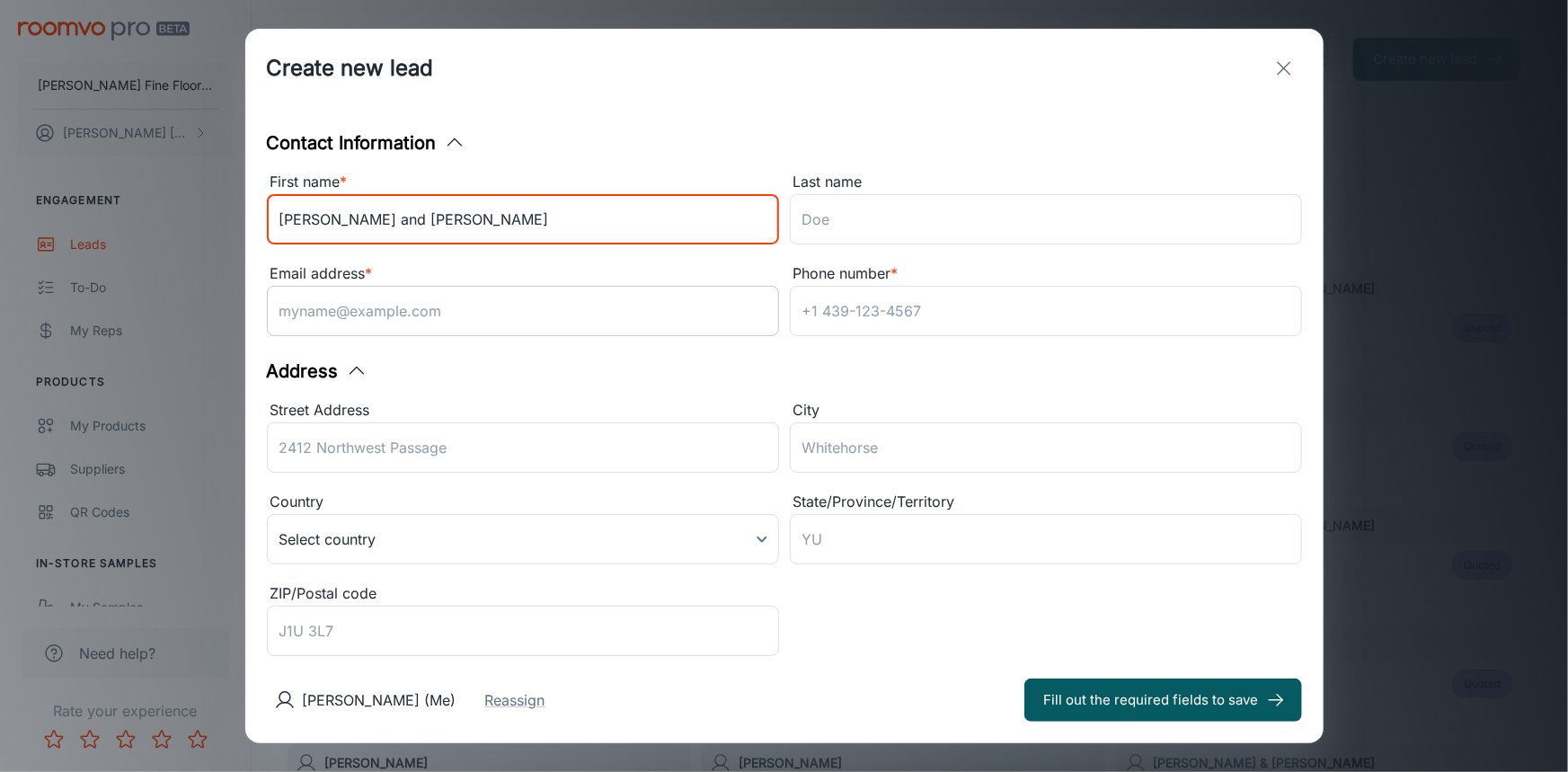
type input "[PERSON_NAME] and [PERSON_NAME]"
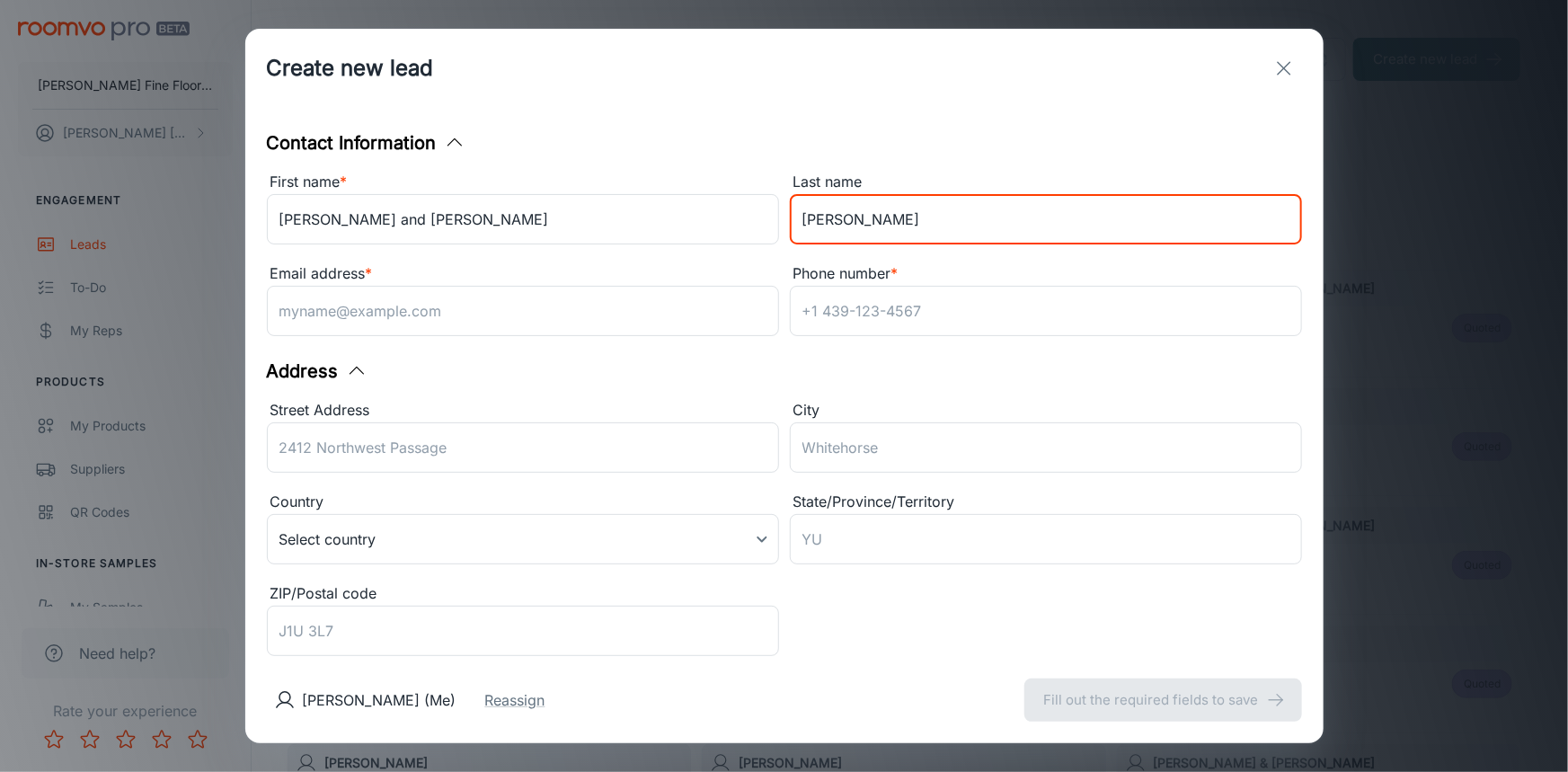
type input "[PERSON_NAME]"
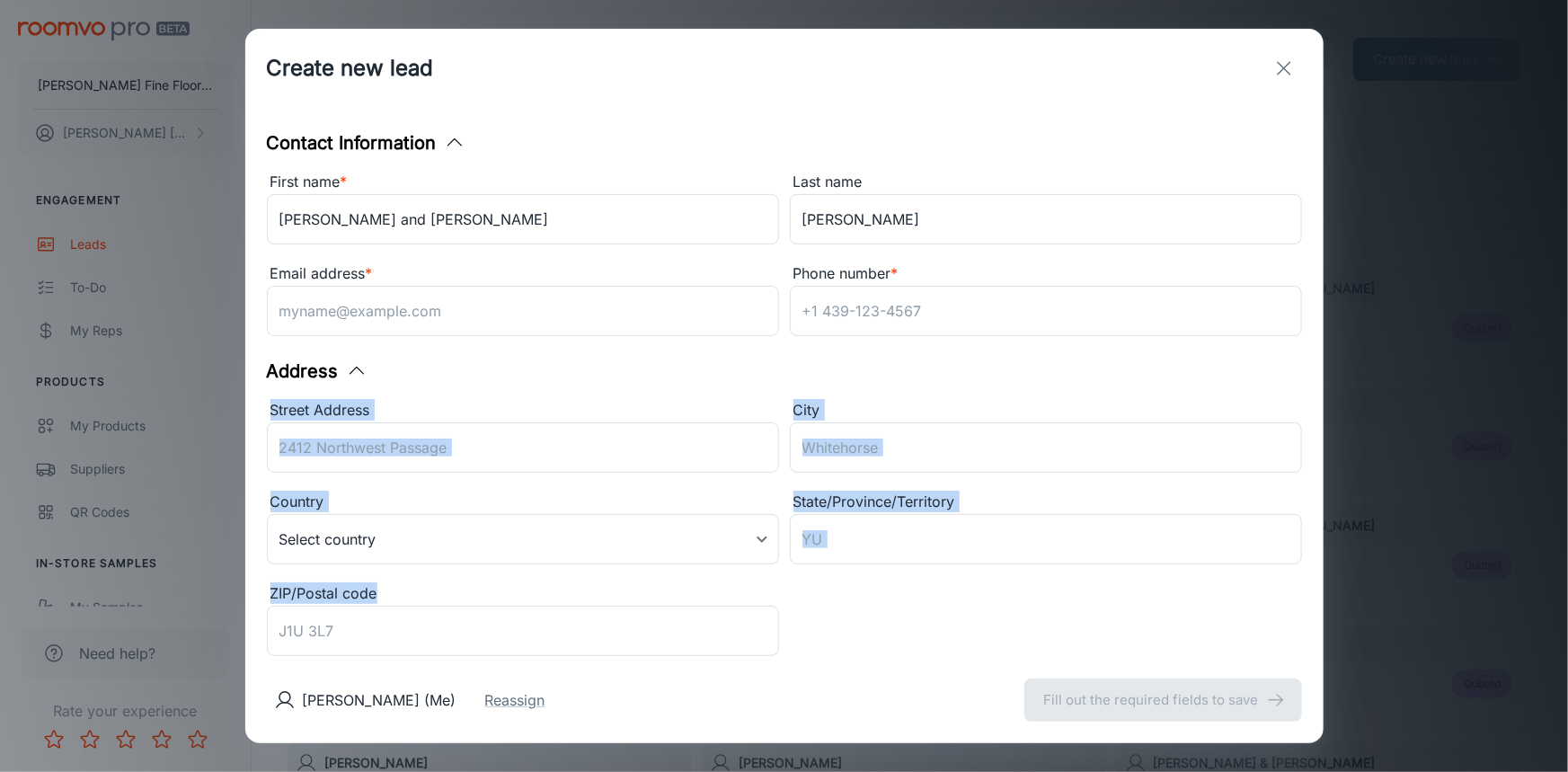
drag, startPoint x: 607, startPoint y: 542, endPoint x: 619, endPoint y: 588, distance: 47.5
click at [619, 588] on div "Address Street Address ​ City ​ Country Select country ​ State/Province/Territo…" at bounding box center [785, 510] width 1036 height 306
click at [669, 374] on div "Address" at bounding box center [785, 370] width 1036 height 27
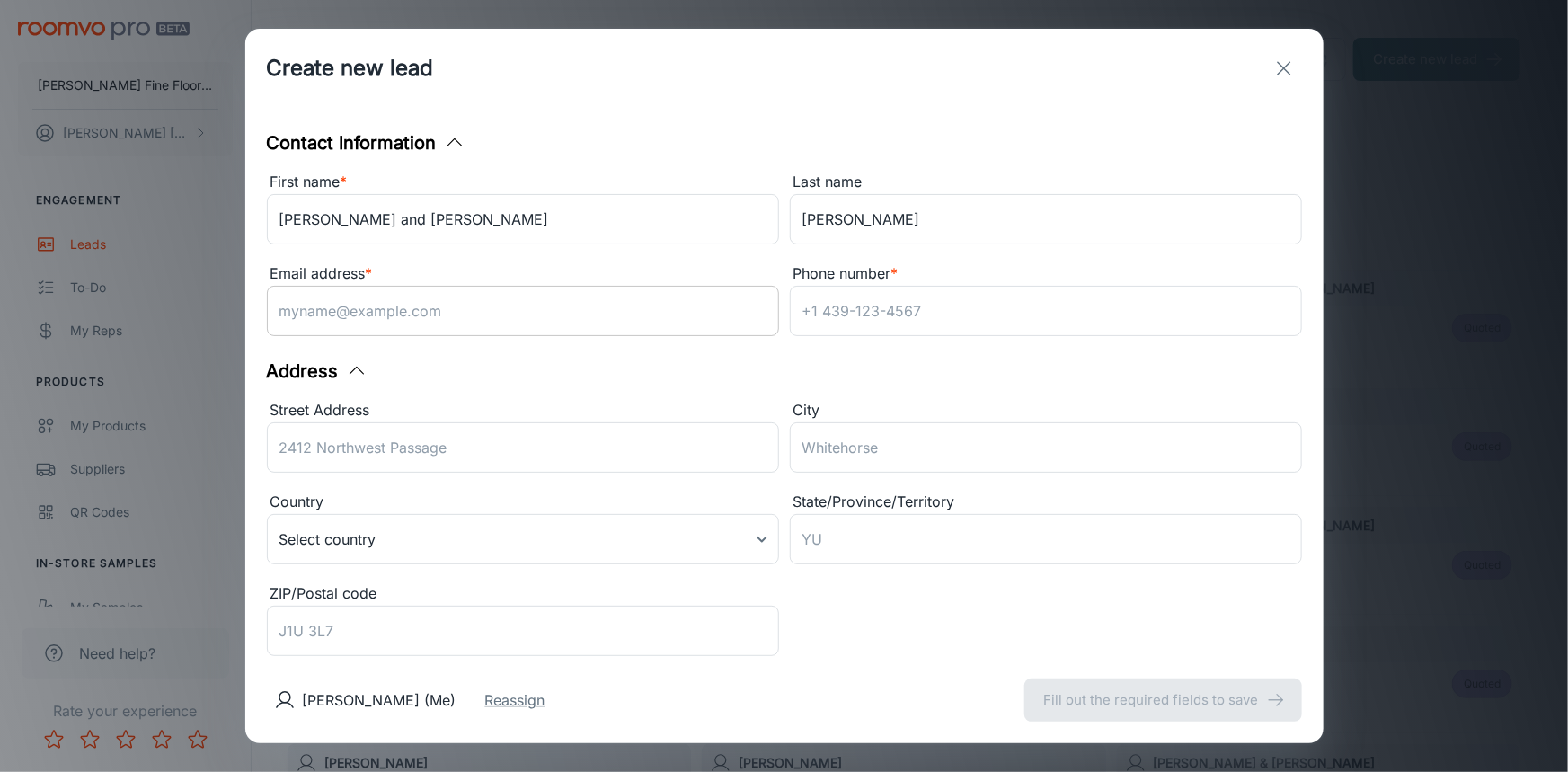
click at [394, 309] on input "Email address *" at bounding box center [523, 310] width 512 height 51
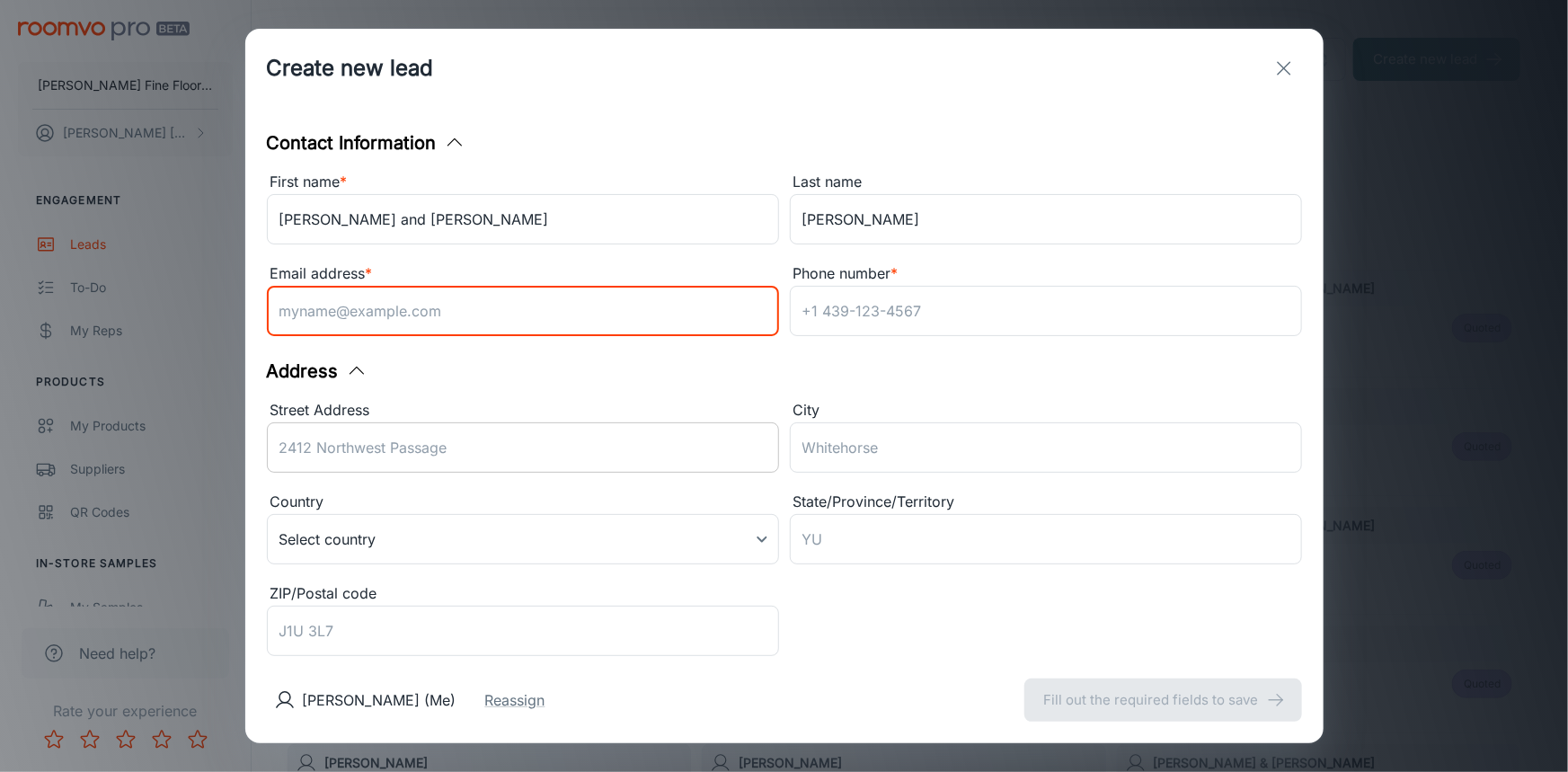
click at [320, 455] on input "Street Address" at bounding box center [523, 448] width 512 height 51
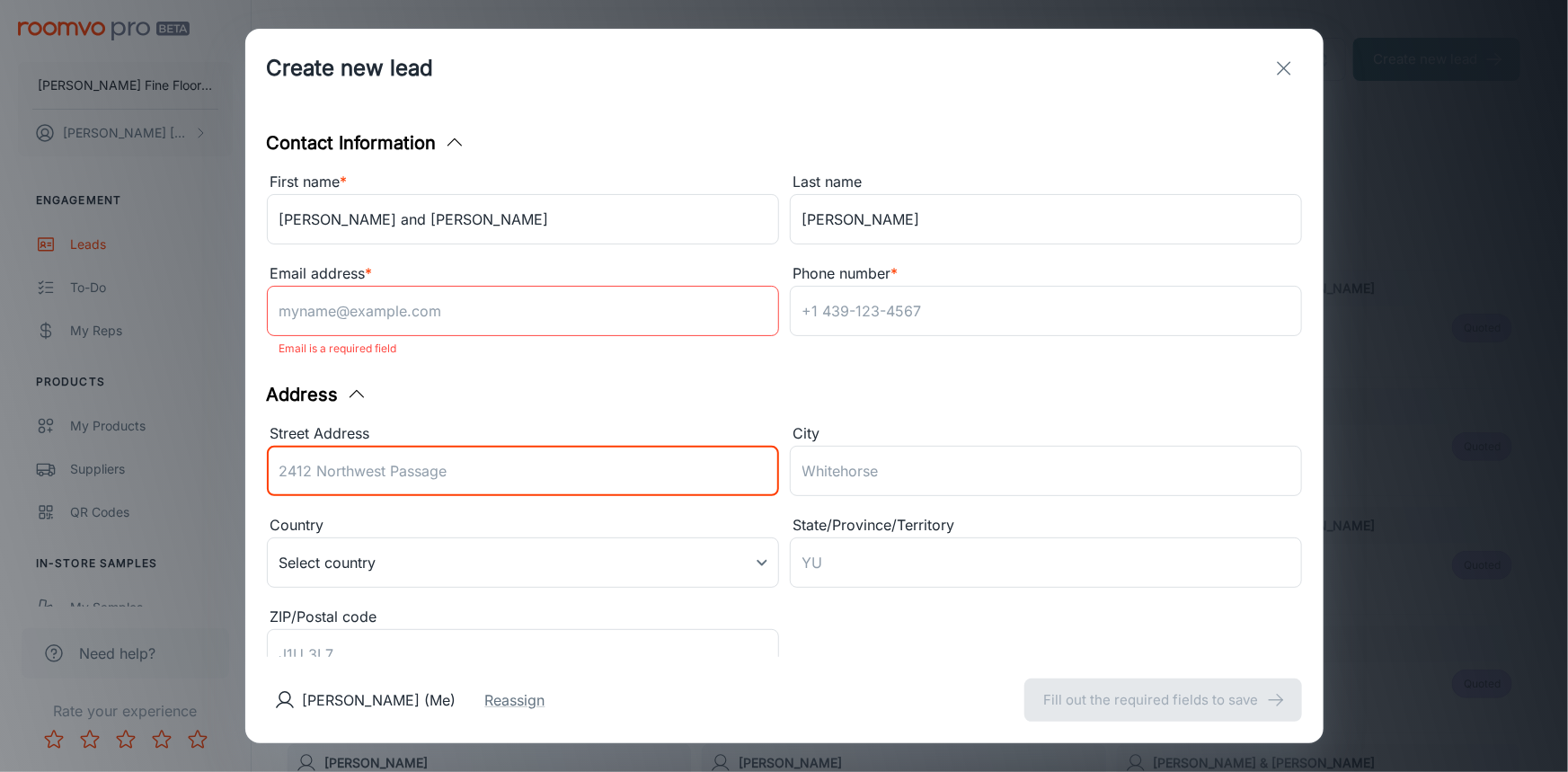
click at [415, 322] on input "Email address *" at bounding box center [523, 310] width 512 height 51
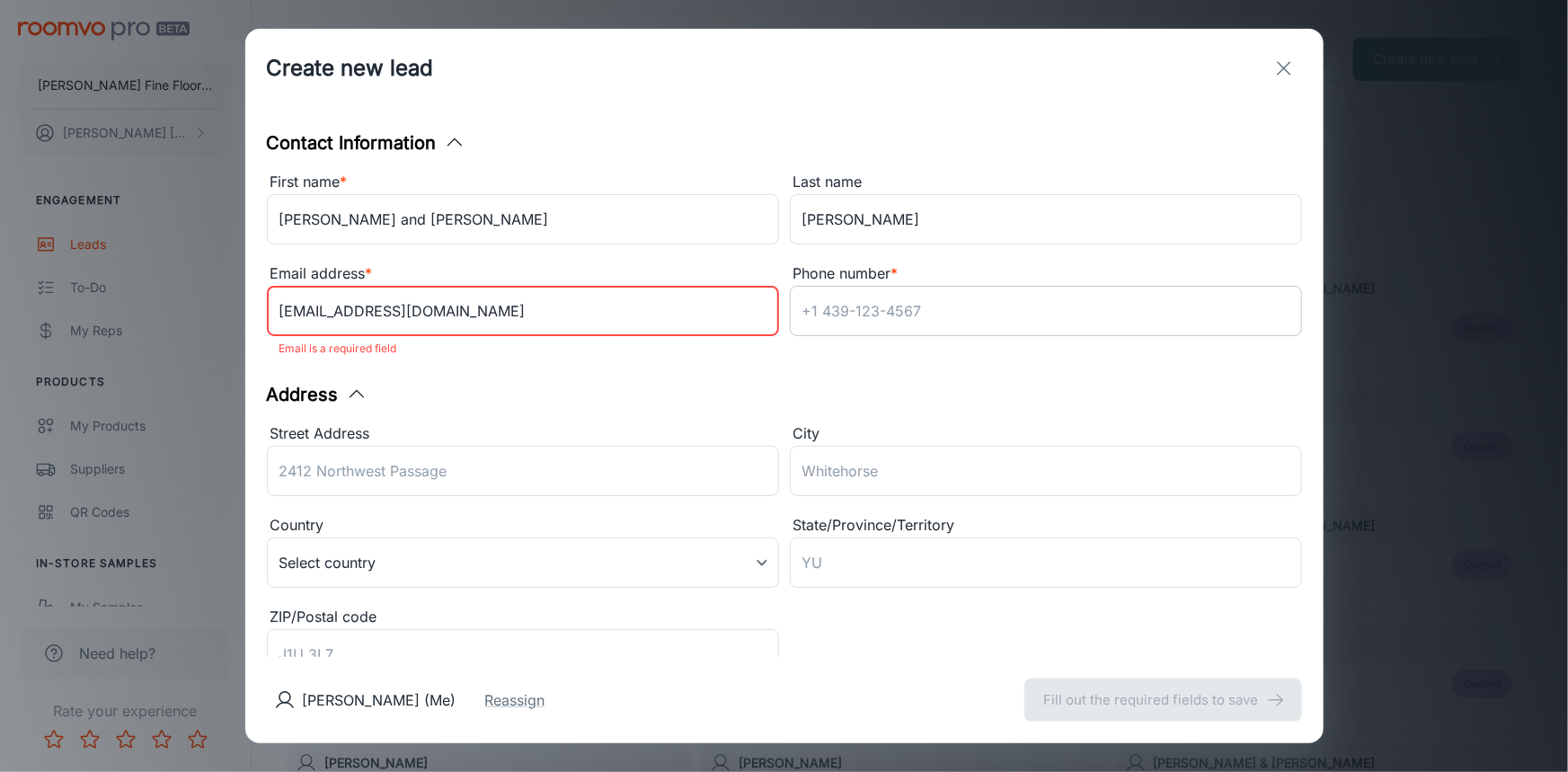
type input "[EMAIL_ADDRESS][DOMAIN_NAME]"
click at [898, 305] on input "Phone number *" at bounding box center [1047, 310] width 512 height 51
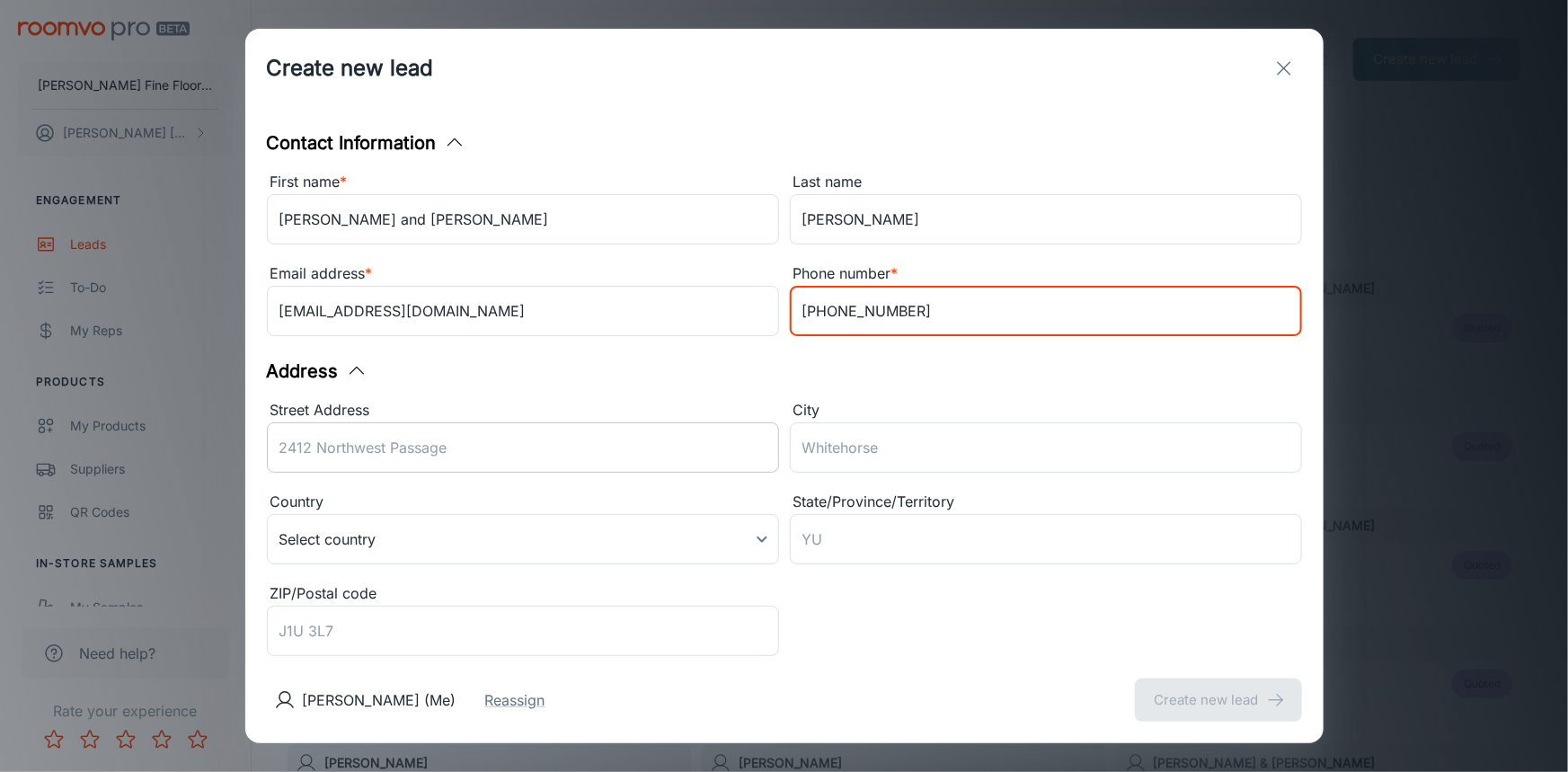
type input "[PHONE_NUMBER]"
click at [551, 444] on div "Street Address ​" at bounding box center [523, 439] width 512 height 81
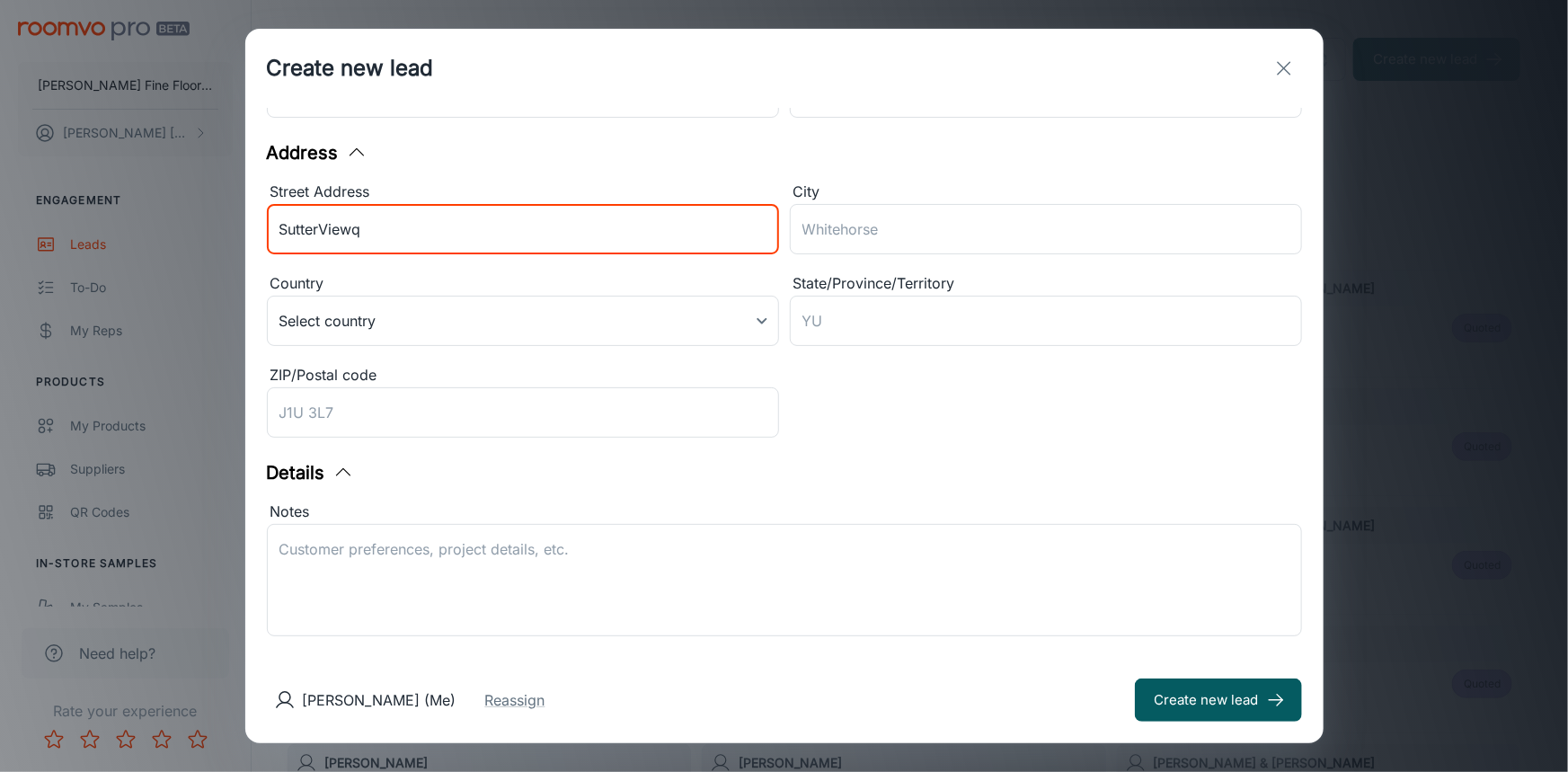
scroll to position [333, 0]
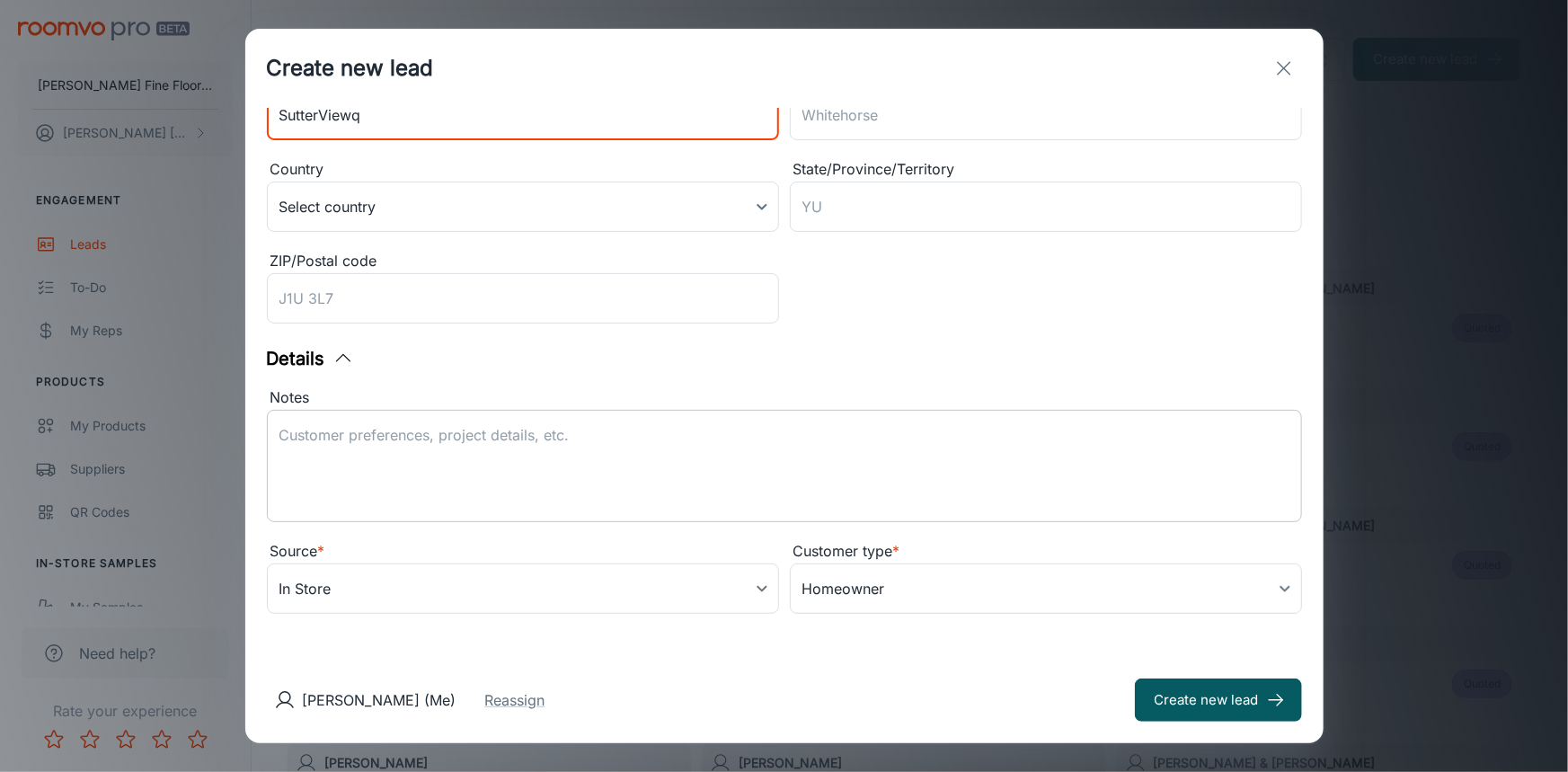
type input "SutterViewq"
click at [638, 481] on textarea "Notes" at bounding box center [784, 466] width 1011 height 83
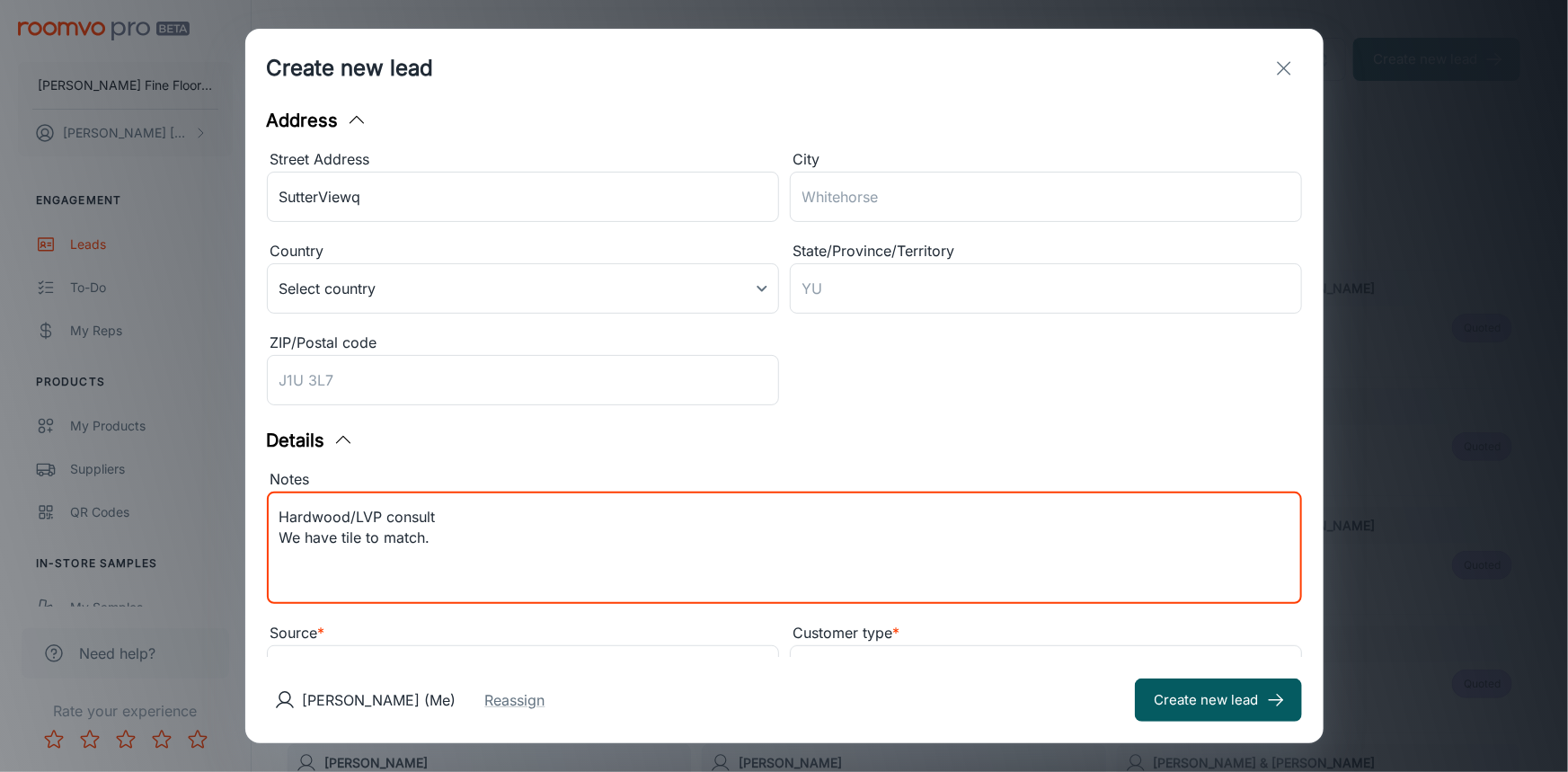
scroll to position [169, 0]
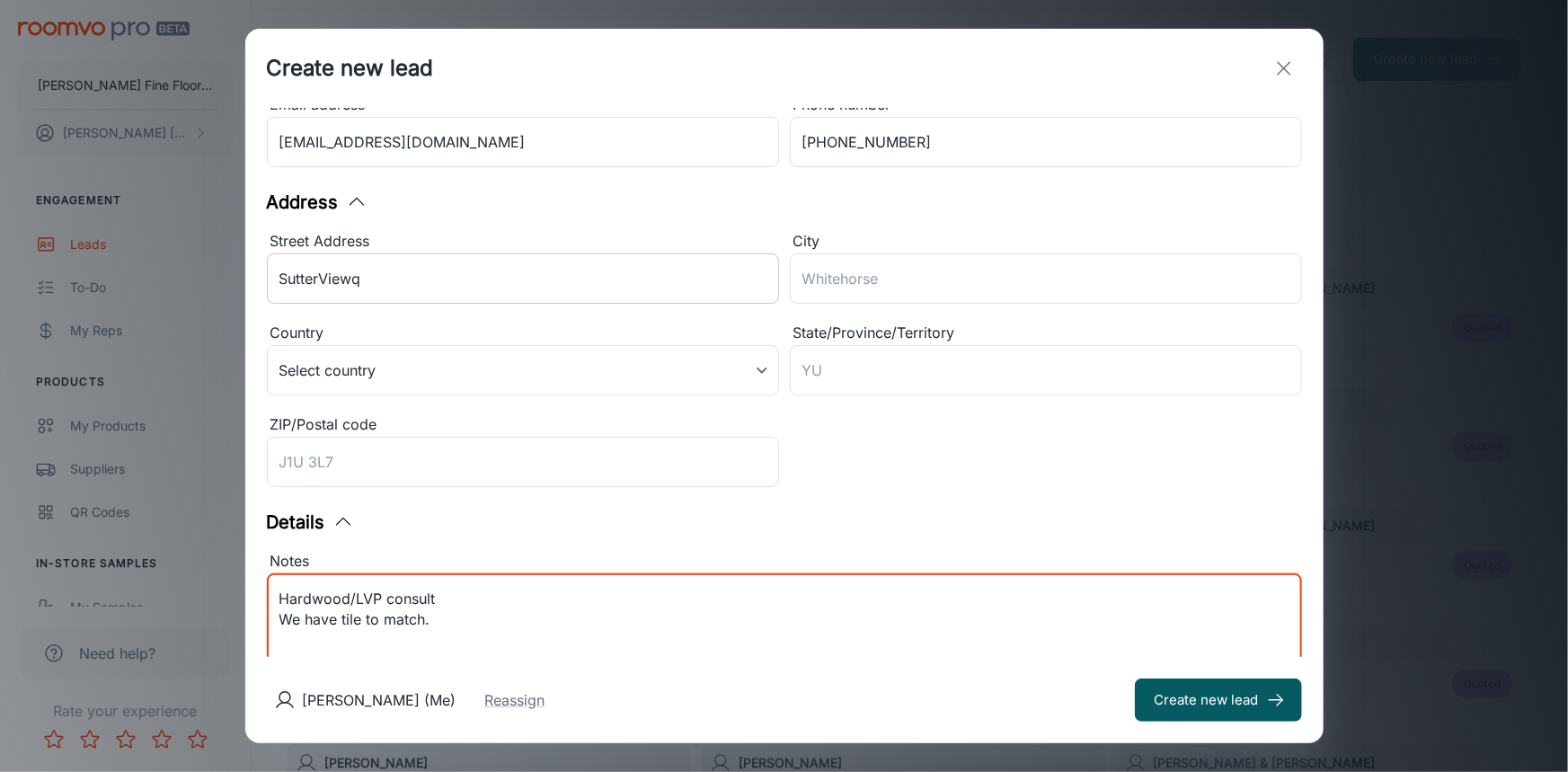
type textarea "Hardwood/LVP consult We have tile to match."
click at [423, 263] on input "SutterViewq" at bounding box center [523, 278] width 512 height 51
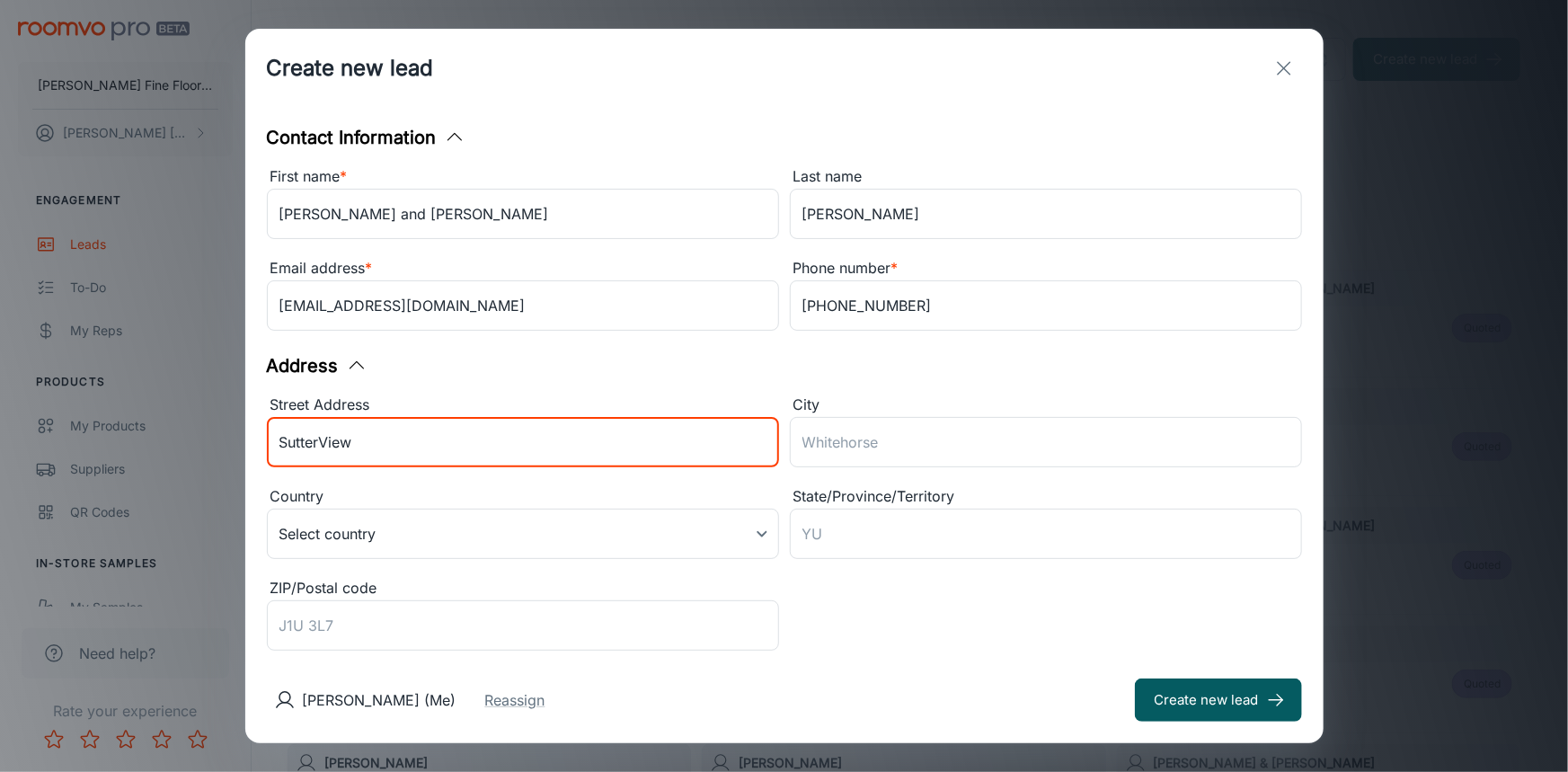
scroll to position [0, 0]
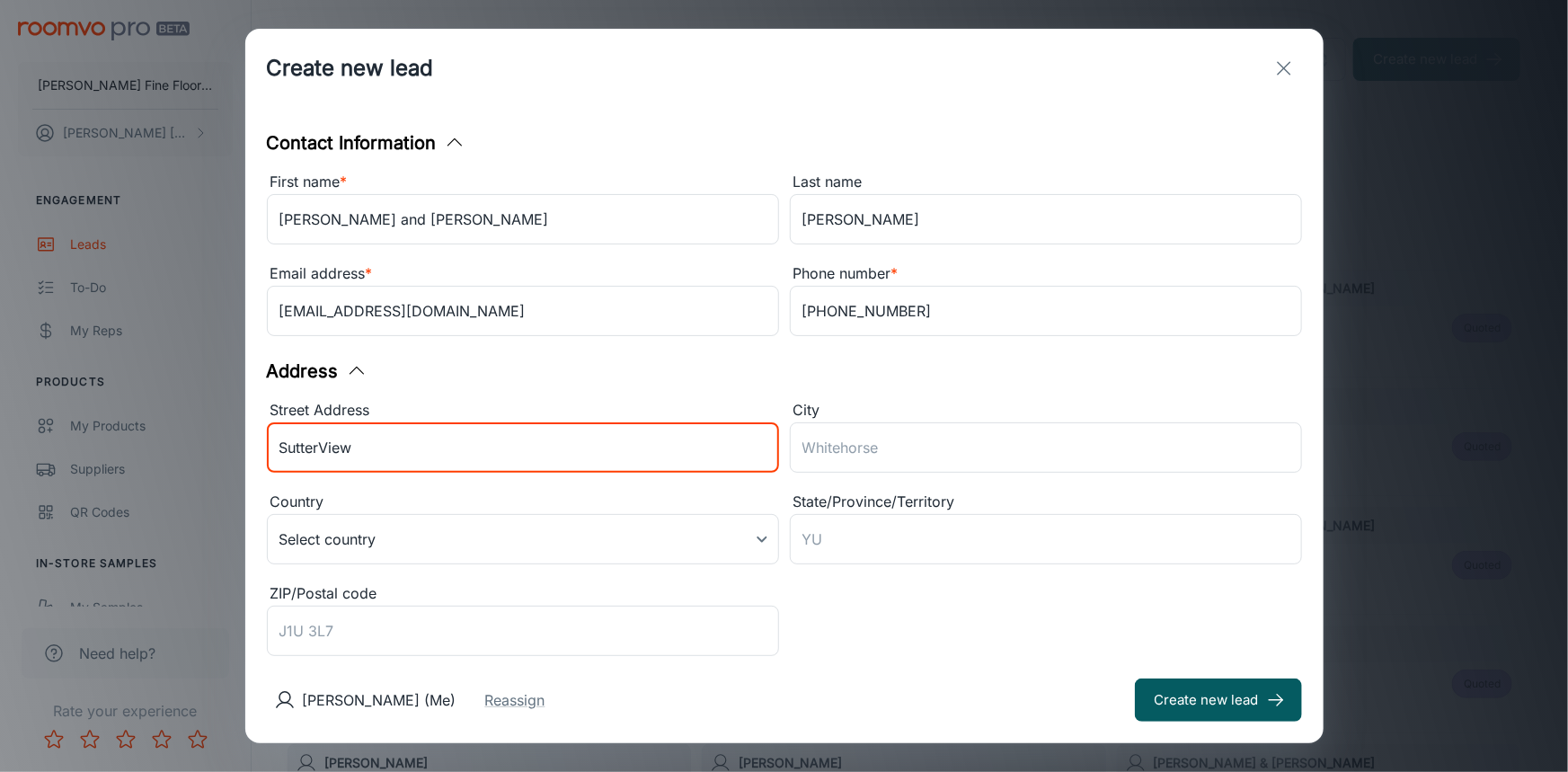
click at [321, 449] on input "SutterView" at bounding box center [523, 448] width 512 height 51
click at [332, 450] on input "[PERSON_NAME]" at bounding box center [523, 448] width 512 height 51
click at [281, 450] on input "[PERSON_NAME] View" at bounding box center [523, 448] width 512 height 51
click at [413, 440] on input "2312 [PERSON_NAME] View" at bounding box center [523, 448] width 512 height 51
type input "2312 [PERSON_NAME] View"
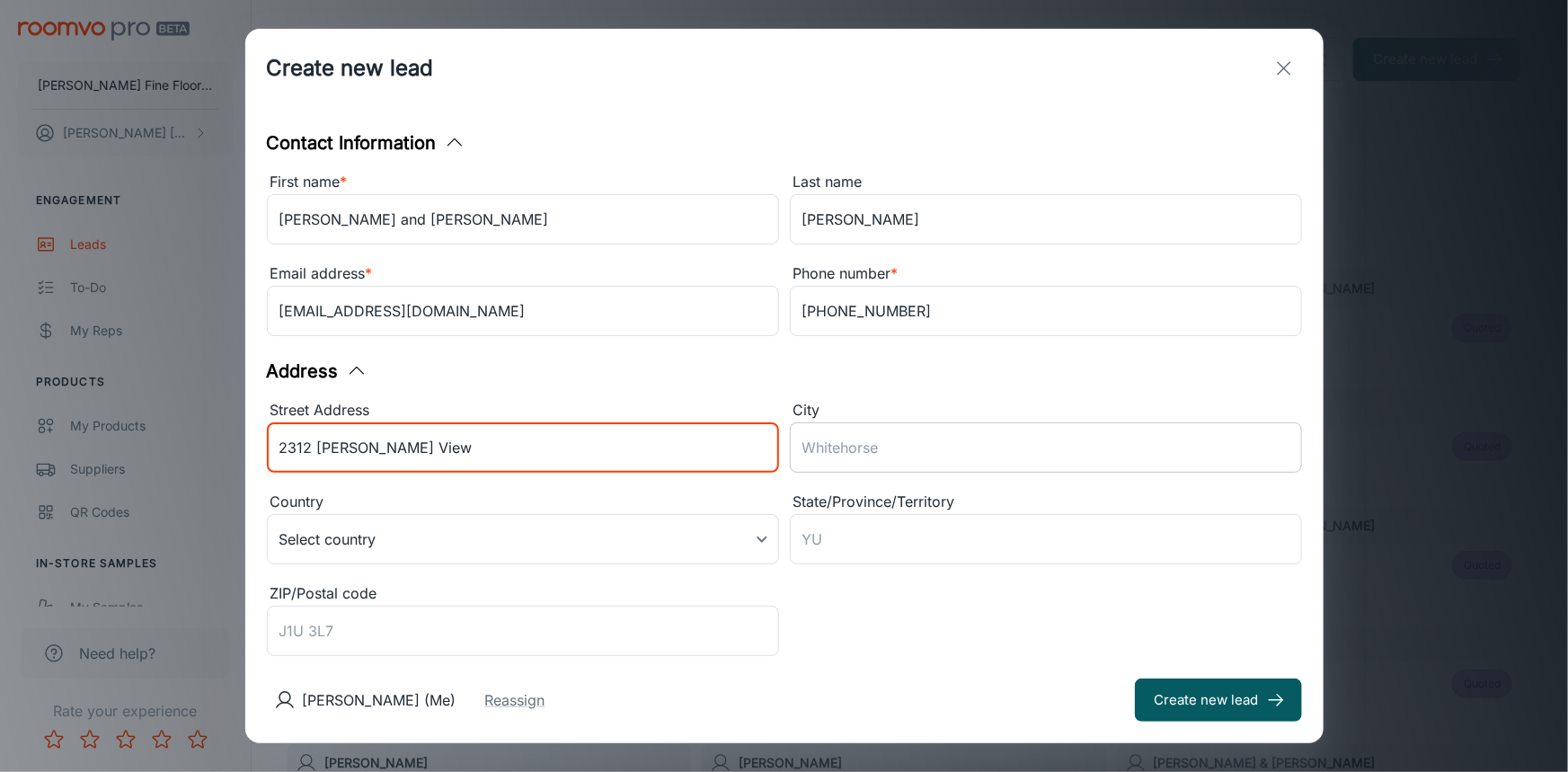
click at [924, 453] on input "City" at bounding box center [1047, 448] width 512 height 51
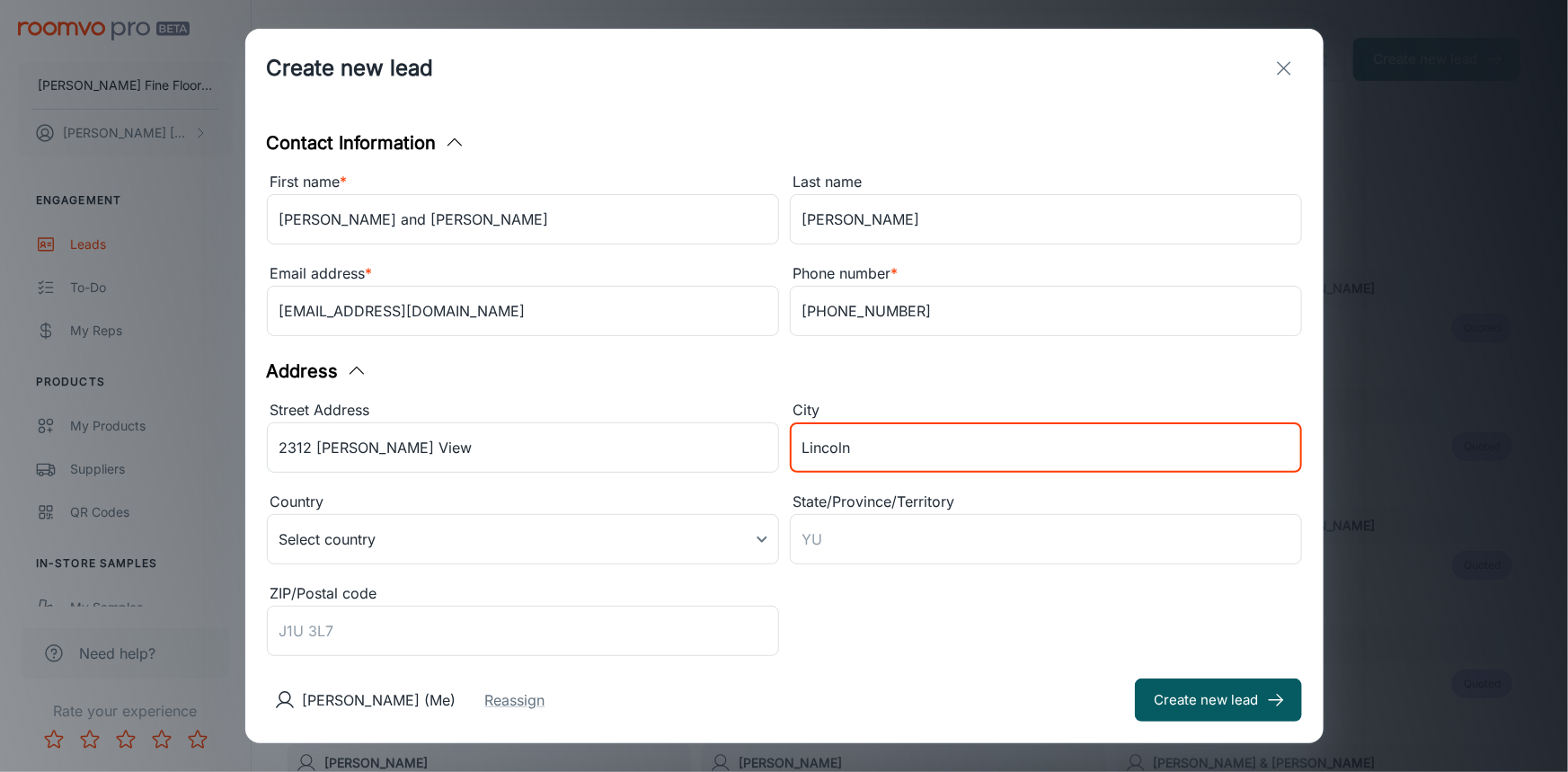
type input "Lincoln"
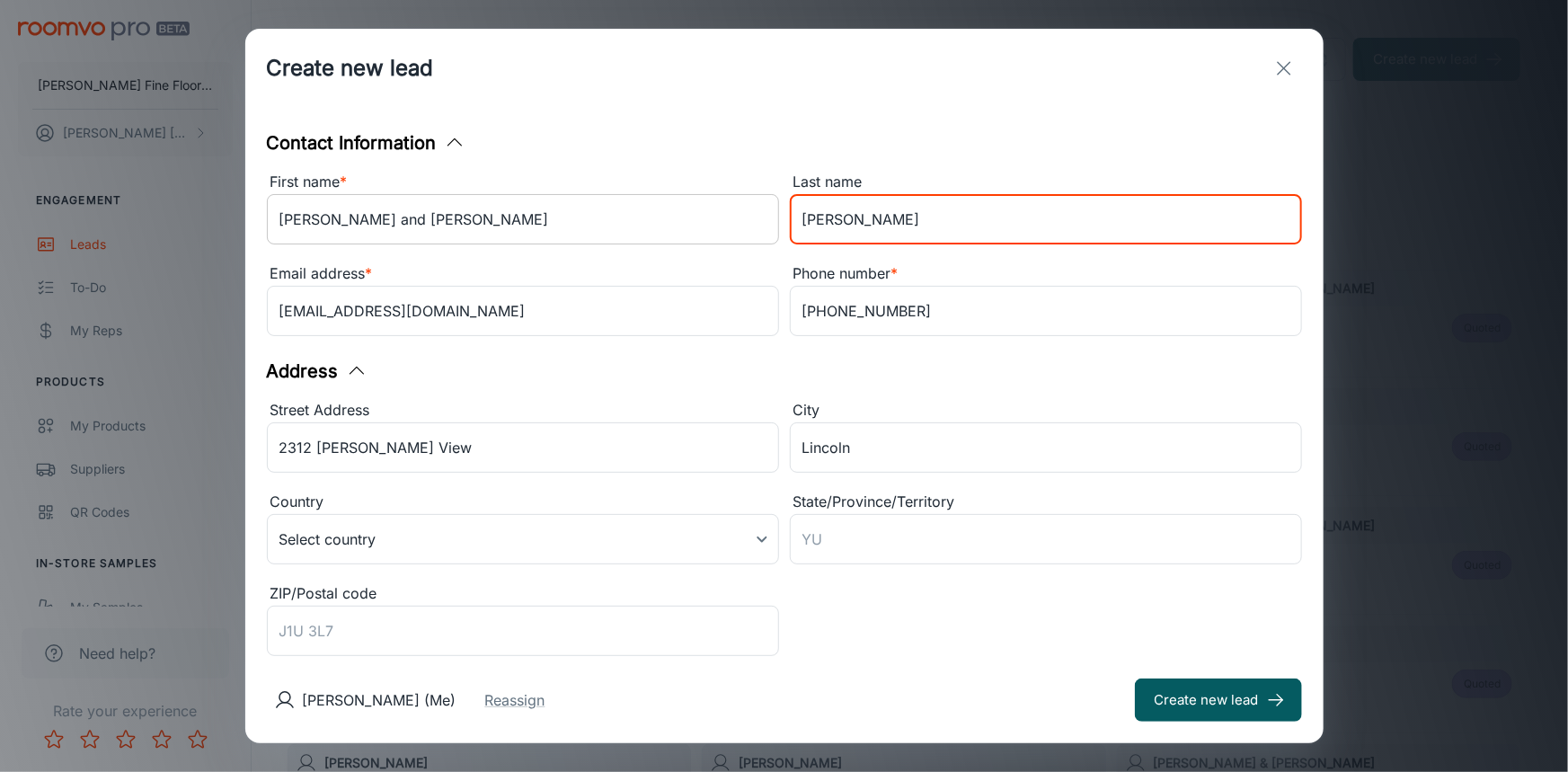
drag, startPoint x: 821, startPoint y: 224, endPoint x: 718, endPoint y: 226, distance: 103.0
click at [718, 226] on div "First name * [PERSON_NAME] and [PERSON_NAME] ​ Last name [PERSON_NAME] ​ Email …" at bounding box center [779, 251] width 1047 height 183
click at [399, 453] on input "2312 [PERSON_NAME] View" at bounding box center [523, 448] width 512 height 51
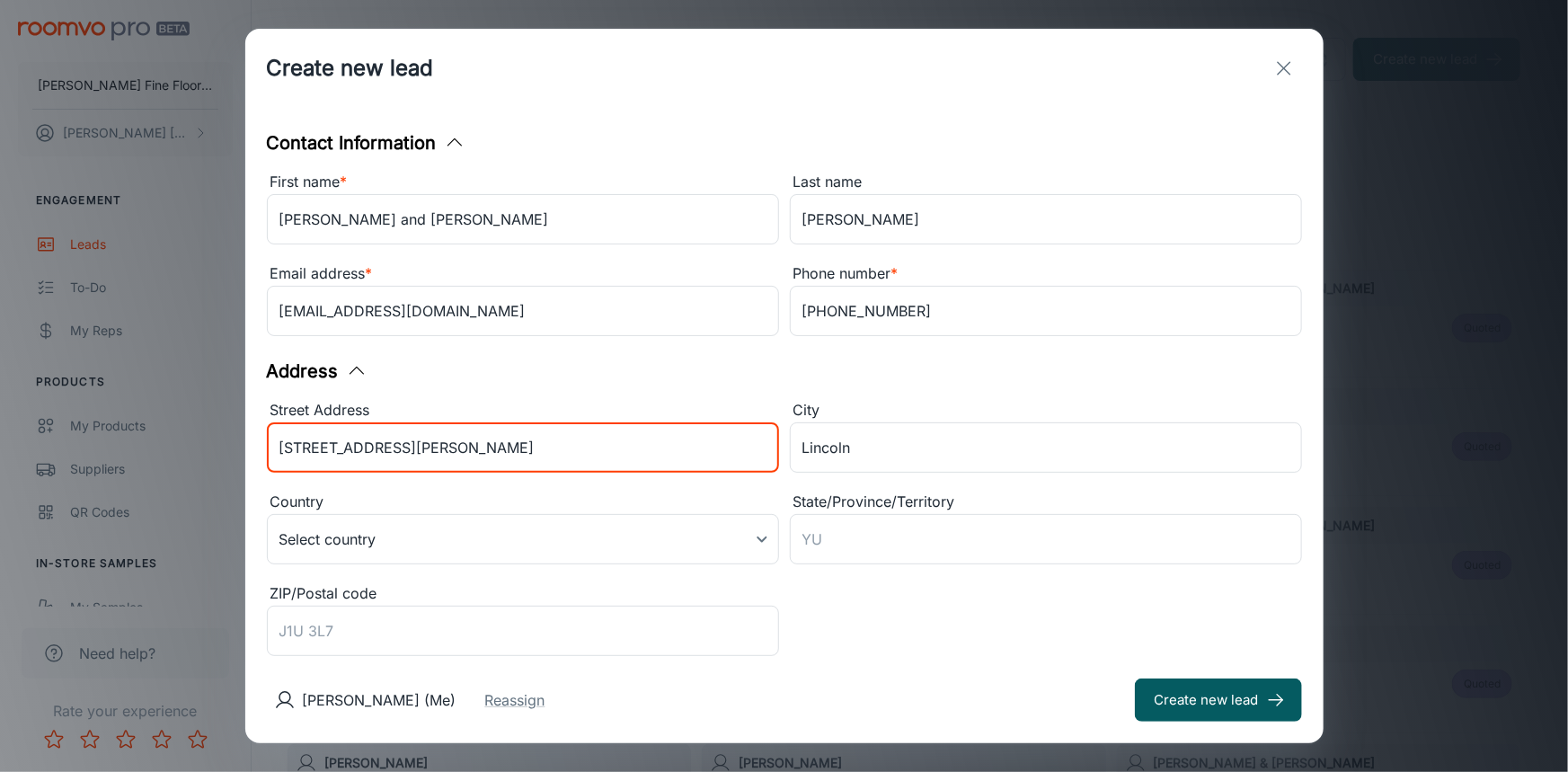
drag, startPoint x: 415, startPoint y: 449, endPoint x: 188, endPoint y: 462, distance: 227.4
click at [188, 462] on div "Create new lead Contact Information First name * [PERSON_NAME] and [PERSON_NAME…" at bounding box center [784, 386] width 1568 height 772
type input "[STREET_ADDRESS][PERSON_NAME]"
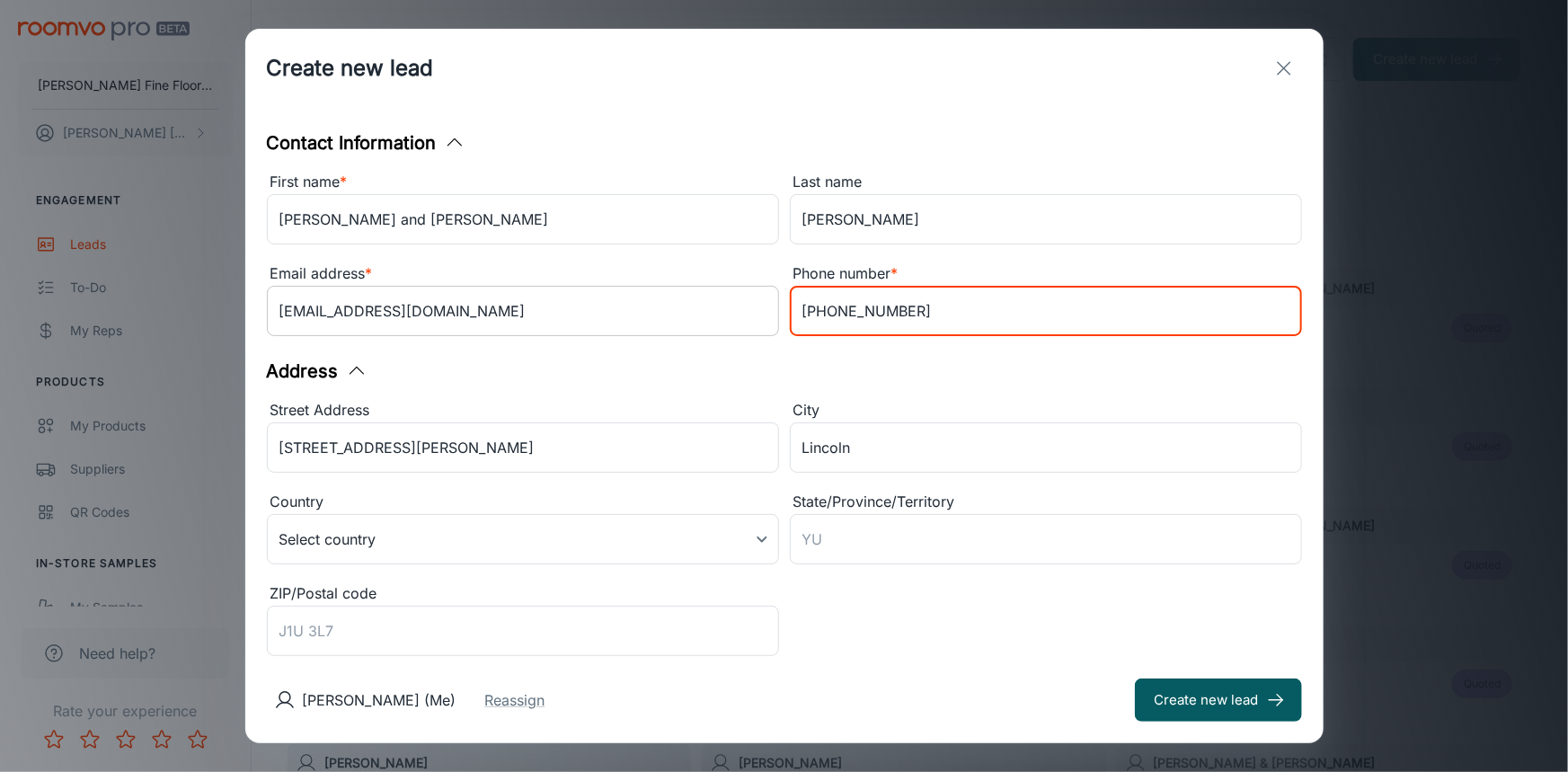
drag, startPoint x: 895, startPoint y: 312, endPoint x: 704, endPoint y: 314, distance: 191.0
click at [704, 314] on div "First name * [PERSON_NAME] and [PERSON_NAME] ​ Last name [PERSON_NAME] ​ Email …" at bounding box center [779, 251] width 1047 height 183
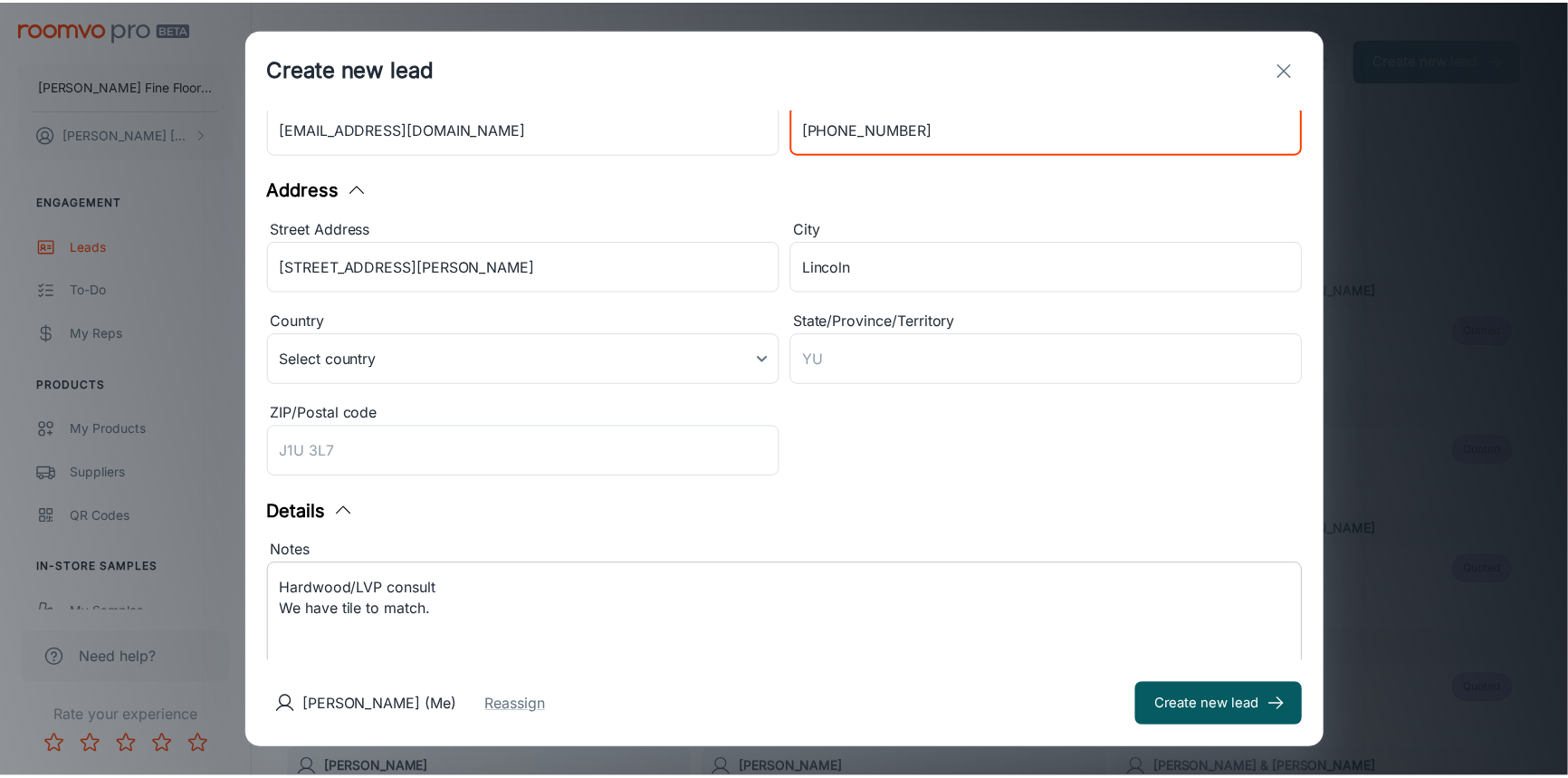
scroll to position [335, 0]
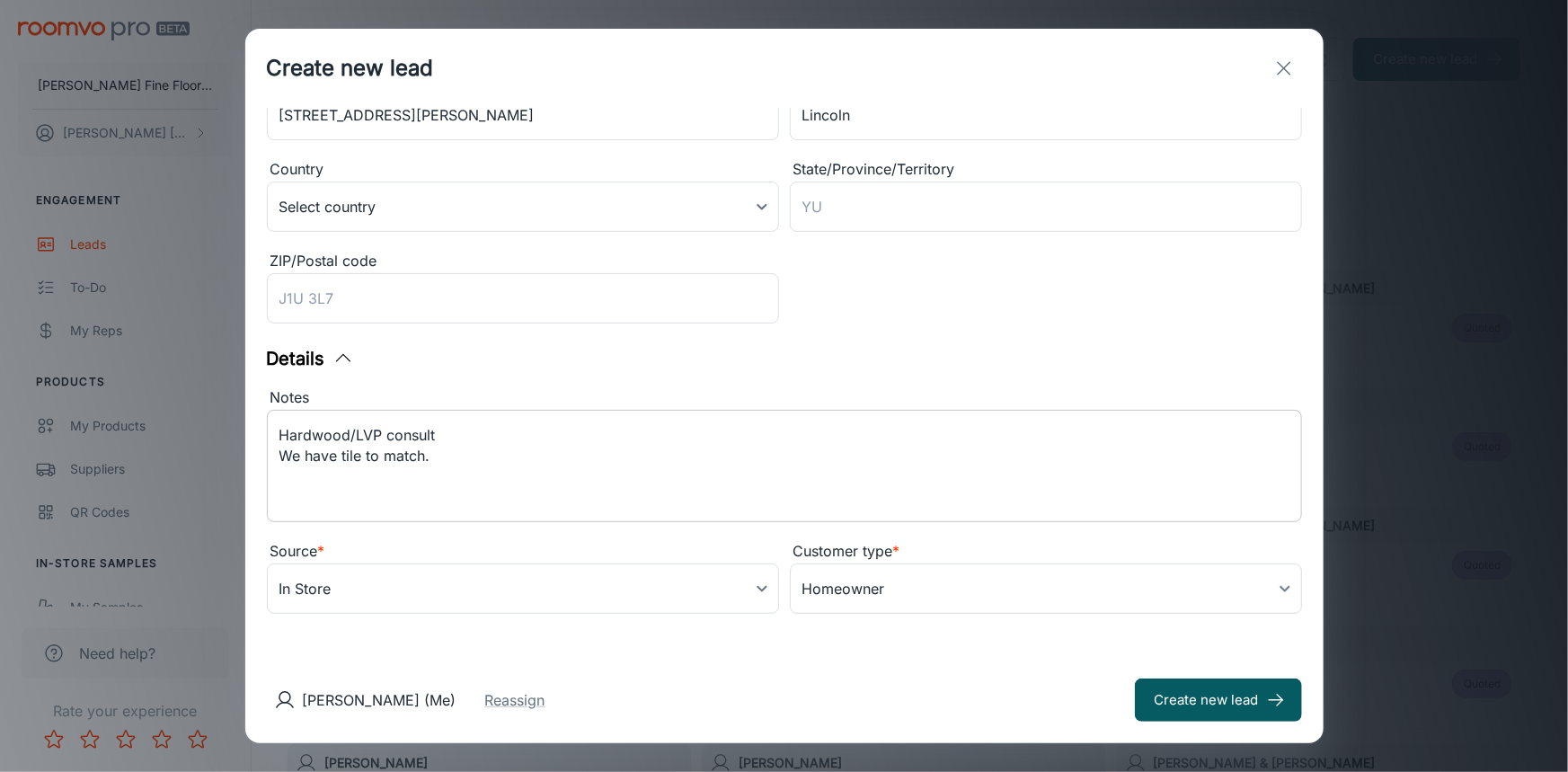
click at [497, 487] on textarea "Hardwood/LVP consult We have tile to match." at bounding box center [784, 466] width 1011 height 83
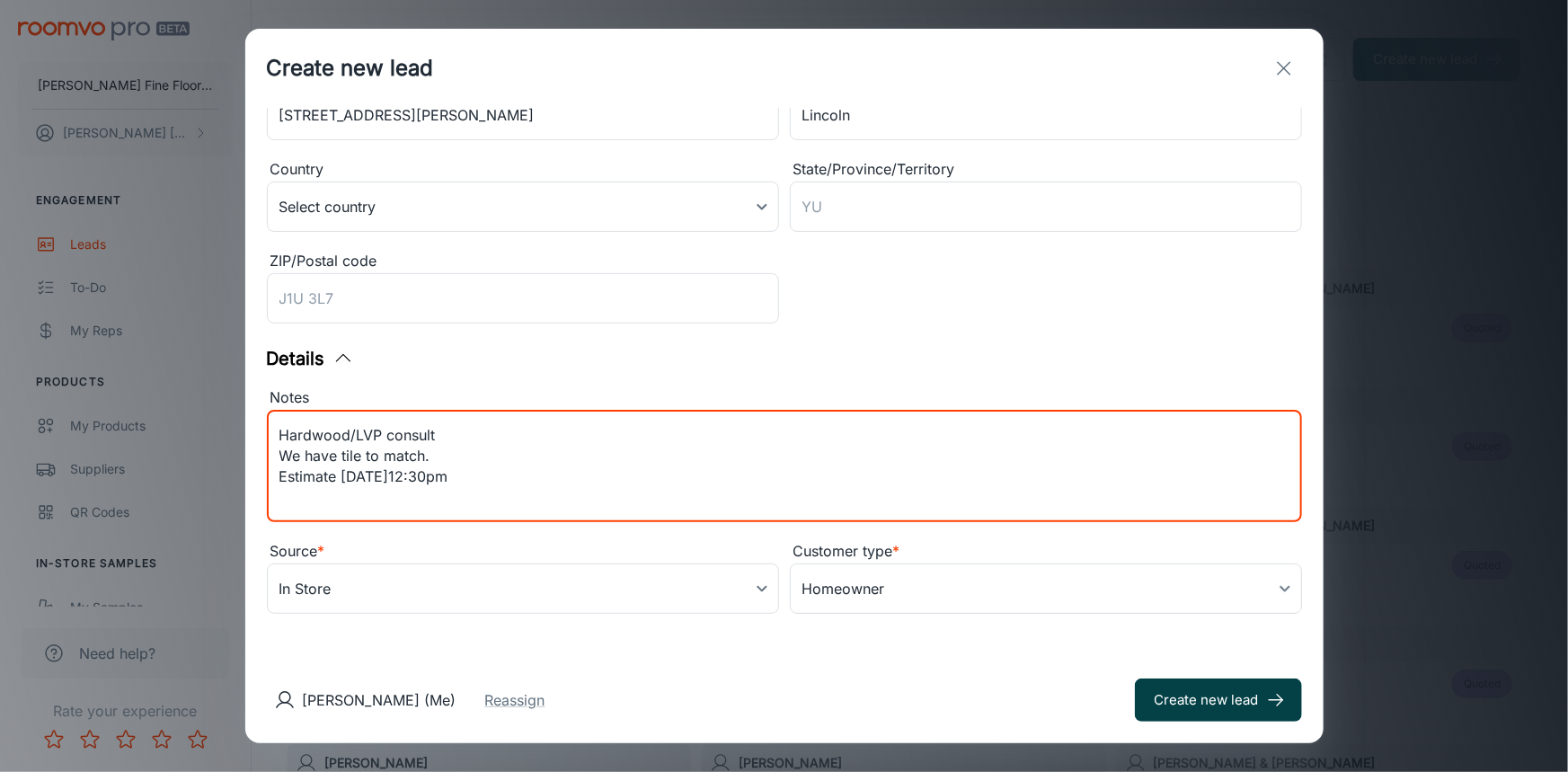
type textarea "Hardwood/LVP consult We have tile to match. Estimate [DATE]12:30pm"
click at [1198, 693] on button "Create new lead" at bounding box center [1218, 700] width 167 height 43
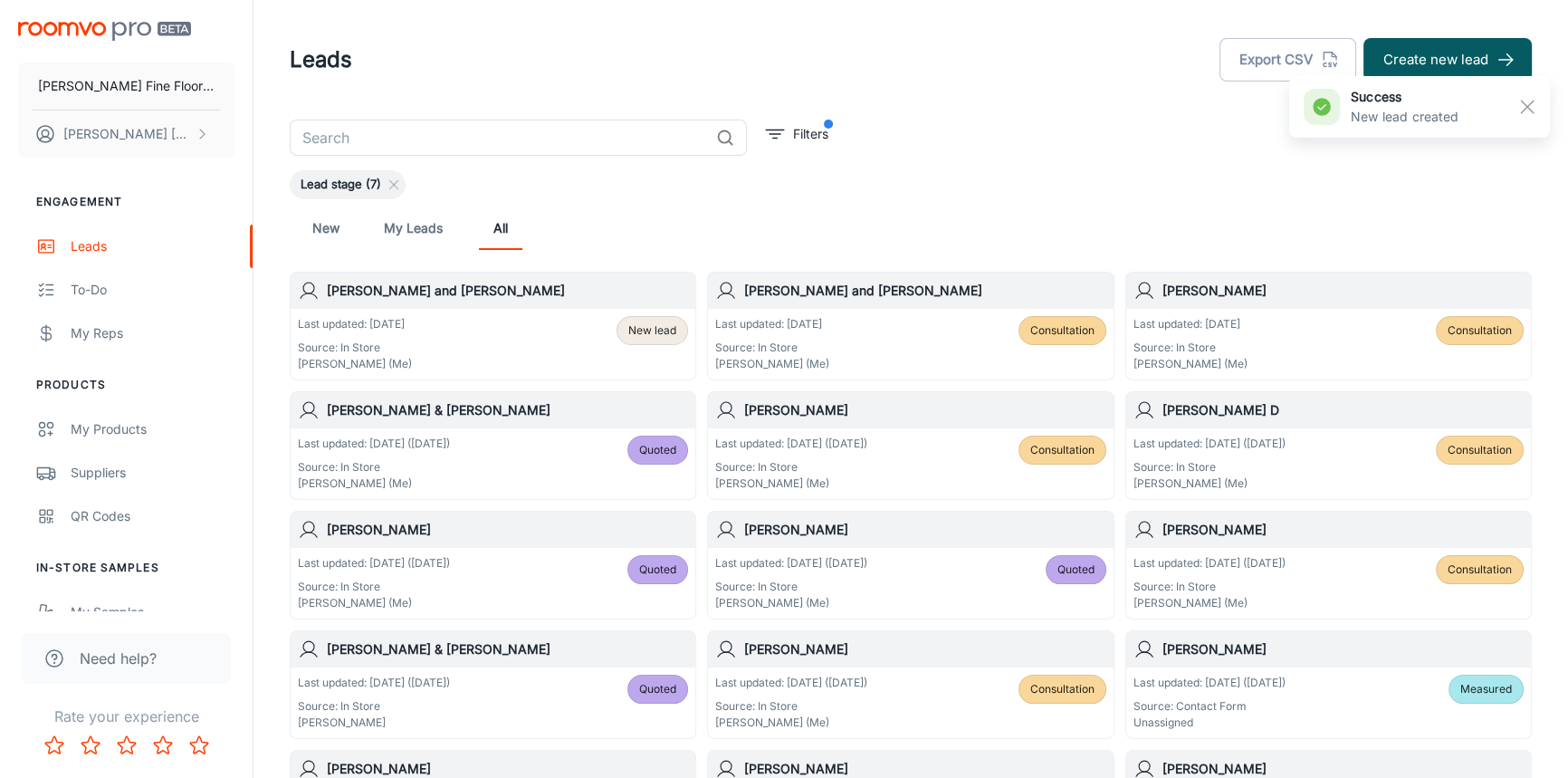
click at [453, 284] on h6 "[PERSON_NAME] and [PERSON_NAME]" at bounding box center [507, 290] width 361 height 19
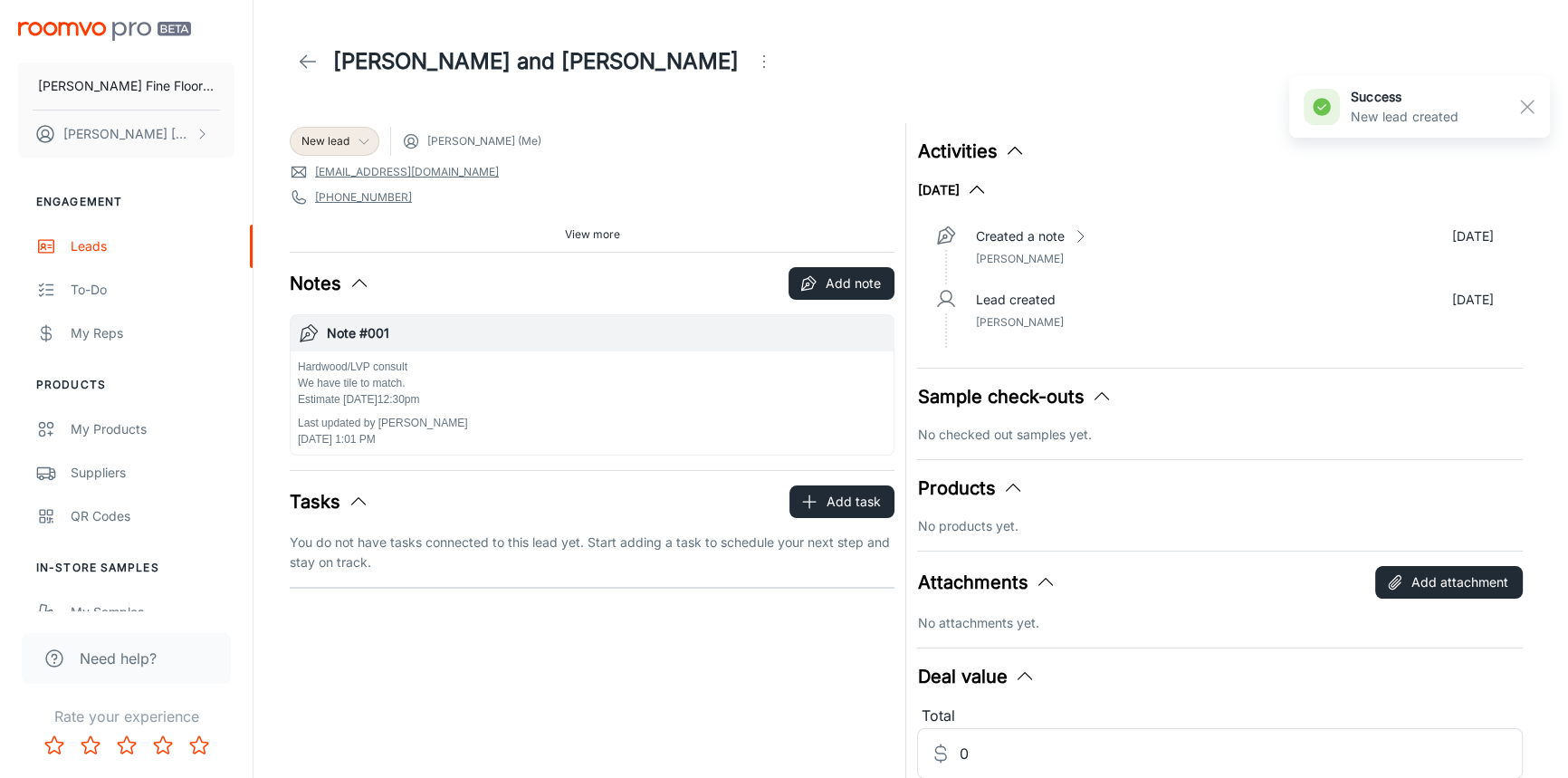
click at [367, 136] on icon at bounding box center [364, 141] width 15 height 15
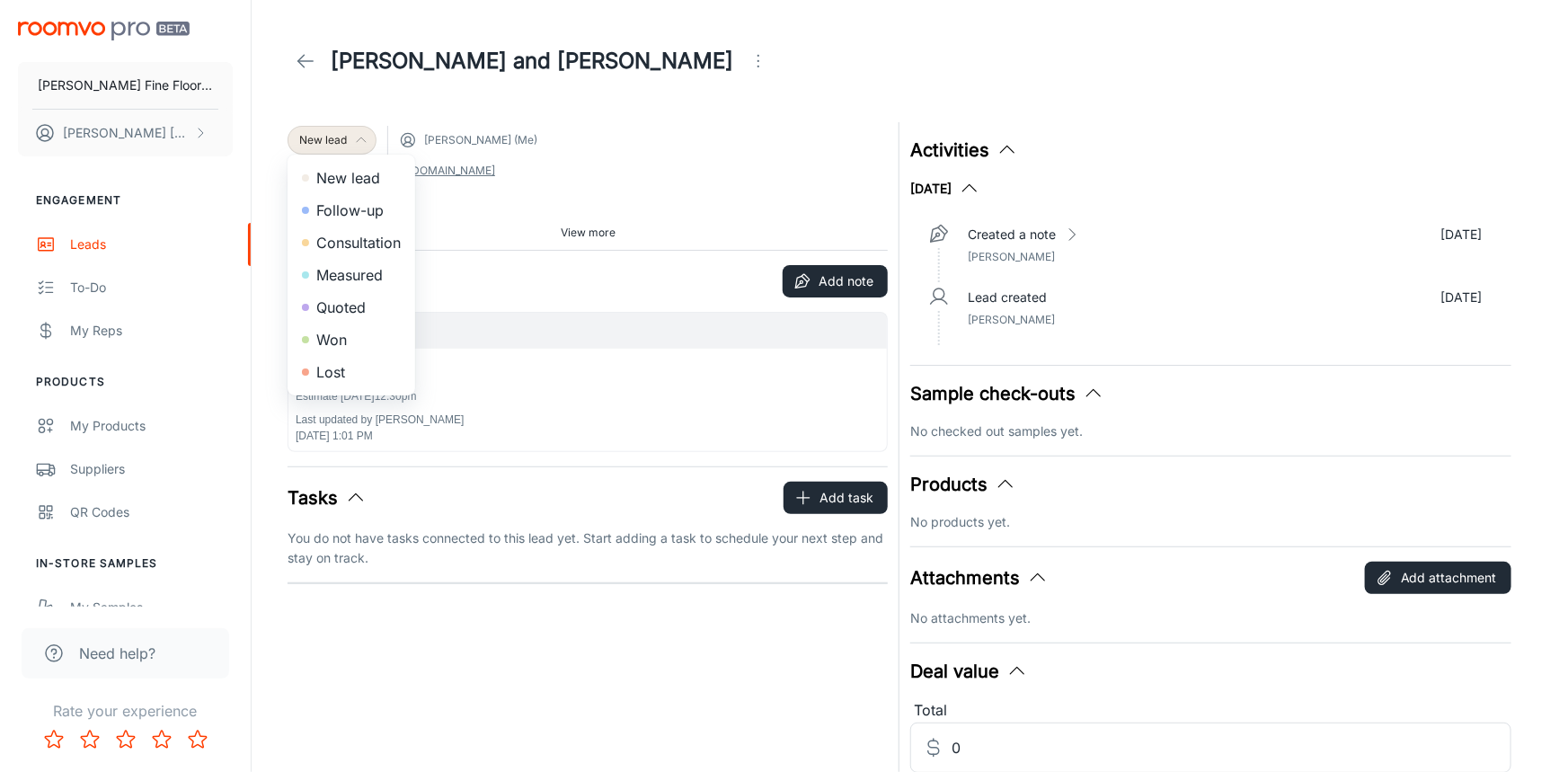
click at [369, 236] on li "Consultation" at bounding box center [351, 242] width 128 height 32
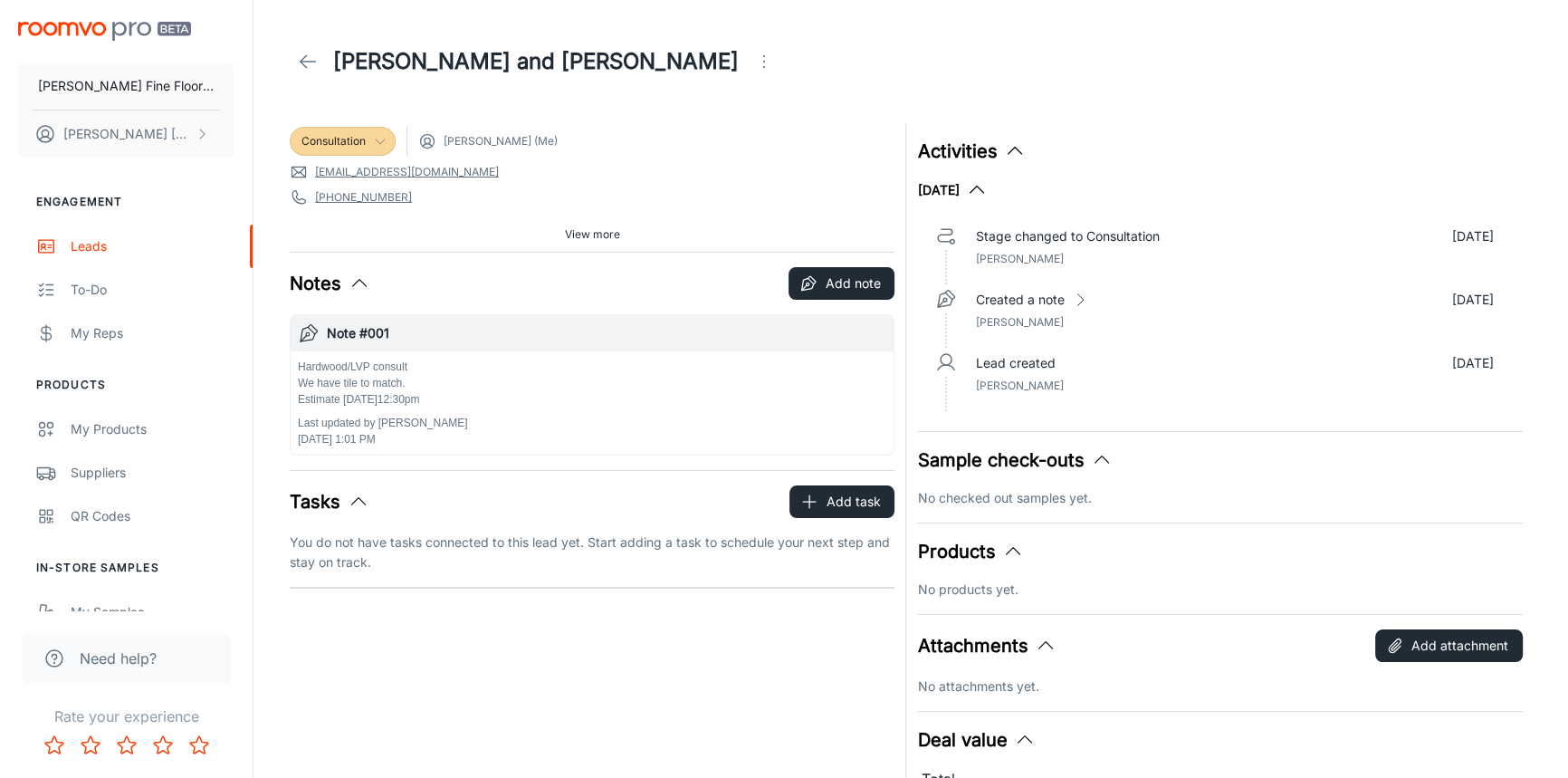
click at [628, 240] on div "View more" at bounding box center [592, 234] width 605 height 27
click at [607, 230] on span "View more" at bounding box center [593, 235] width 56 height 17
click at [310, 69] on icon at bounding box center [307, 61] width 21 height 21
